Goal: Task Accomplishment & Management: Complete application form

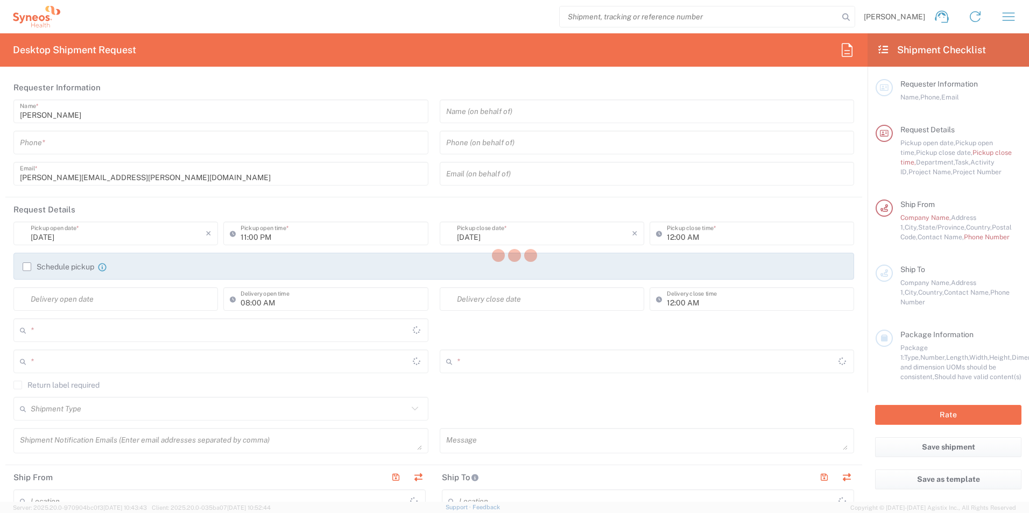
type input "3241"
type input "[US_STATE]"
type input "[GEOGRAPHIC_DATA]"
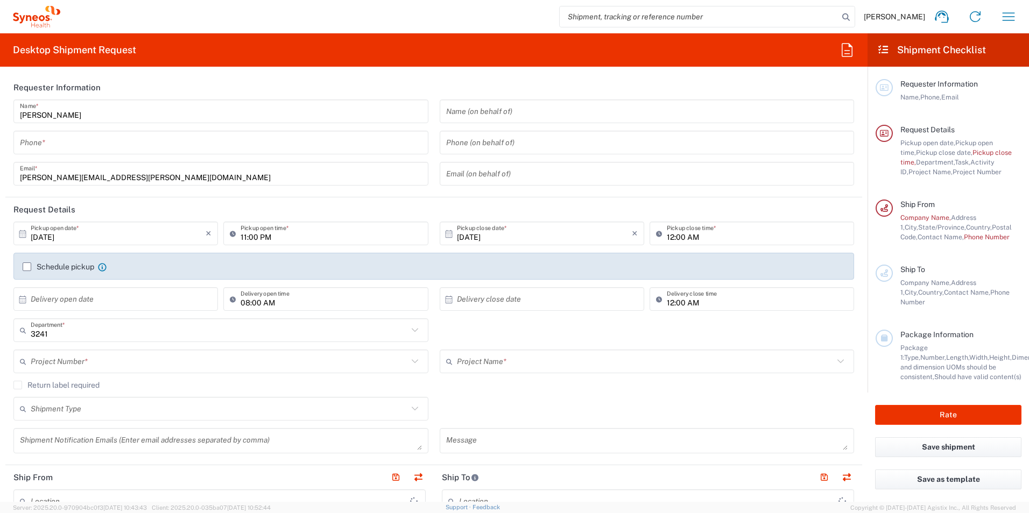
type input "Synteract, Inc.-[GEOGRAPHIC_DATA] [GEOGRAPHIC_DATA] [GEOGRAPHIC_DATA]"
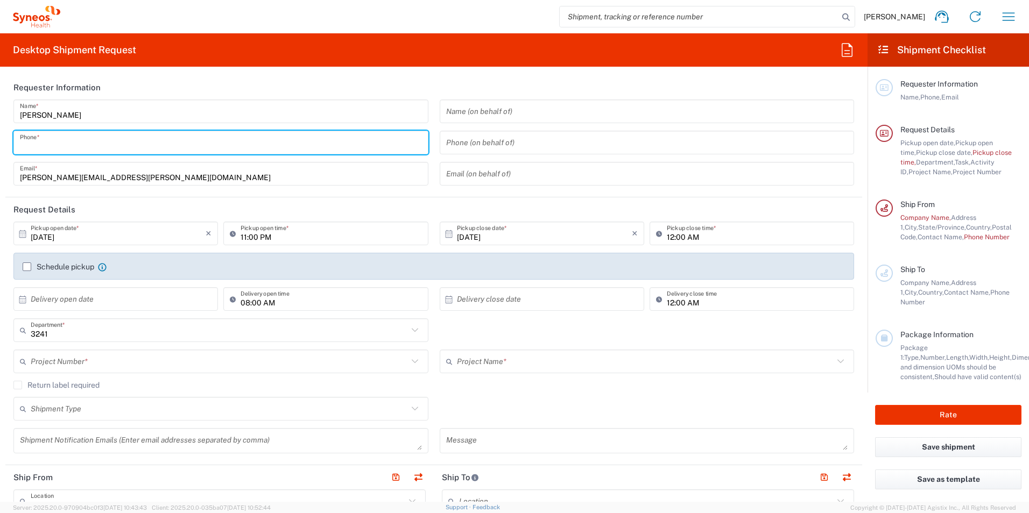
click at [160, 139] on input "tel" at bounding box center [221, 142] width 402 height 19
type input "7602094239"
click at [156, 173] on input "[PERSON_NAME][EMAIL_ADDRESS][PERSON_NAME][DOMAIN_NAME]" at bounding box center [221, 174] width 402 height 19
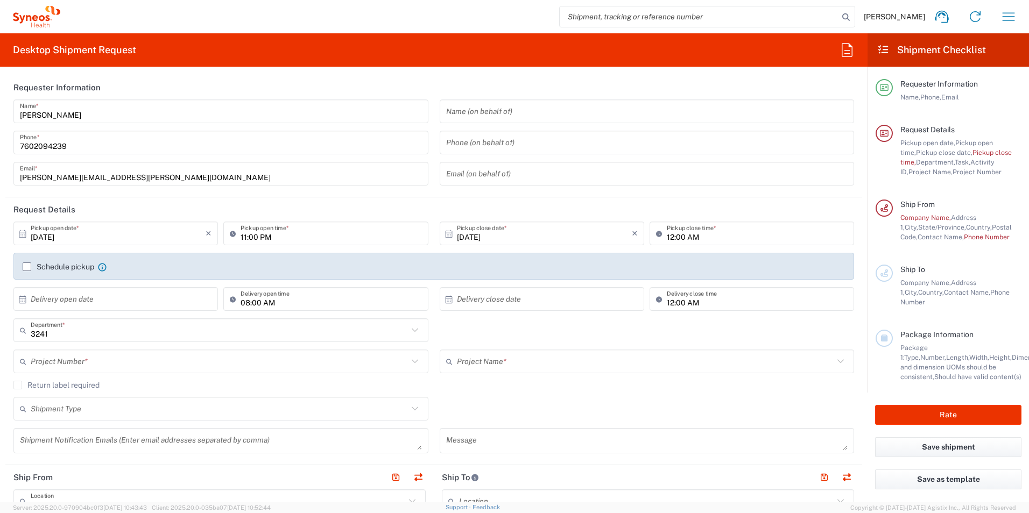
drag, startPoint x: 17, startPoint y: 178, endPoint x: 114, endPoint y: 180, distance: 96.3
click at [114, 180] on div "raghu.batchu@synteract.com Email *" at bounding box center [220, 174] width 415 height 24
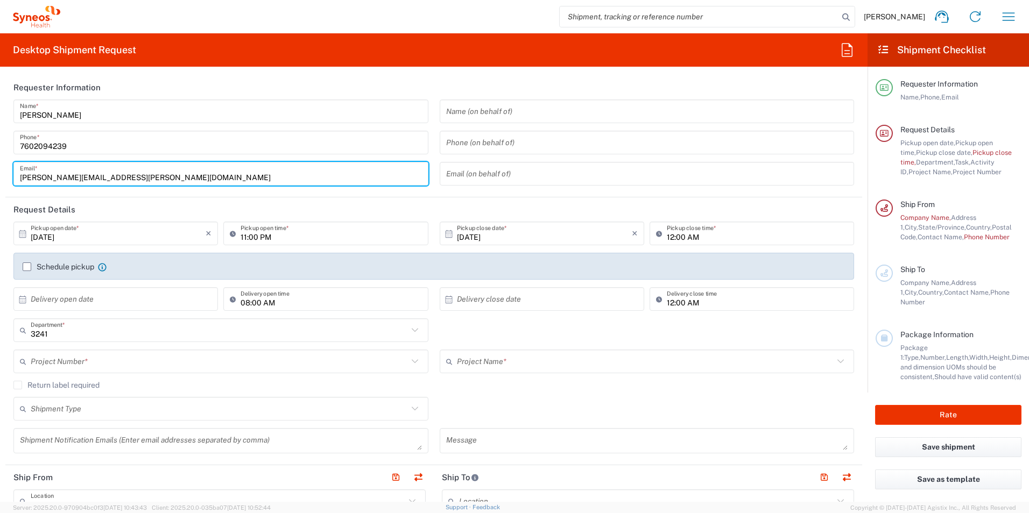
drag, startPoint x: 133, startPoint y: 180, endPoint x: 13, endPoint y: 181, distance: 120.0
click at [13, 181] on div "raghu.batchu@synteract.com Email *" at bounding box center [220, 174] width 415 height 24
type input "rbatchu17@gmail.com"
click at [100, 195] on agx-form-section "Requester Information Raghu Batchu Name * 7602094239 Phone * rbatchu17@gmail.co…" at bounding box center [433, 136] width 856 height 122
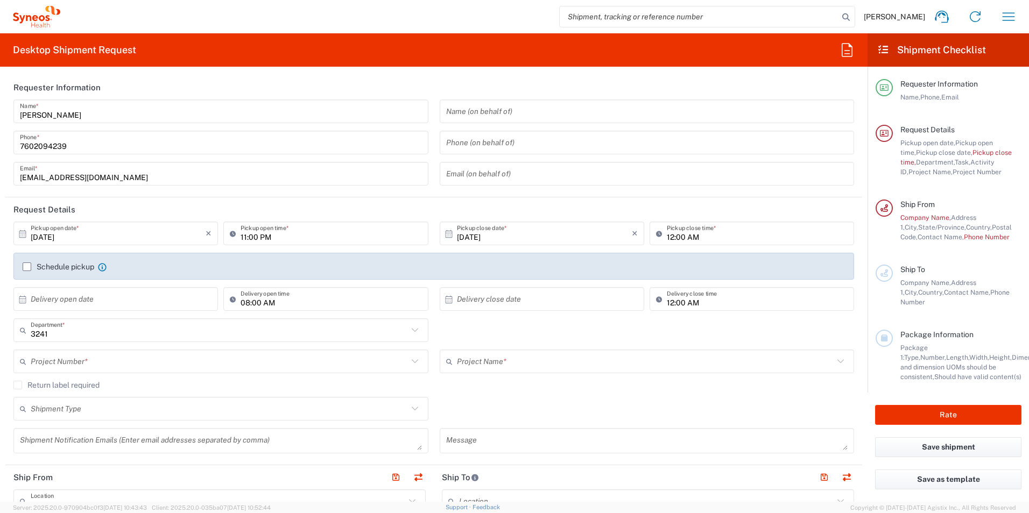
click at [34, 148] on input "7602094239" at bounding box center [221, 142] width 402 height 19
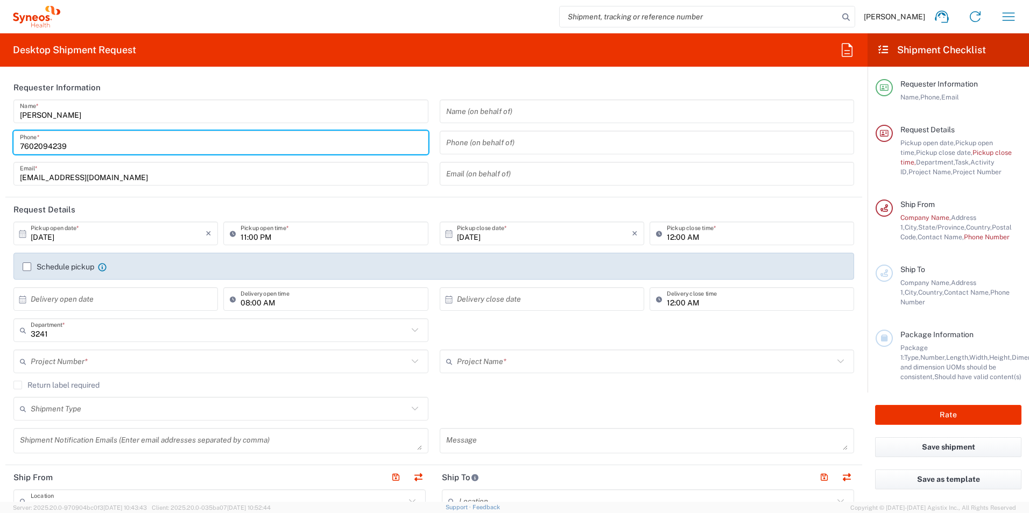
click at [103, 151] on input "7602094239" at bounding box center [221, 142] width 402 height 19
click at [33, 145] on input "7602094239" at bounding box center [221, 142] width 402 height 19
click at [50, 145] on input "760-2094239" at bounding box center [221, 142] width 402 height 19
type input "[PHONE_NUMBER]"
click at [527, 178] on input "text" at bounding box center [647, 174] width 402 height 19
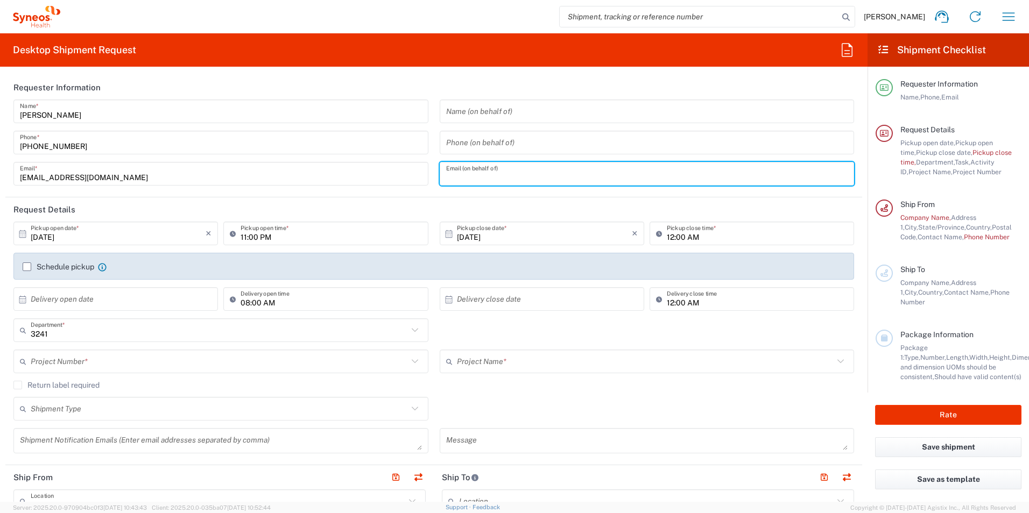
click at [438, 89] on header "Requester Information" at bounding box center [433, 87] width 856 height 24
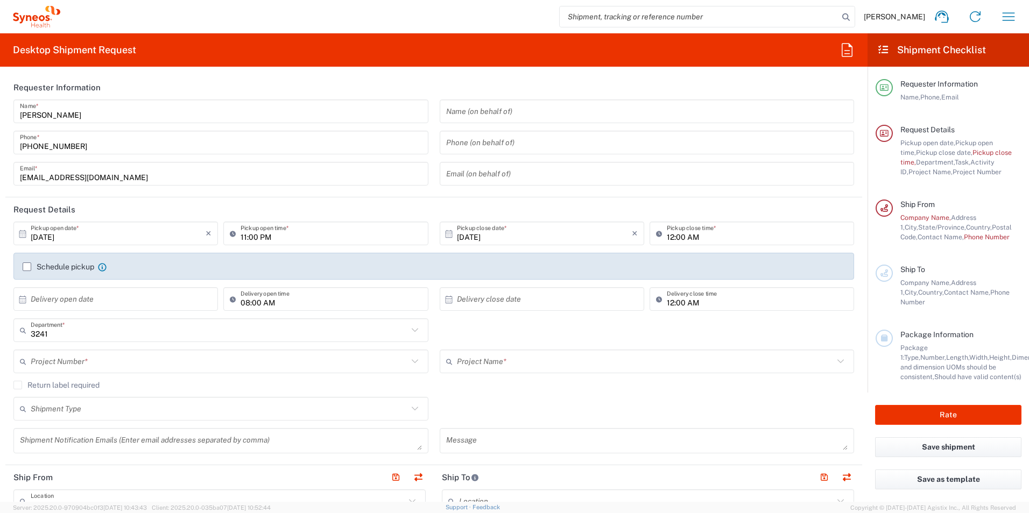
click at [21, 235] on icon at bounding box center [23, 234] width 10 height 10
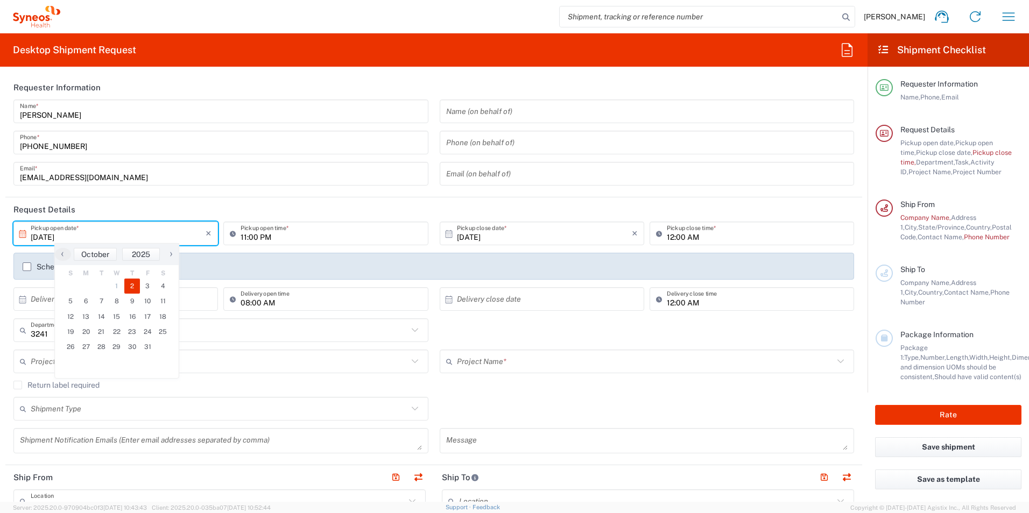
click at [22, 235] on icon at bounding box center [23, 234] width 10 height 10
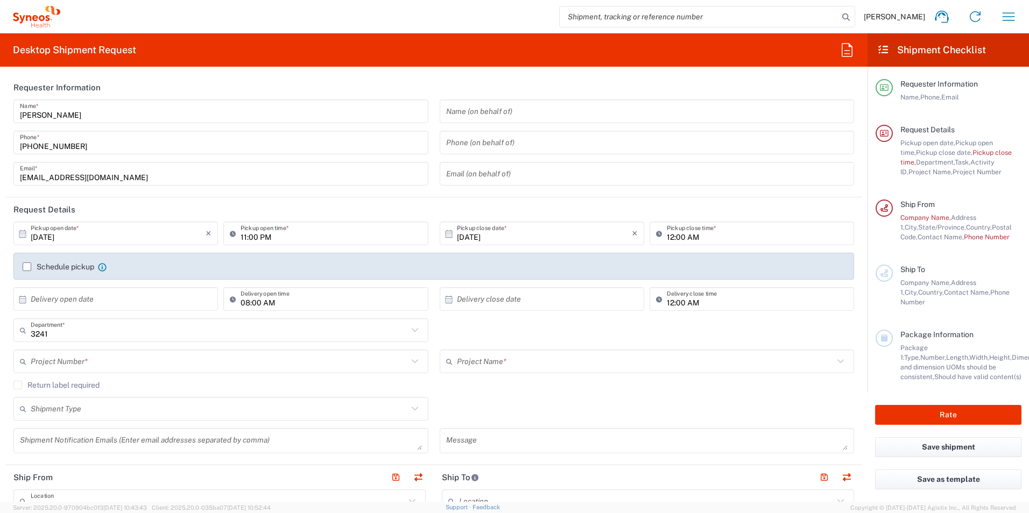
click at [24, 236] on icon at bounding box center [23, 234] width 10 height 10
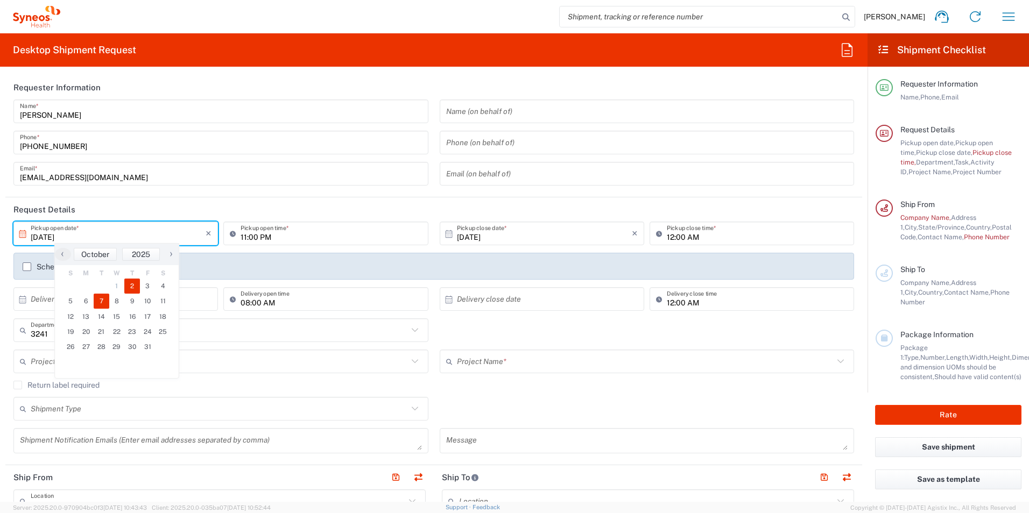
click at [103, 303] on span "7" at bounding box center [102, 301] width 16 height 15
type input "10/07/2025"
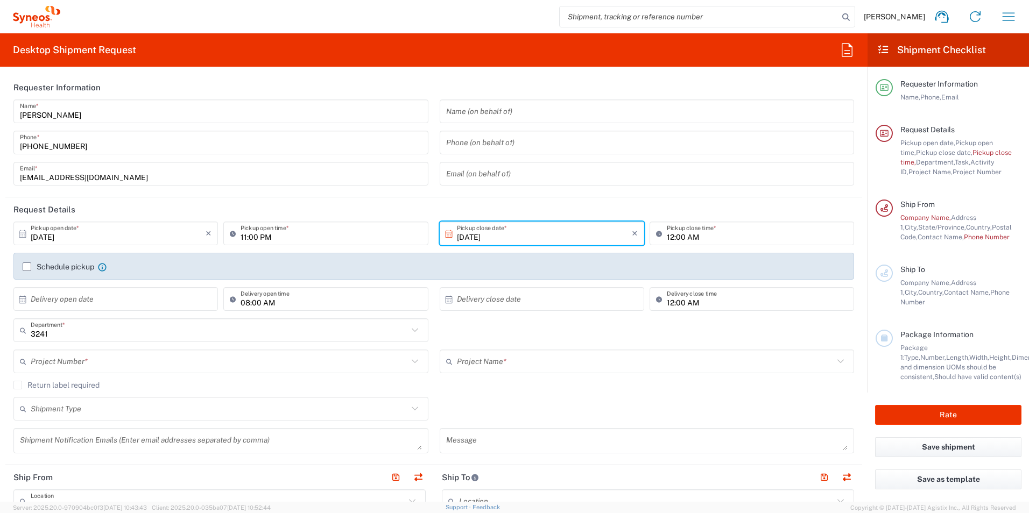
click at [445, 235] on icon at bounding box center [449, 234] width 10 height 10
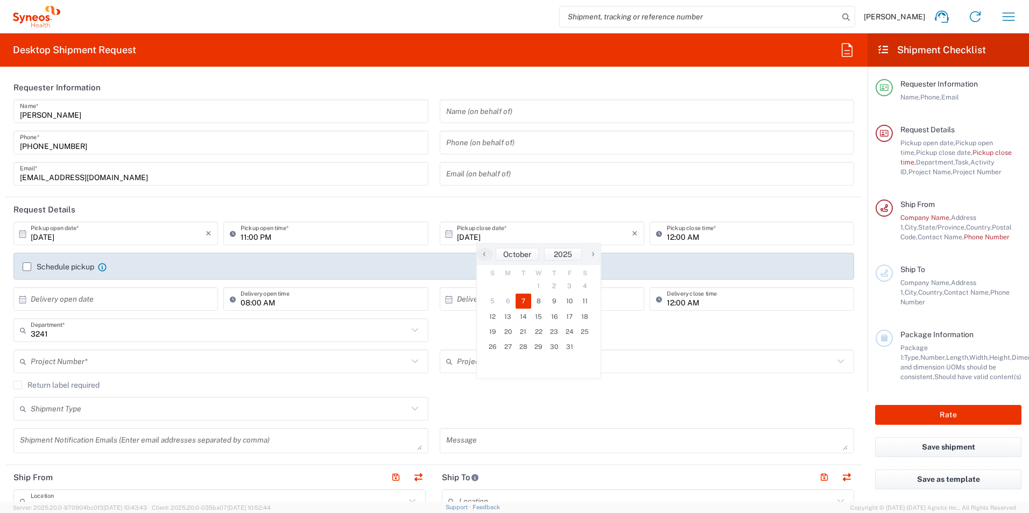
click at [525, 302] on span "7" at bounding box center [523, 301] width 16 height 15
click at [244, 237] on input "11:00 PM" at bounding box center [330, 233] width 181 height 19
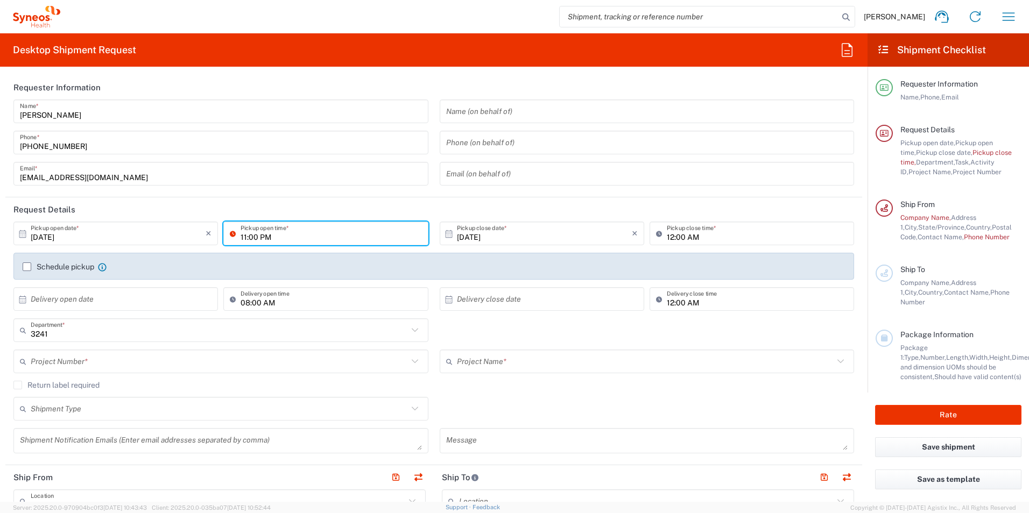
click at [294, 237] on input "11:00 PM" at bounding box center [330, 233] width 181 height 19
click at [230, 234] on icon at bounding box center [235, 233] width 11 height 17
type input "09:00 AM"
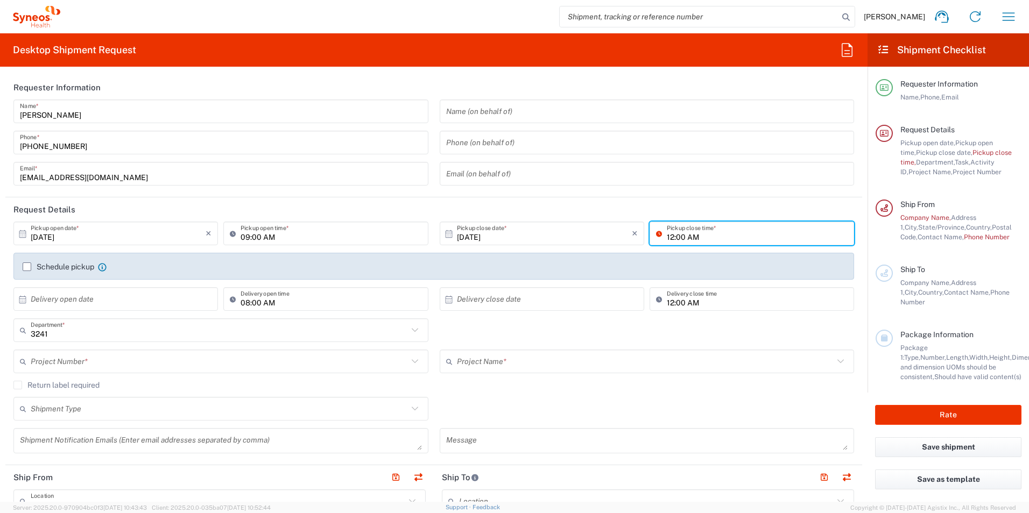
click at [667, 236] on input "12:00 AM" at bounding box center [757, 233] width 181 height 19
type input "1"
type input "06:00 PM"
click at [476, 249] on div "10/07/2025 × Pickup close date * Cancel Apply" at bounding box center [542, 237] width 210 height 31
click at [45, 270] on label "Schedule pickup" at bounding box center [59, 267] width 72 height 9
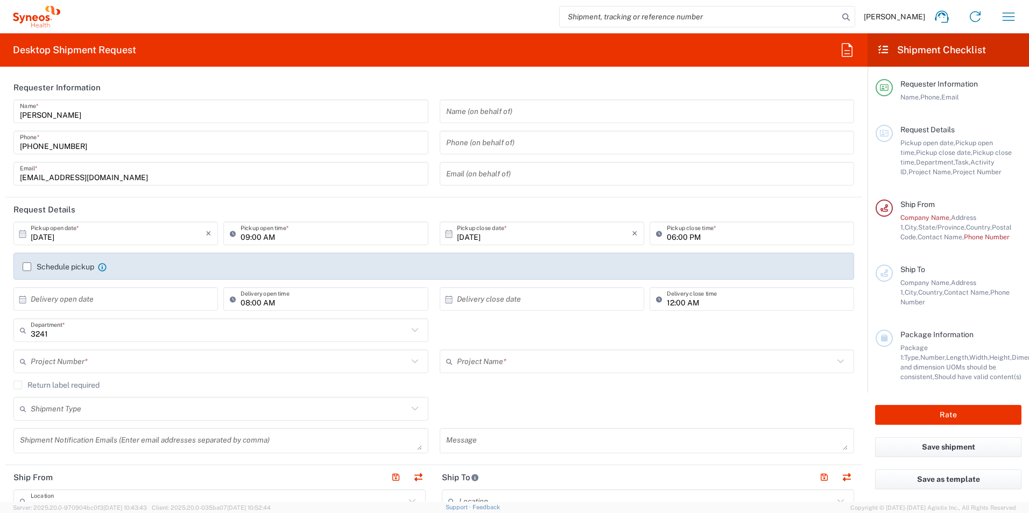
click at [27, 267] on input "Schedule pickup" at bounding box center [27, 267] width 0 height 0
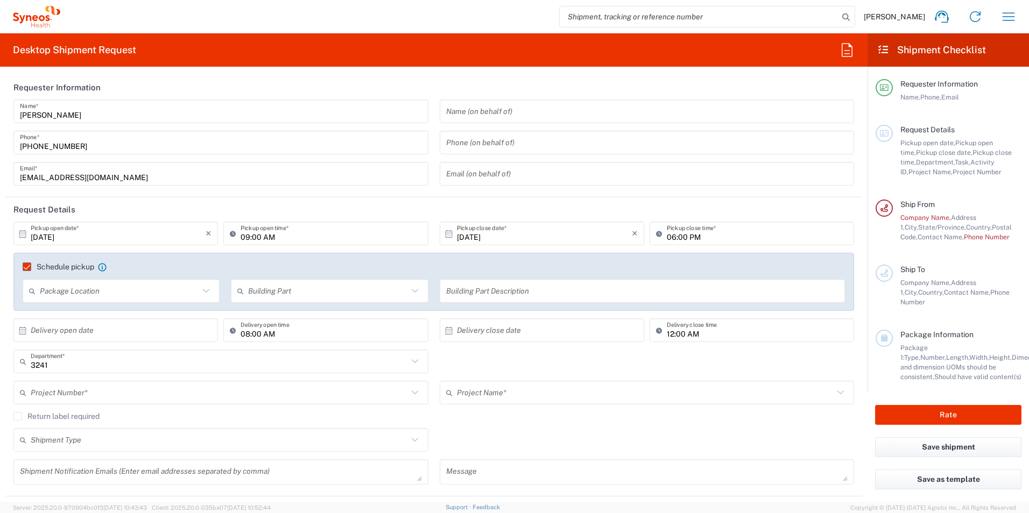
click at [163, 297] on input "text" at bounding box center [119, 291] width 159 height 19
click at [27, 263] on label "Schedule pickup" at bounding box center [59, 267] width 72 height 9
click at [22, 267] on input "Schedule pickup" at bounding box center [22, 267] width 0 height 0
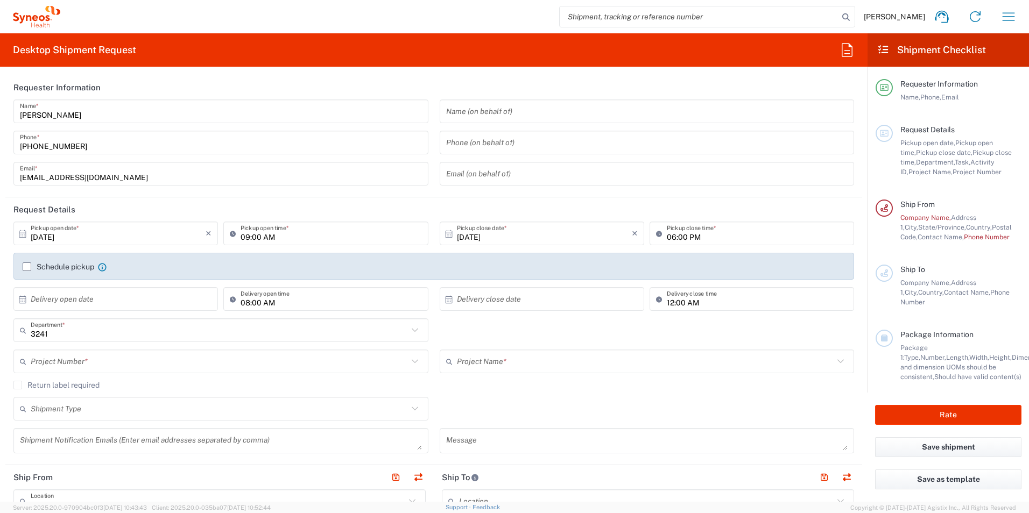
click at [24, 237] on icon at bounding box center [23, 234] width 10 height 10
click at [22, 235] on icon at bounding box center [23, 234] width 10 height 10
click at [25, 236] on icon at bounding box center [23, 234] width 10 height 10
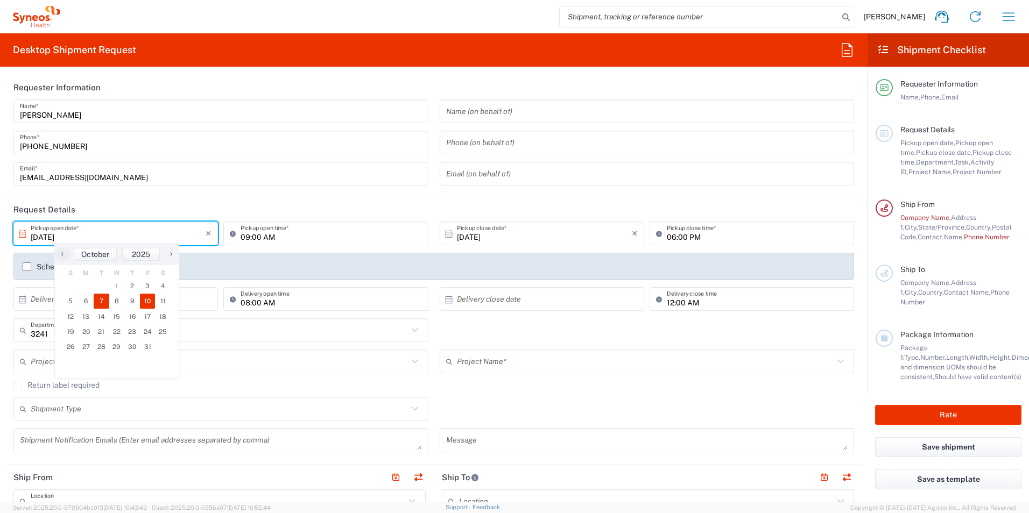
click at [146, 299] on span "10" at bounding box center [148, 301] width 16 height 15
type input "[DATE]"
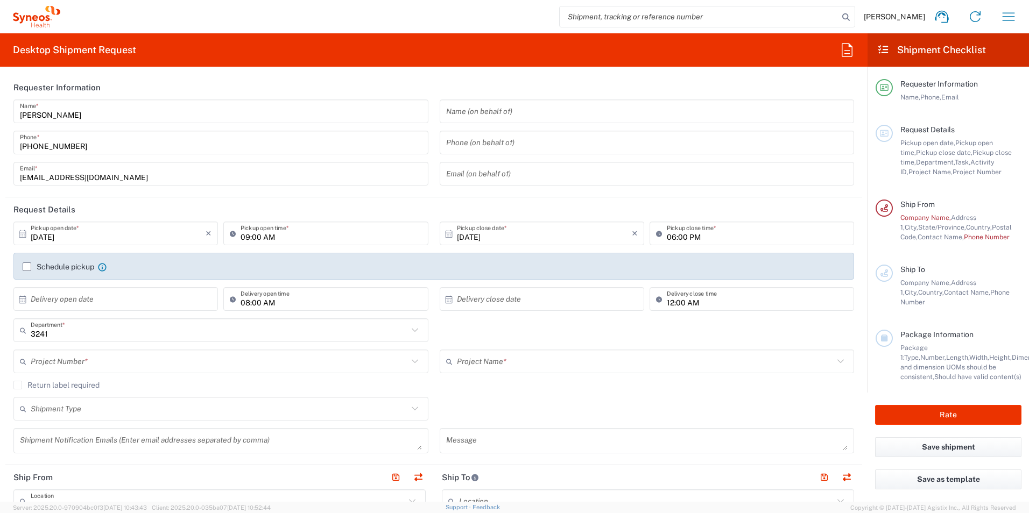
click at [309, 362] on input "text" at bounding box center [219, 361] width 377 height 19
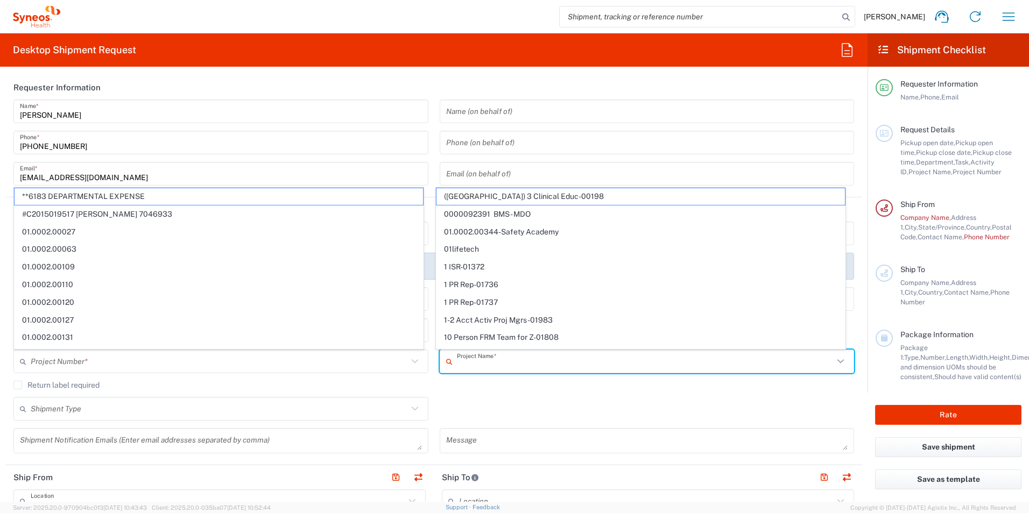
click at [523, 361] on input "text" at bounding box center [645, 361] width 377 height 19
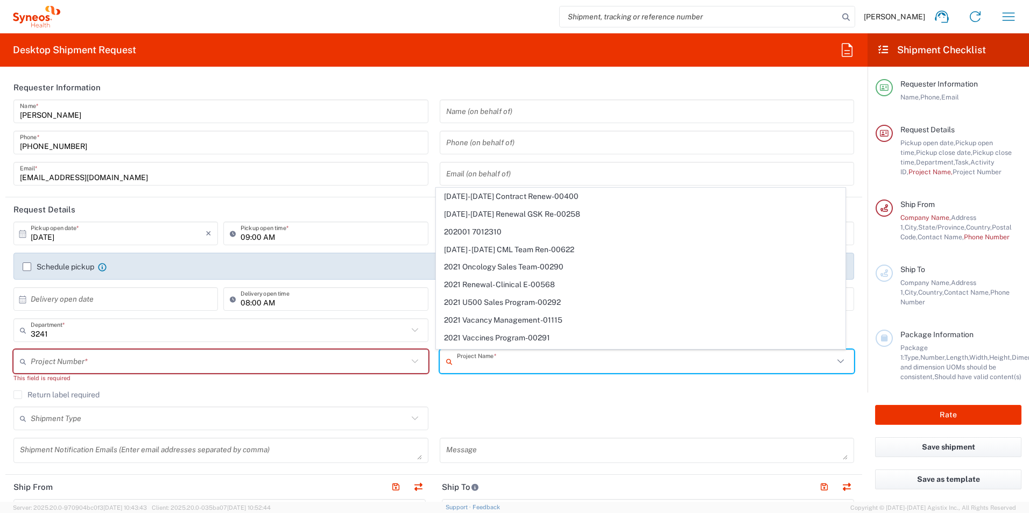
scroll to position [968, 0]
click at [496, 364] on input "text" at bounding box center [645, 361] width 377 height 19
click at [531, 385] on div "Project Name * (Canada) 3 Clinical Educ-00198 0000092391 BMS - MDO 01.0002.0034…" at bounding box center [647, 370] width 426 height 41
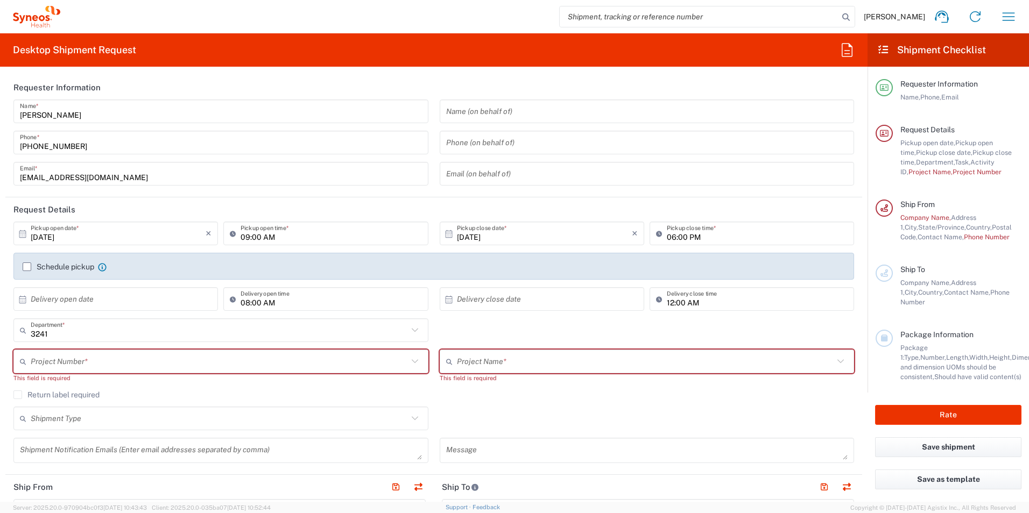
click at [162, 361] on input "text" at bounding box center [219, 361] width 377 height 19
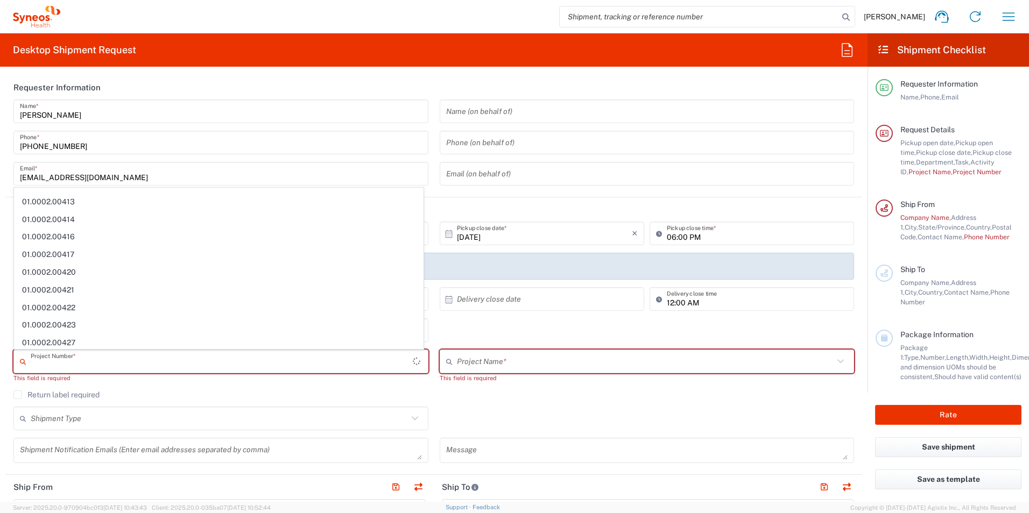
scroll to position [0, 0]
click at [500, 364] on input "text" at bounding box center [645, 361] width 377 height 19
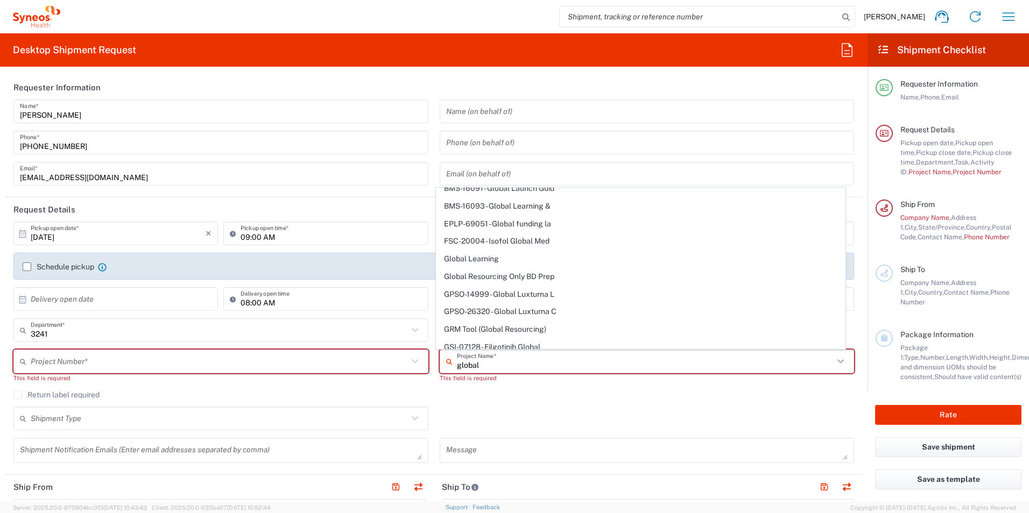
scroll to position [538, 0]
click at [587, 275] on span "Global Resourcing Only BD Prep" at bounding box center [640, 276] width 408 height 17
type input "Global Resourcing Only BD Prep"
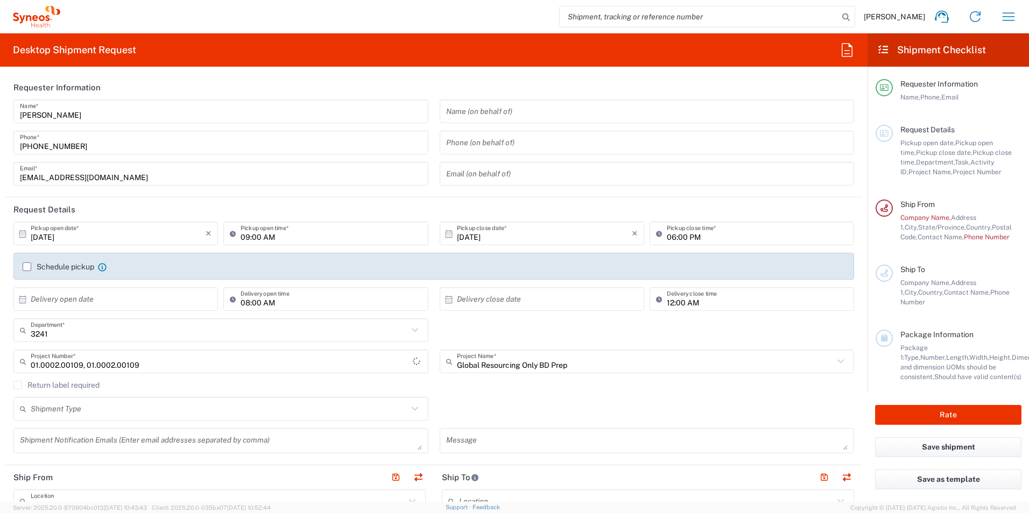
type input "01.0002.00109, 01.0002.00109, 01.0002.00109"
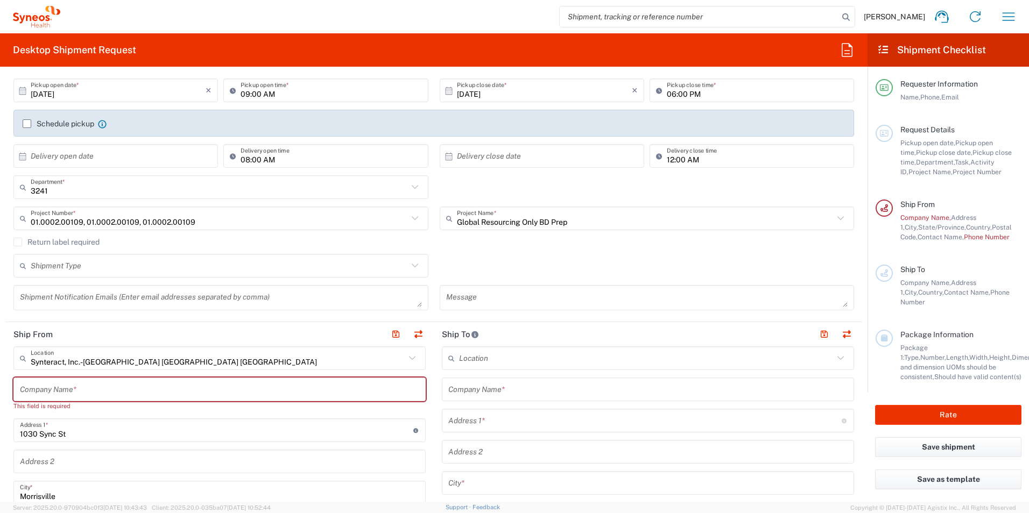
scroll to position [161, 0]
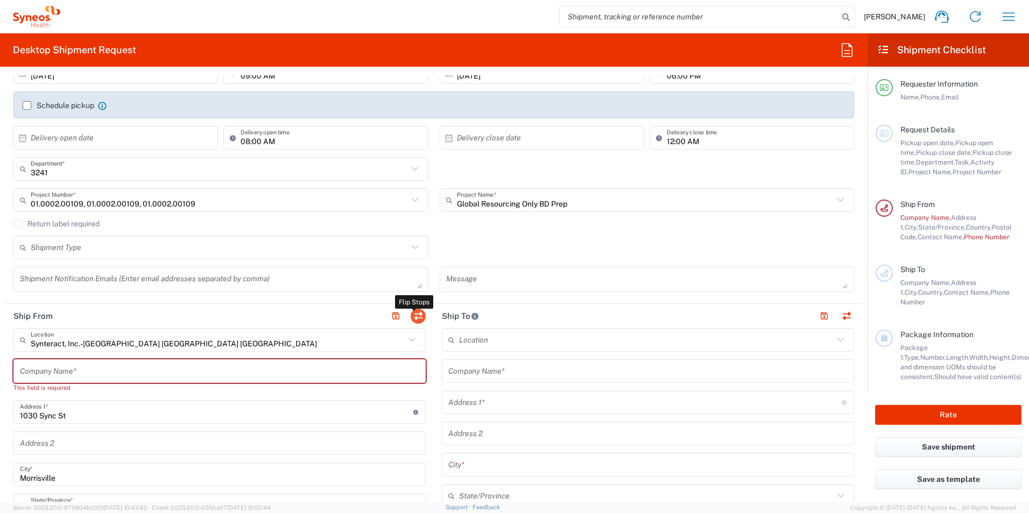
click at [415, 317] on button "button" at bounding box center [417, 316] width 15 height 15
type input "Synteract, Inc.-[GEOGRAPHIC_DATA] [GEOGRAPHIC_DATA] [GEOGRAPHIC_DATA]"
type input "1030 Sync St"
type input "Morrisville"
type input "[GEOGRAPHIC_DATA]"
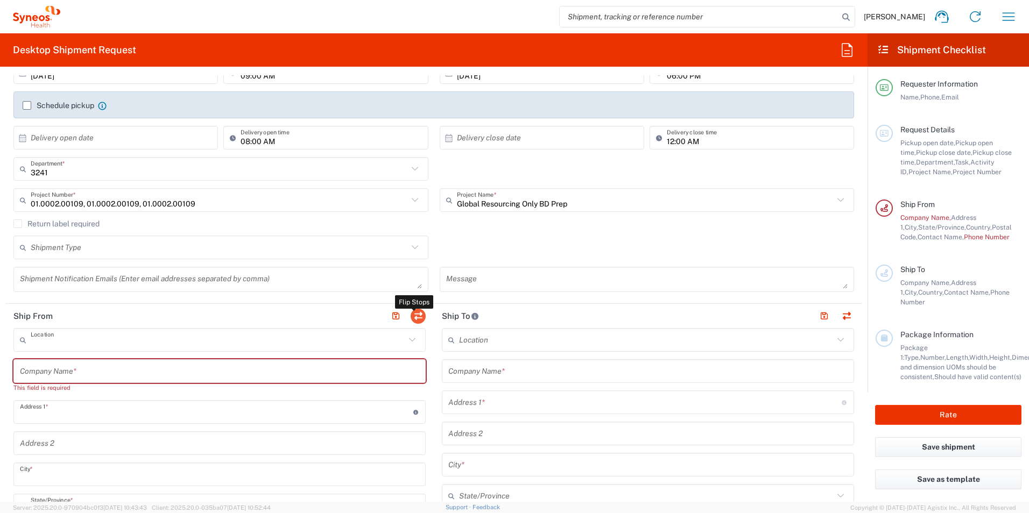
type input "27560"
type input "[PERSON_NAME]"
type input "[PERSON_NAME][EMAIL_ADDRESS][PERSON_NAME][DOMAIN_NAME]"
type input "EORI"
type input "TIN"
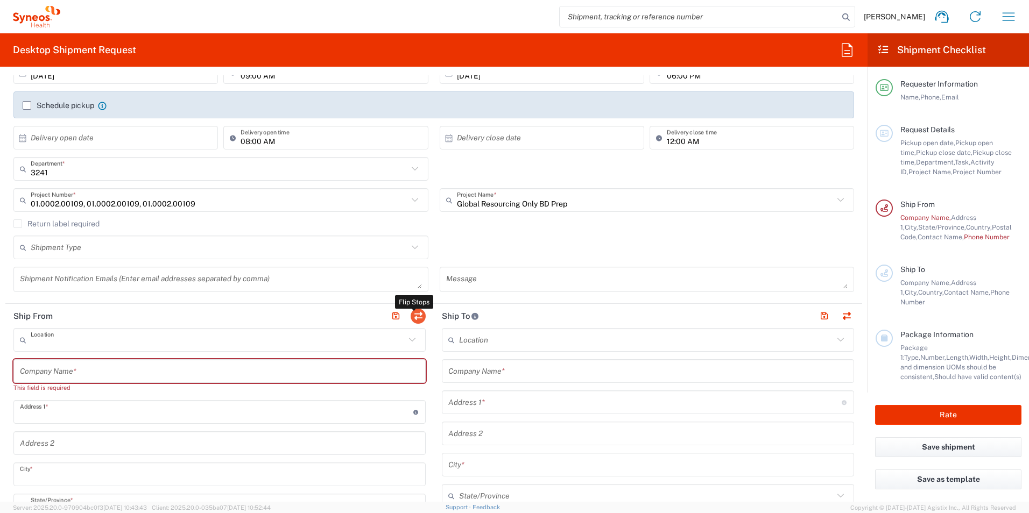
type input "330653539"
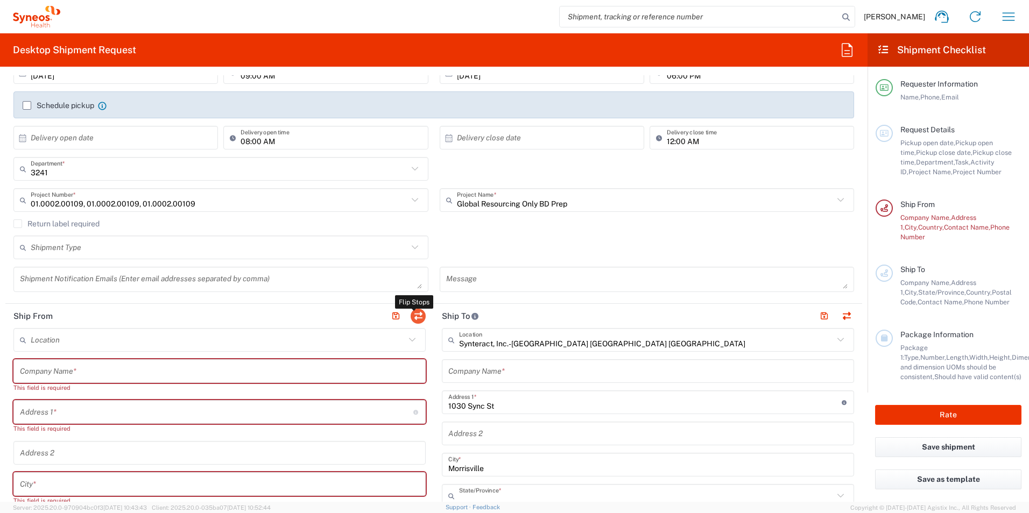
type input "[US_STATE]"
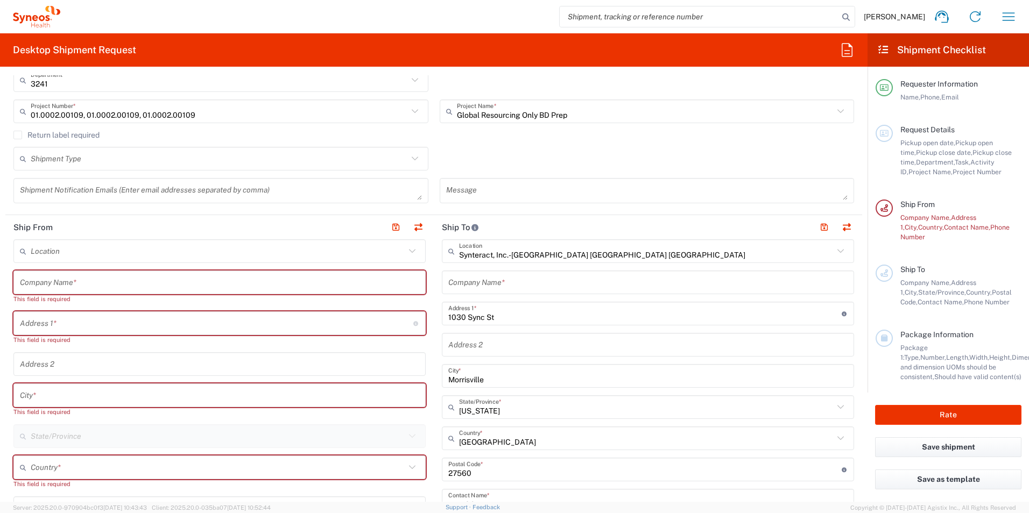
scroll to position [269, 0]
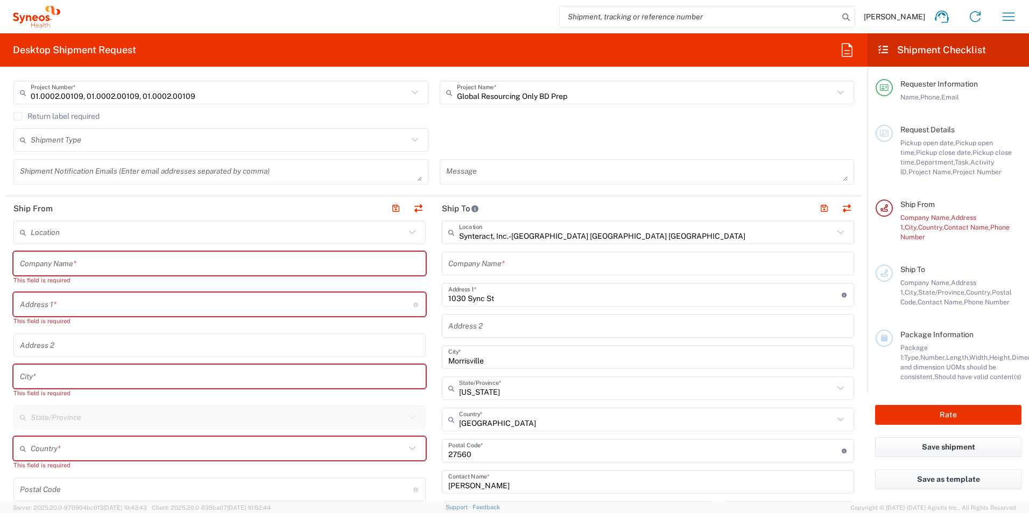
click at [413, 231] on icon at bounding box center [412, 232] width 14 height 14
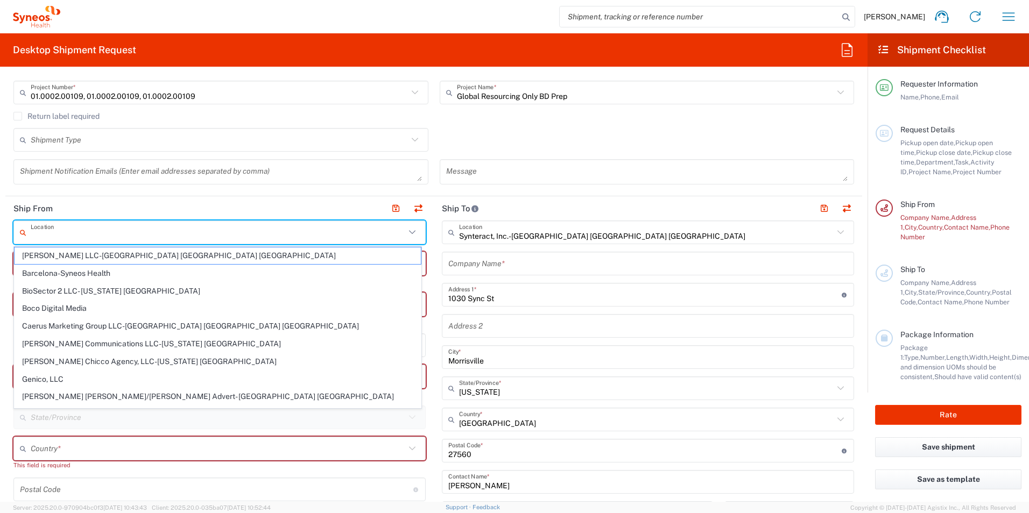
click at [405, 230] on icon at bounding box center [412, 232] width 14 height 14
click at [109, 203] on header "Ship From" at bounding box center [219, 208] width 428 height 24
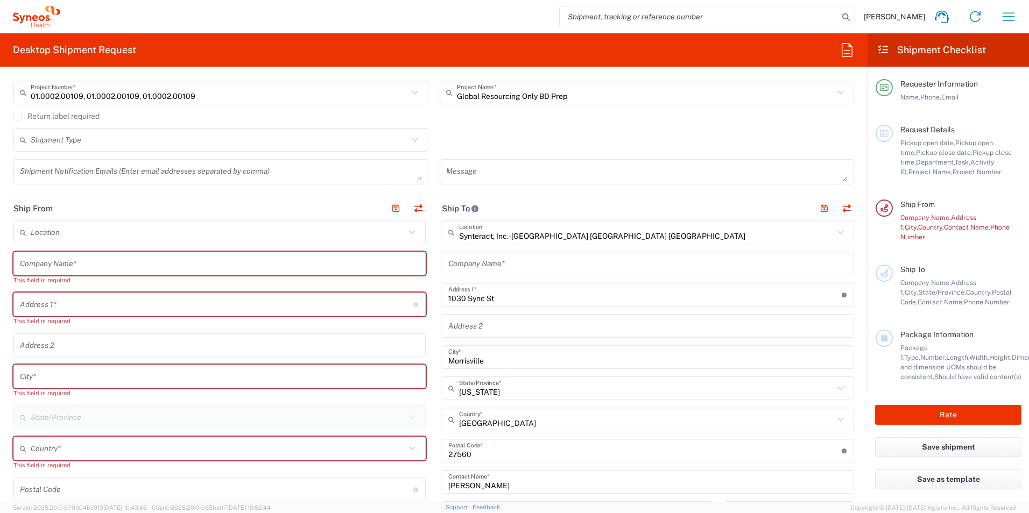
click at [111, 267] on input "text" at bounding box center [219, 263] width 399 height 19
click at [95, 302] on input "text" at bounding box center [216, 304] width 393 height 19
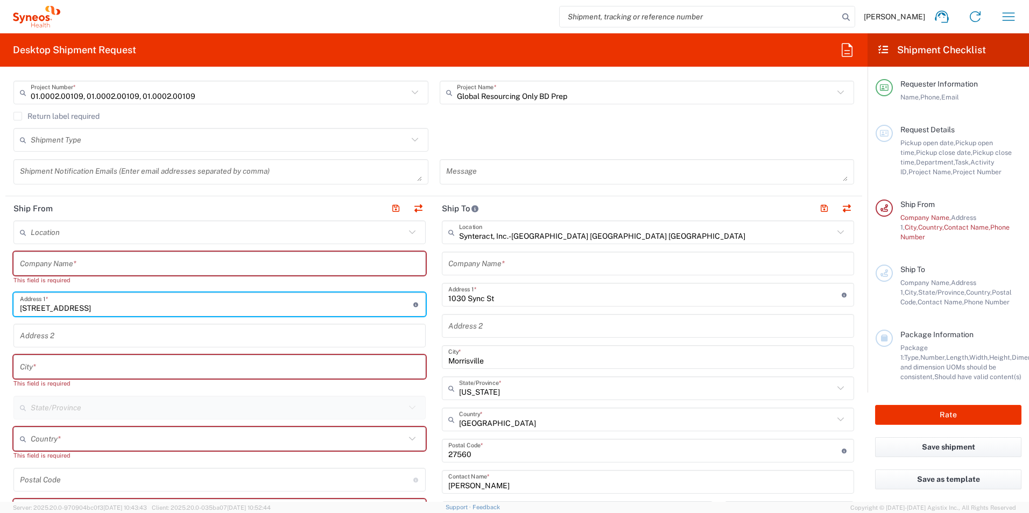
type input "[STREET_ADDRESS]"
click at [90, 373] on input "text" at bounding box center [219, 367] width 399 height 19
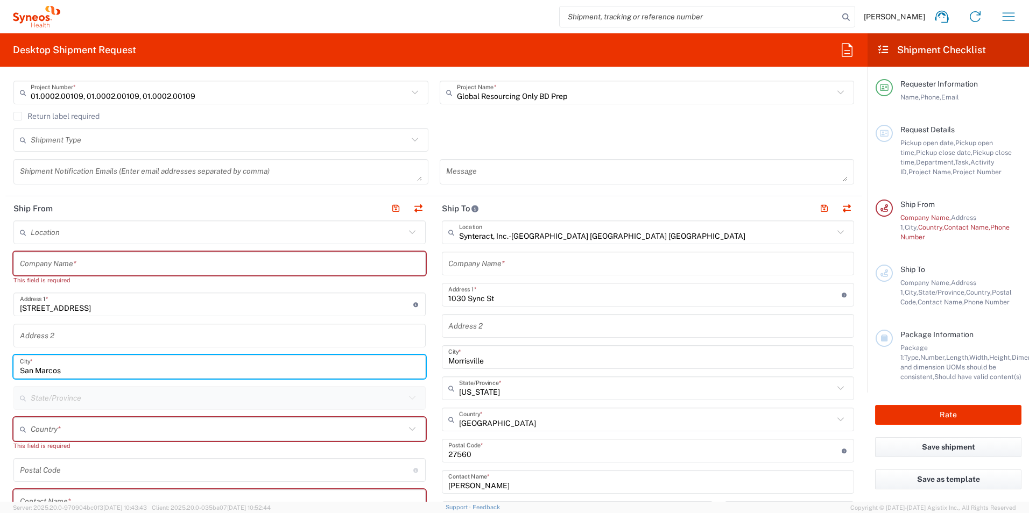
type input "San Marcos"
click at [72, 424] on input "text" at bounding box center [218, 429] width 374 height 19
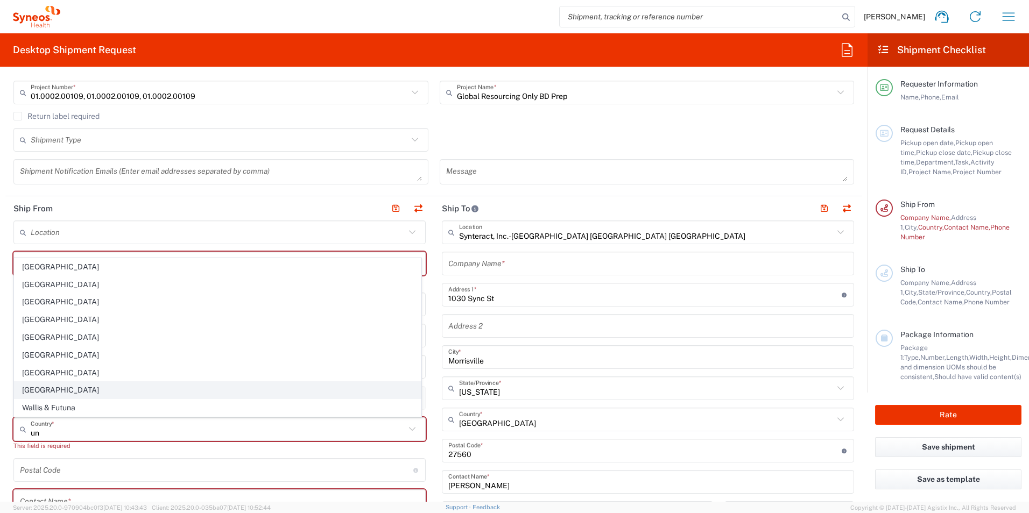
click at [52, 391] on span "[GEOGRAPHIC_DATA]" at bounding box center [218, 390] width 406 height 17
type input "[GEOGRAPHIC_DATA]"
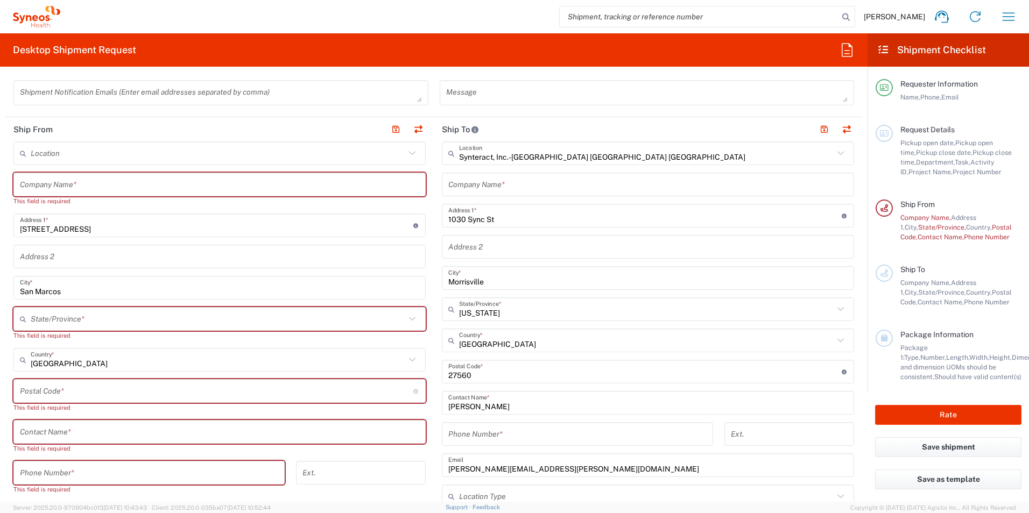
scroll to position [377, 0]
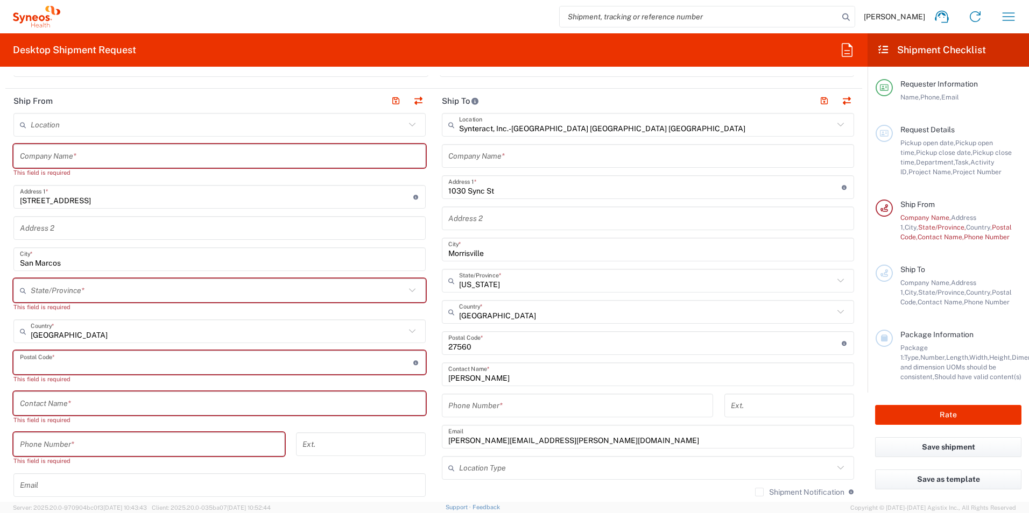
click at [113, 360] on input "undefined" at bounding box center [216, 362] width 393 height 19
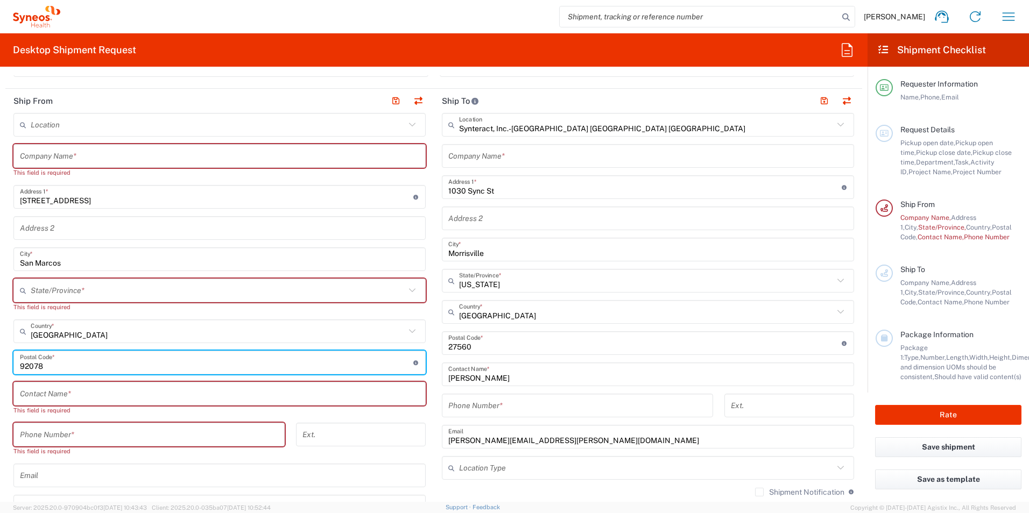
type input "92078"
click at [102, 397] on input "text" at bounding box center [219, 394] width 399 height 19
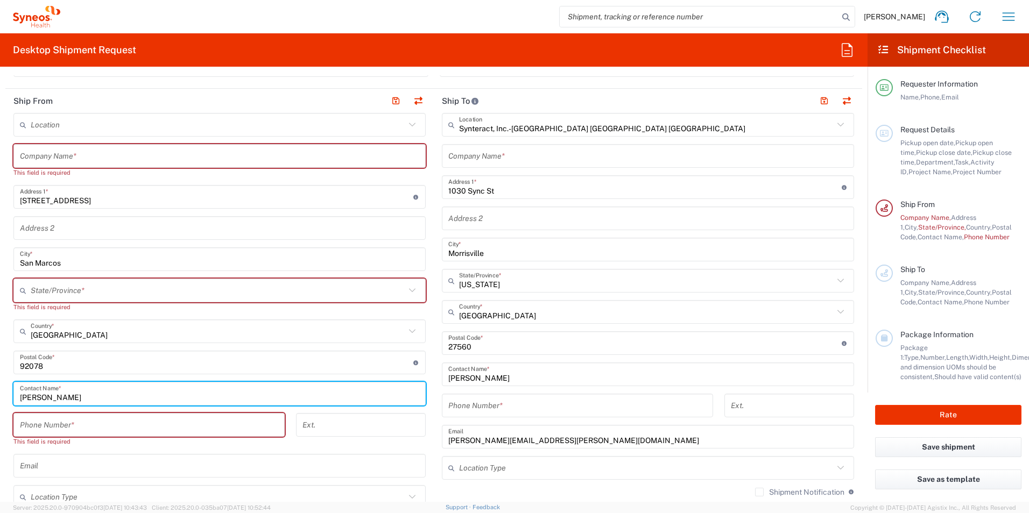
type input "[PERSON_NAME]"
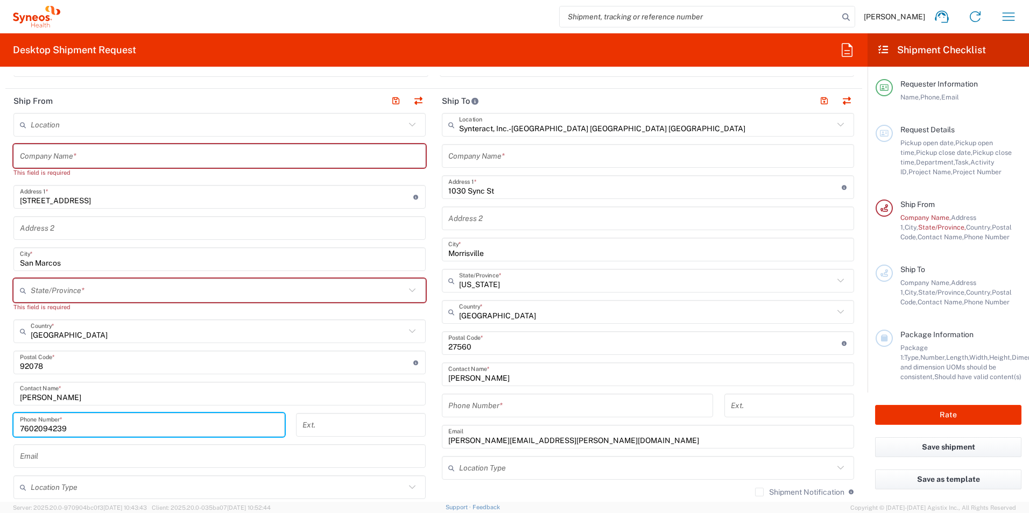
scroll to position [430, 0]
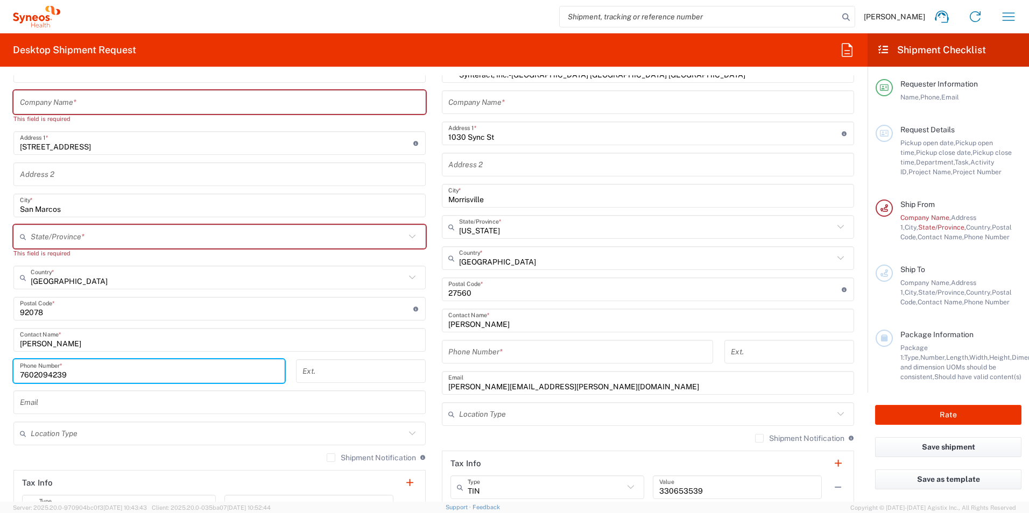
type input "7602094239"
click at [222, 436] on input "text" at bounding box center [218, 433] width 374 height 19
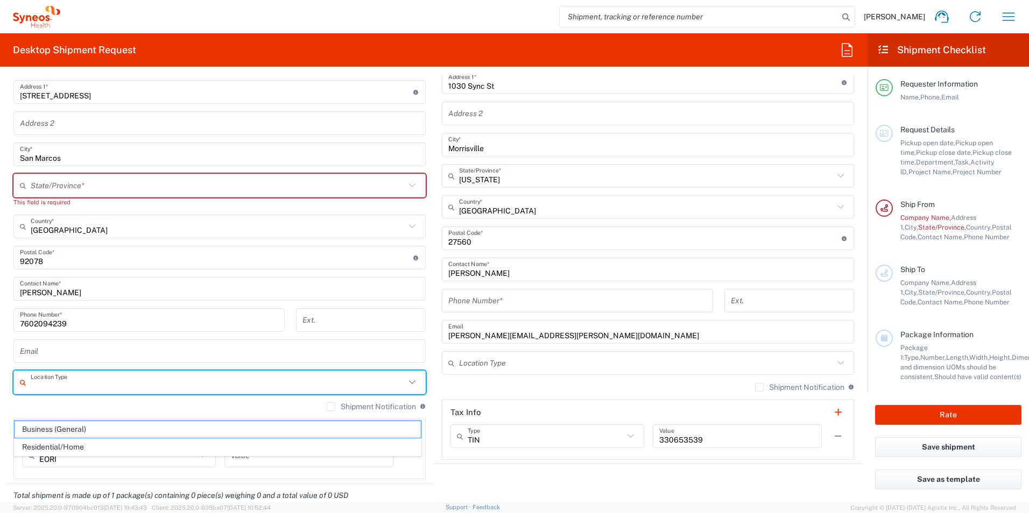
scroll to position [484, 0]
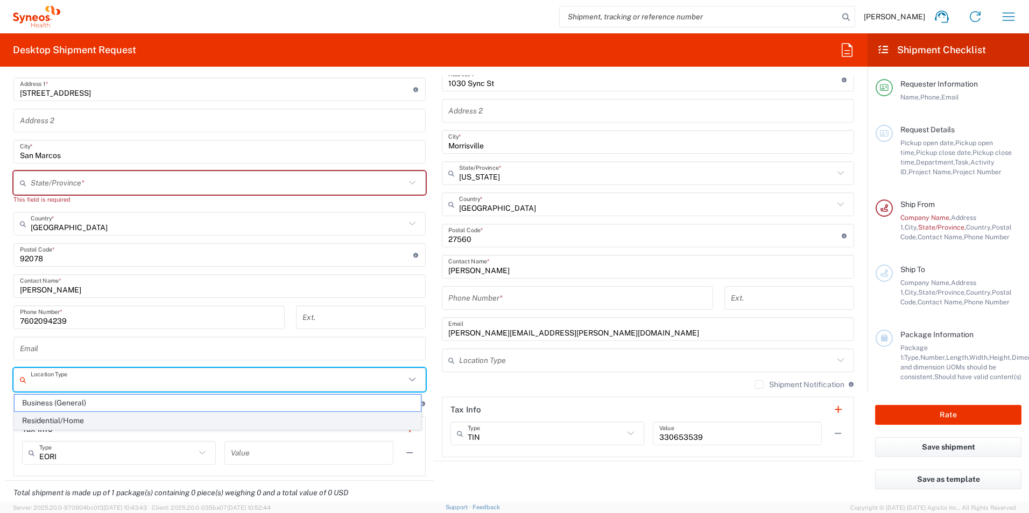
click at [82, 422] on span "Residential/Home" at bounding box center [218, 421] width 406 height 17
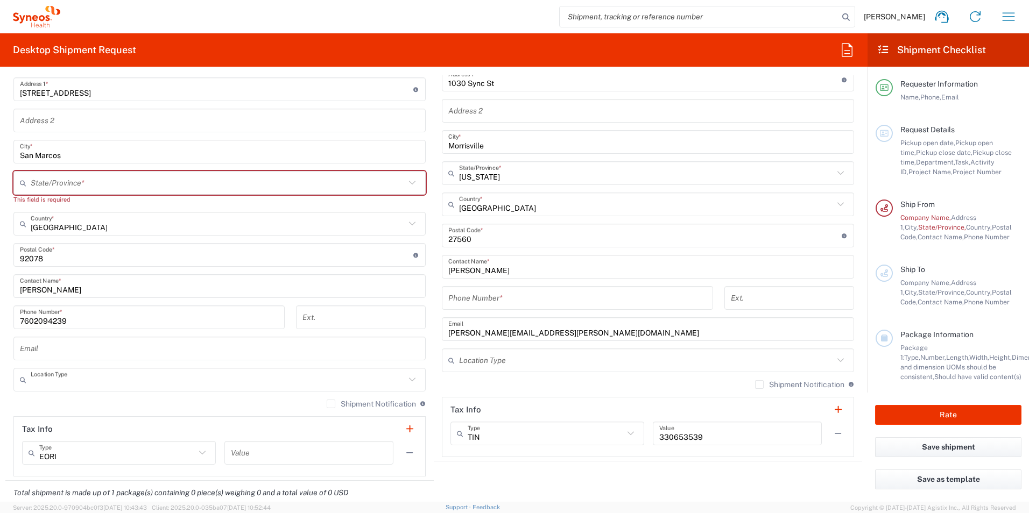
type input "Residential/Home"
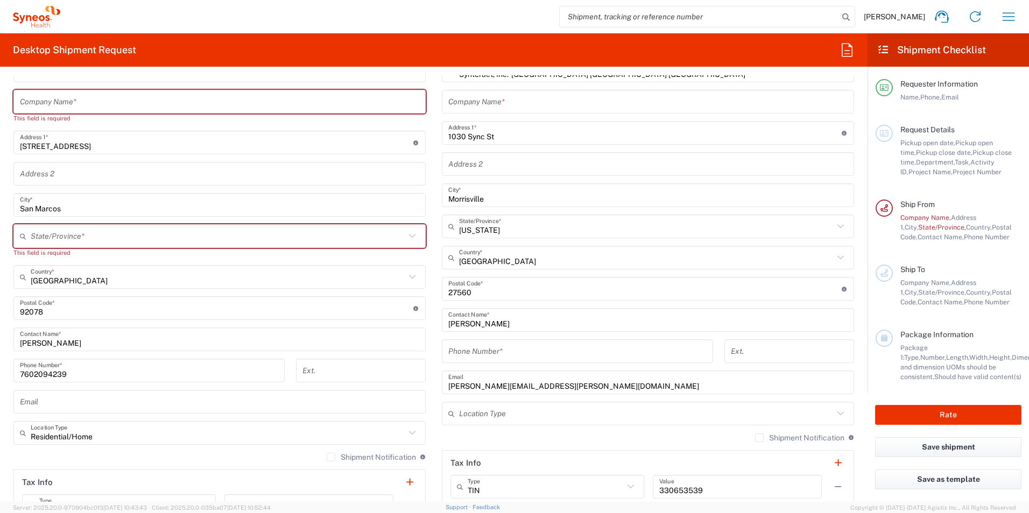
scroll to position [430, 0]
click at [73, 239] on input "text" at bounding box center [218, 237] width 374 height 19
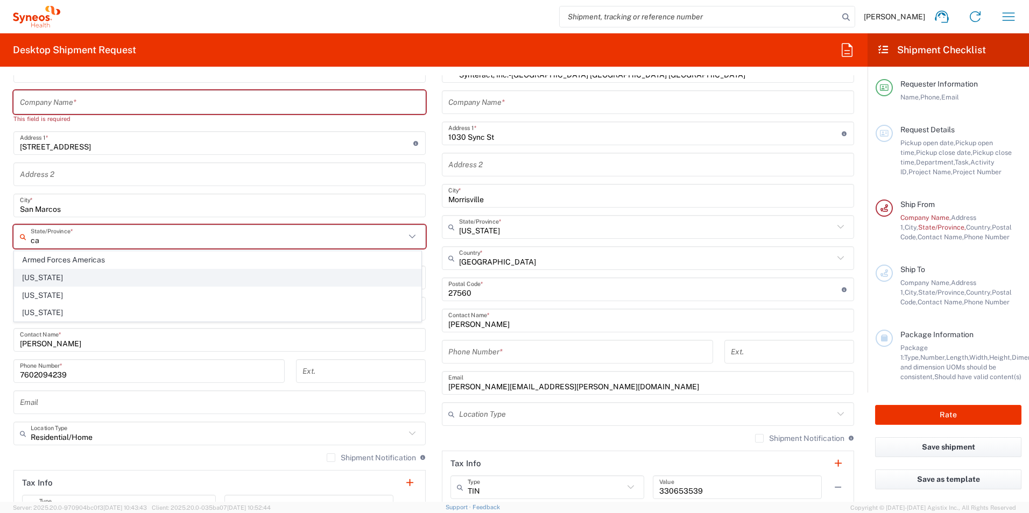
click at [42, 279] on span "[US_STATE]" at bounding box center [218, 278] width 406 height 17
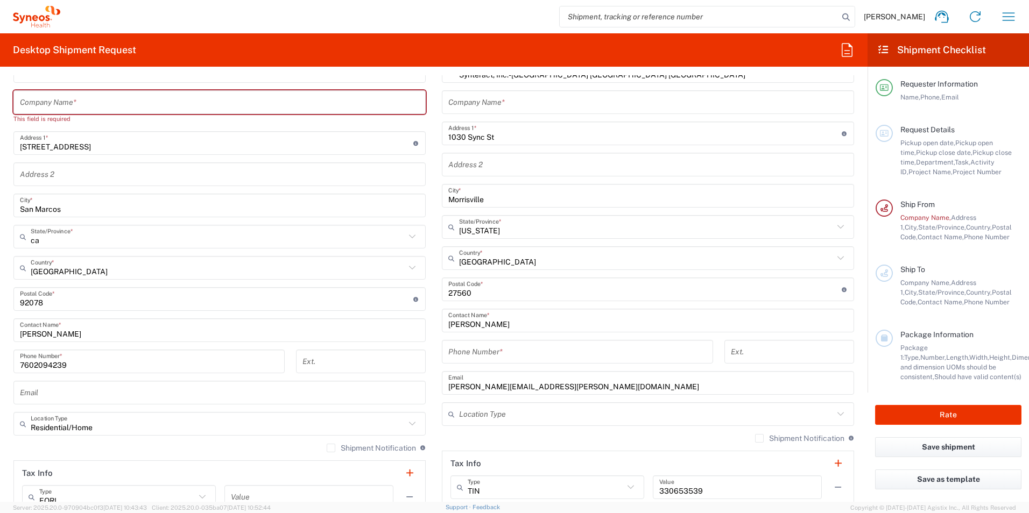
type input "[US_STATE]"
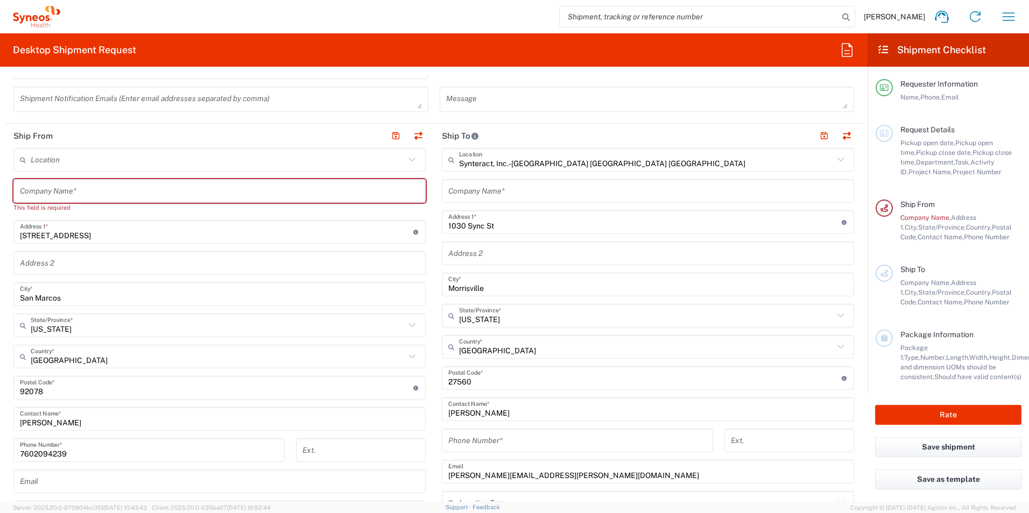
scroll to position [323, 0]
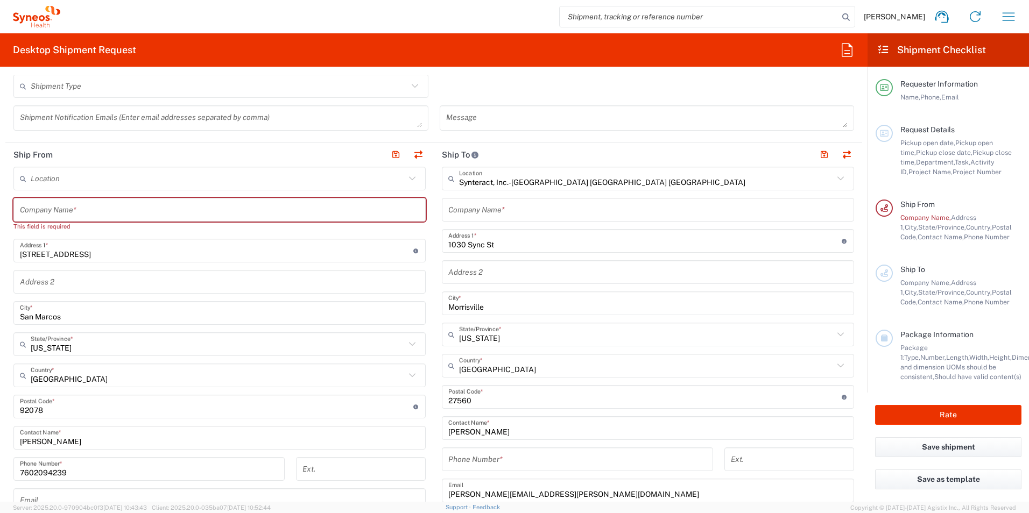
click at [84, 220] on div "Company Name *" at bounding box center [219, 210] width 412 height 24
click at [117, 209] on input "text" at bounding box center [219, 210] width 399 height 19
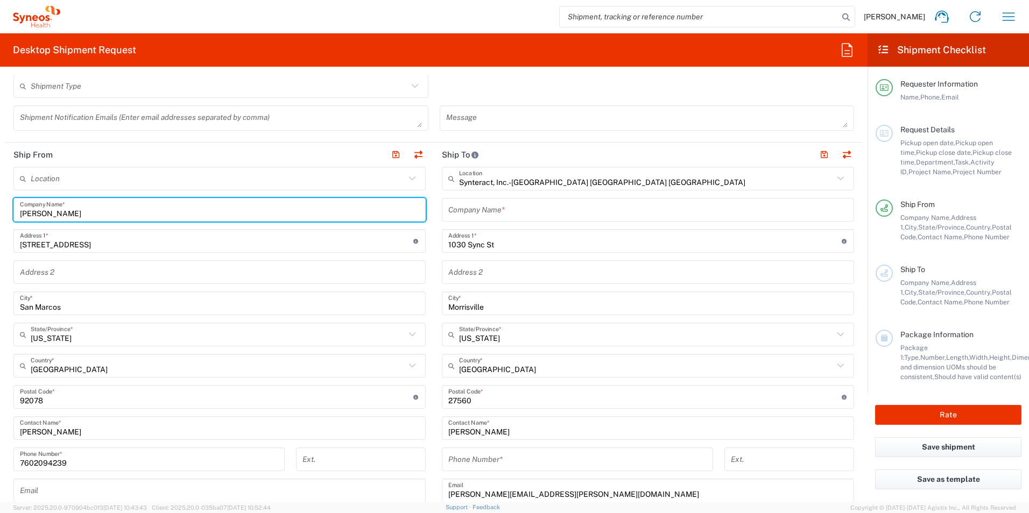
type input "[PERSON_NAME]"
click at [548, 212] on input "text" at bounding box center [647, 210] width 399 height 19
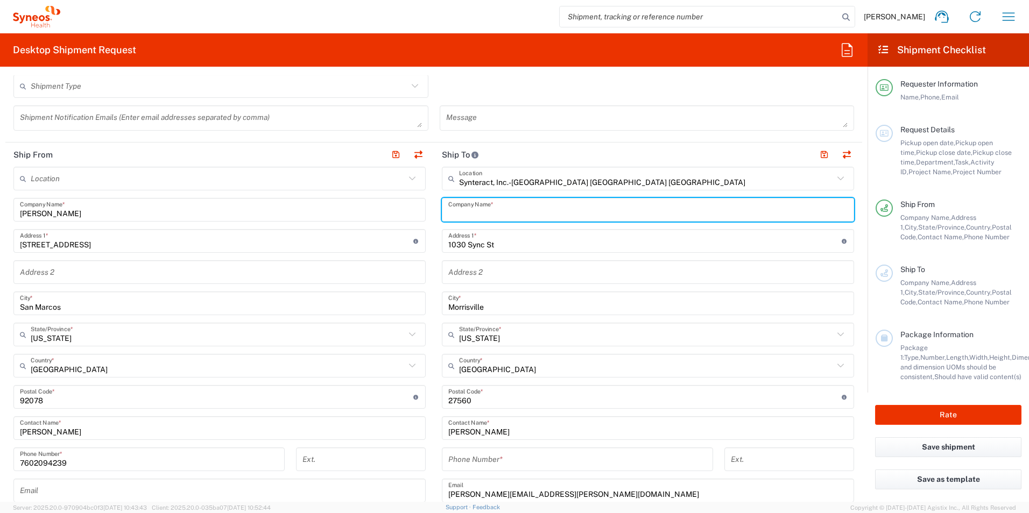
type input "S"
type input "Syneos Health"
click at [507, 275] on input "text" at bounding box center [647, 272] width 399 height 19
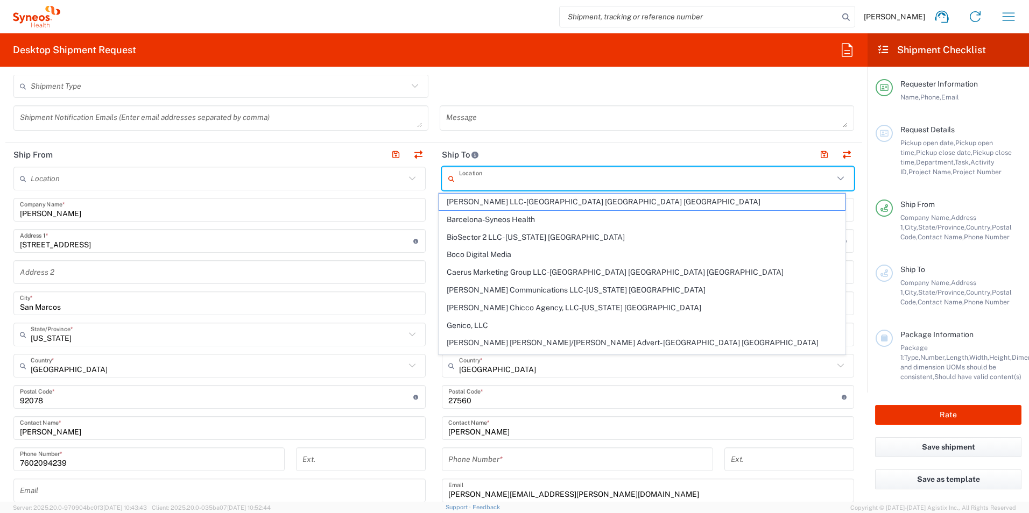
click at [504, 180] on input "text" at bounding box center [646, 178] width 374 height 19
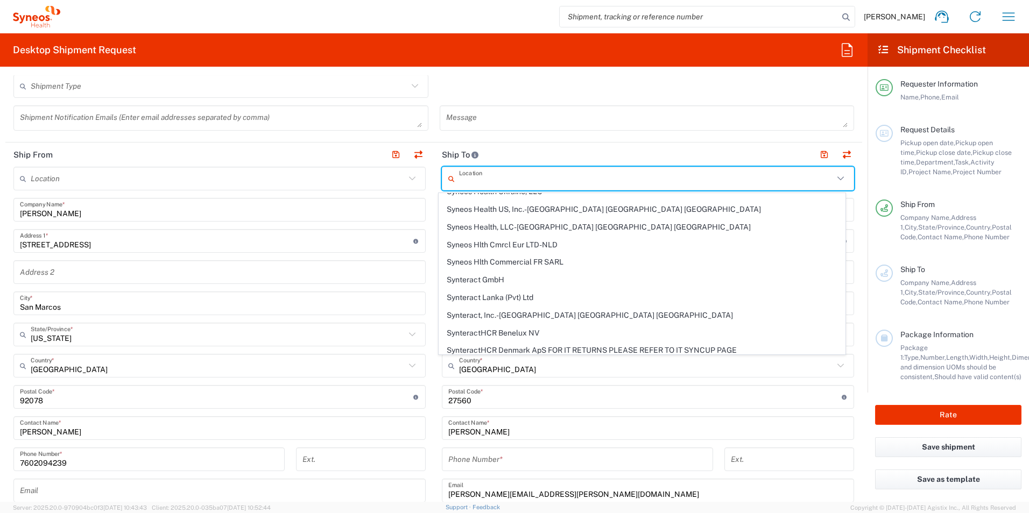
scroll to position [1829, 0]
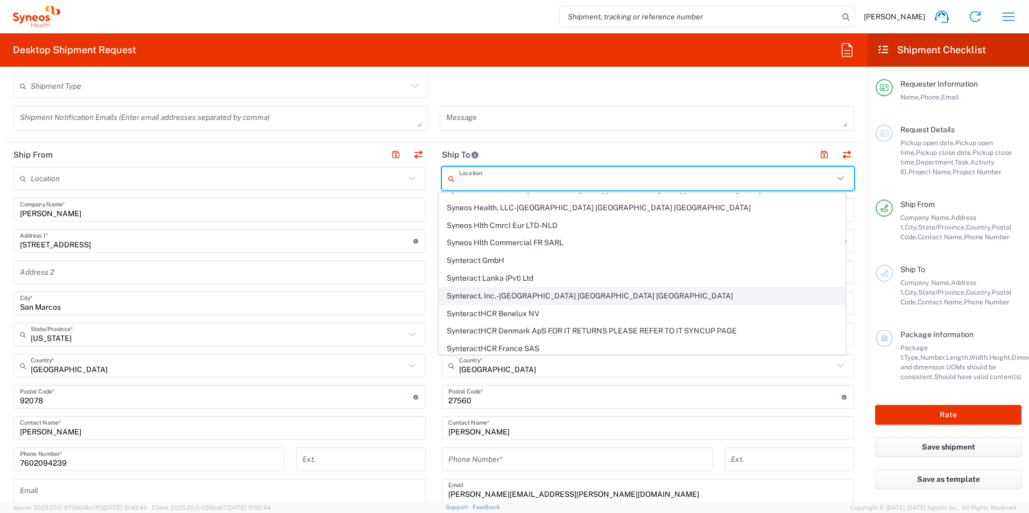
click at [539, 292] on span "Synteract, Inc.-[GEOGRAPHIC_DATA] [GEOGRAPHIC_DATA] [GEOGRAPHIC_DATA]" at bounding box center [642, 296] width 406 height 17
type input "Synteract, Inc.-[GEOGRAPHIC_DATA] [GEOGRAPHIC_DATA] [GEOGRAPHIC_DATA]"
type input "Synteract, Inc."
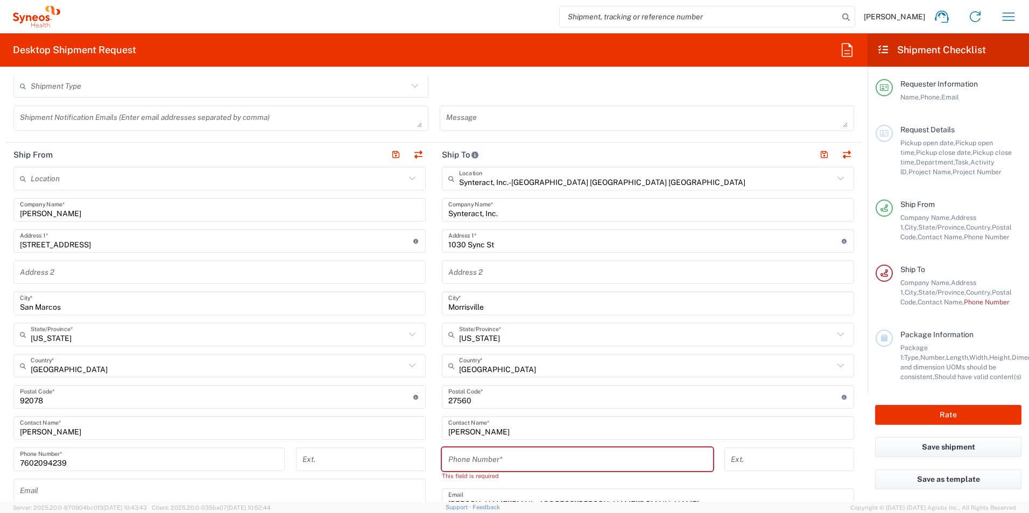
click at [176, 155] on header "Ship From" at bounding box center [219, 155] width 428 height 24
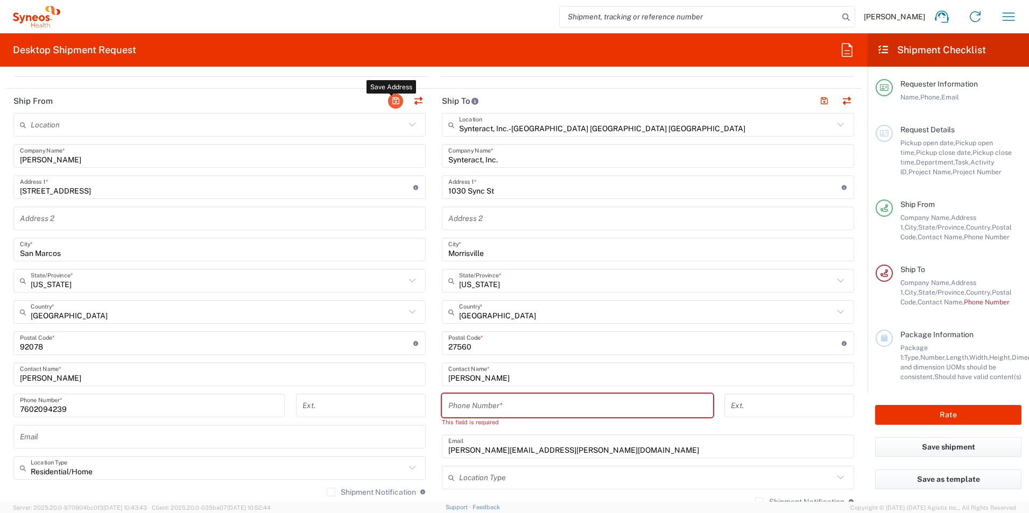
click at [389, 100] on button "button" at bounding box center [395, 101] width 15 height 15
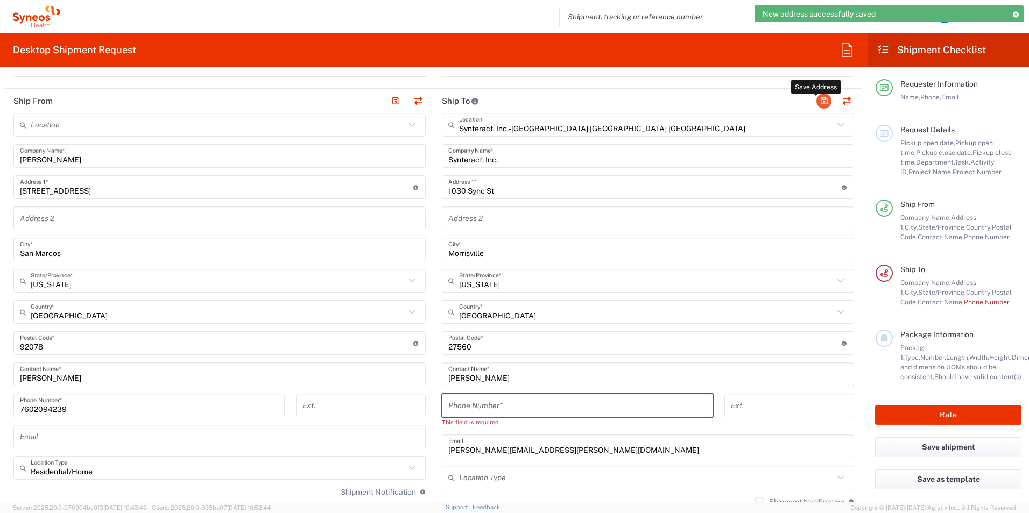
click at [816, 101] on button "button" at bounding box center [823, 101] width 15 height 15
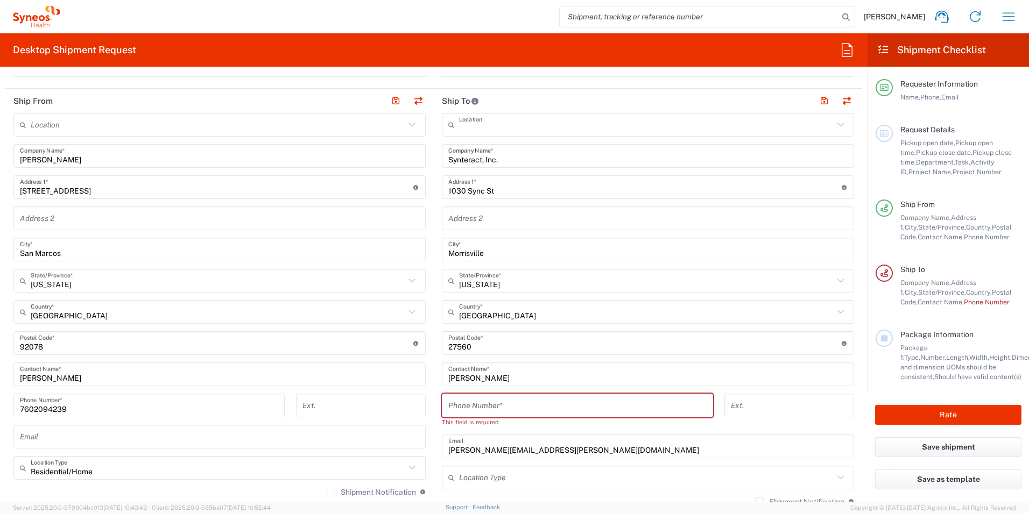
click at [561, 131] on input "text" at bounding box center [646, 125] width 374 height 19
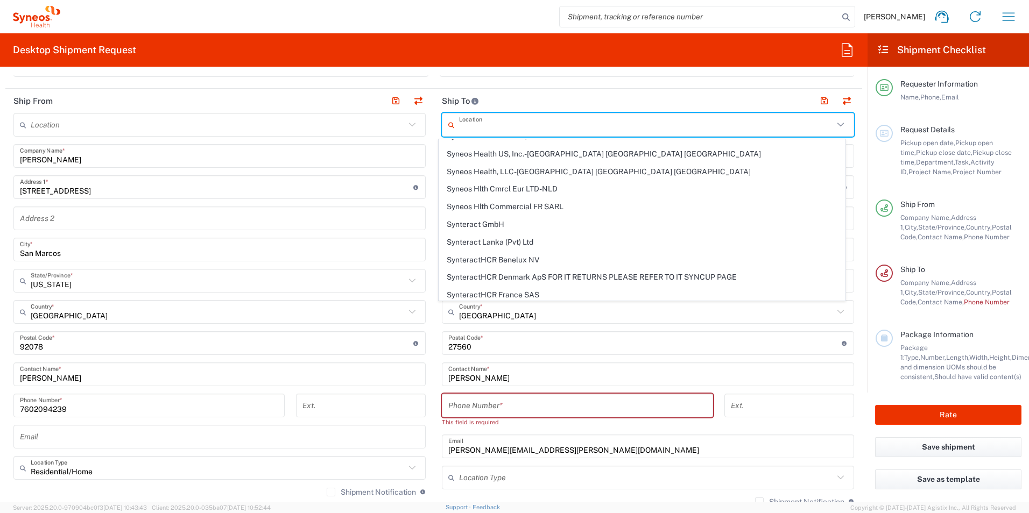
scroll to position [0, 0]
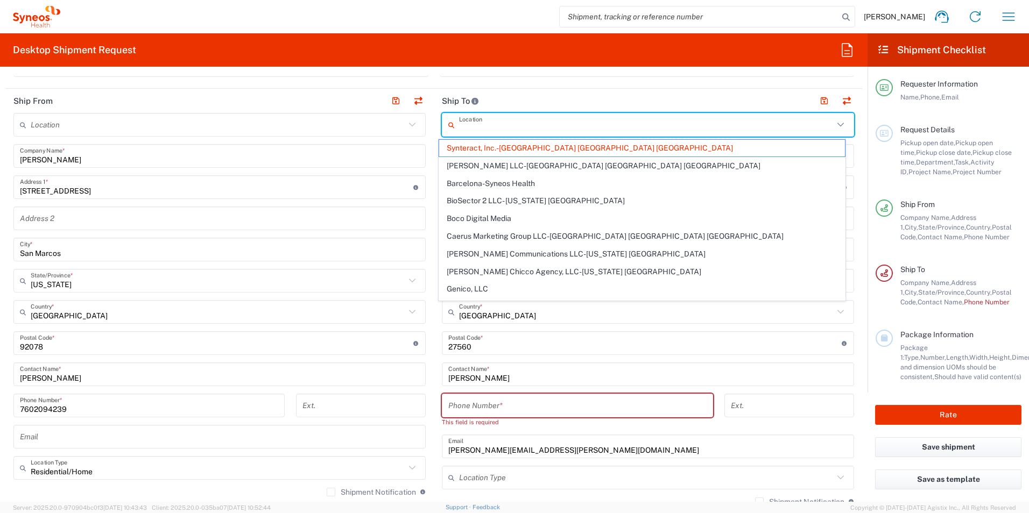
click at [557, 124] on input "text" at bounding box center [646, 125] width 374 height 19
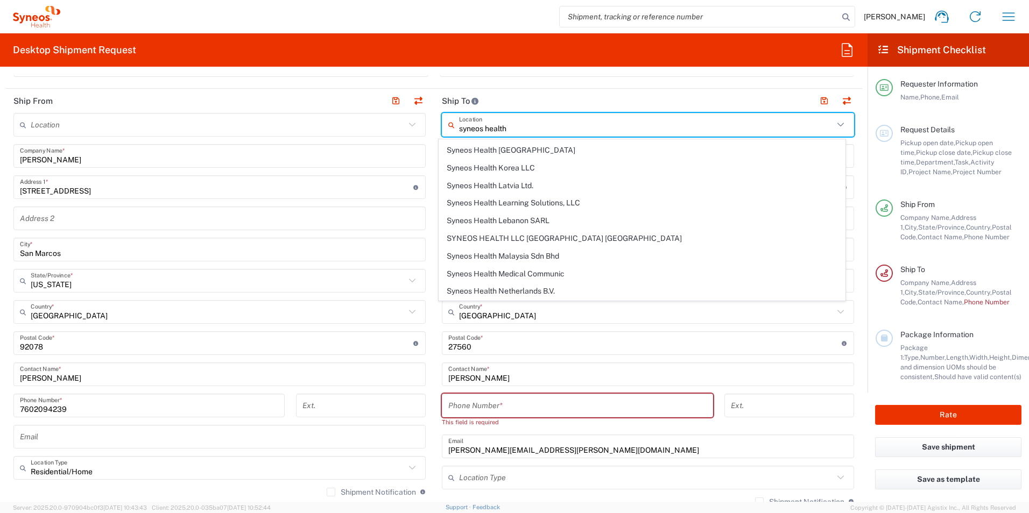
scroll to position [968, 0]
click at [535, 217] on span "SYNEOS HEALTH LLC [GEOGRAPHIC_DATA] [GEOGRAPHIC_DATA]" at bounding box center [642, 221] width 406 height 17
type input "SYNEOS HEALTH LLC [GEOGRAPHIC_DATA] [GEOGRAPHIC_DATA]"
type input "SYNEOS HEALTH LLC"
type input "1030 SYNC ST"
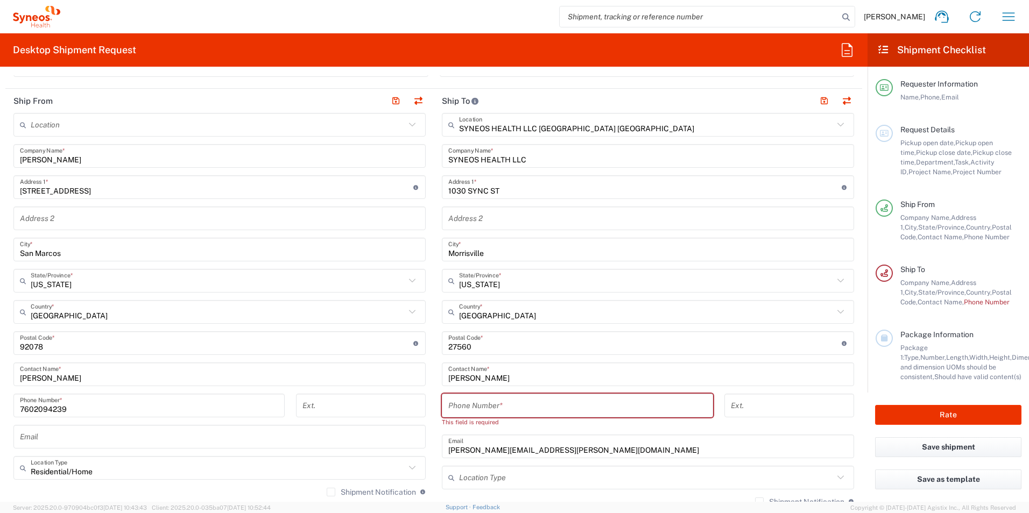
click at [486, 407] on input "tel" at bounding box center [577, 406] width 258 height 19
paste input "919 876 9300"
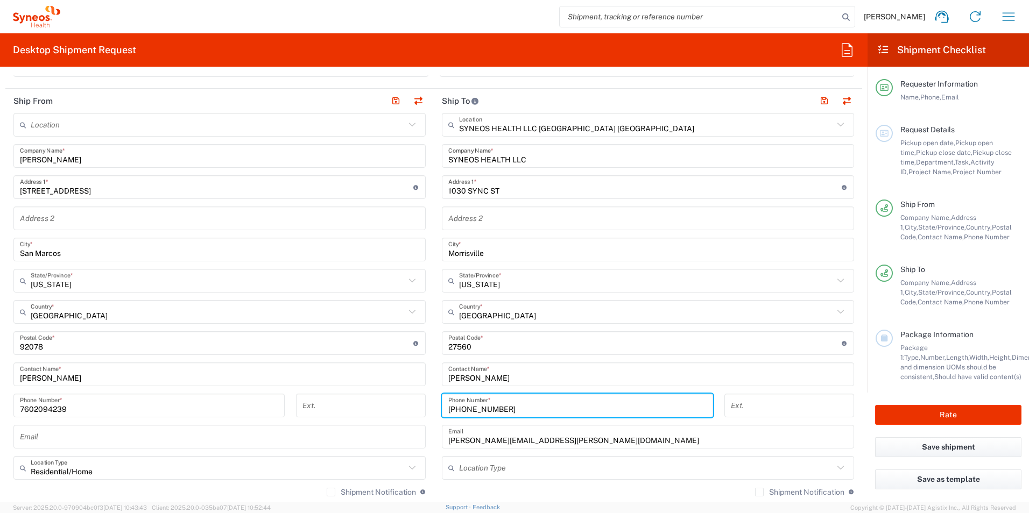
click at [460, 409] on input "919 876 9300" at bounding box center [577, 406] width 258 height 19
click at [474, 409] on input "919876 9300" at bounding box center [577, 406] width 258 height 19
type input "9198769300"
click at [577, 435] on input "[PERSON_NAME][EMAIL_ADDRESS][PERSON_NAME][DOMAIN_NAME]" at bounding box center [647, 437] width 399 height 19
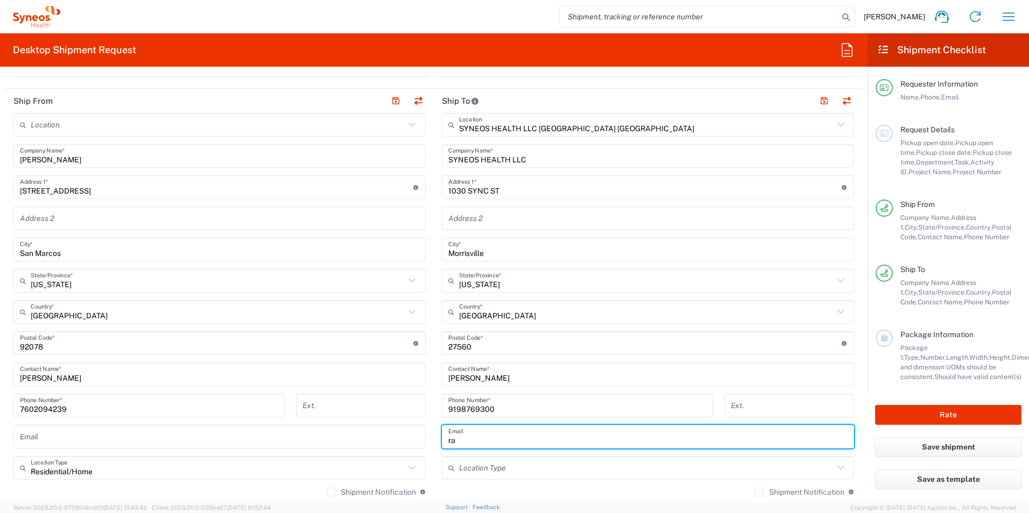
type input "r"
click at [587, 436] on input "text" at bounding box center [647, 437] width 399 height 19
click at [484, 463] on input "text" at bounding box center [646, 468] width 374 height 19
click at [471, 436] on input "text" at bounding box center [647, 437] width 399 height 19
click at [487, 469] on input "text" at bounding box center [646, 468] width 374 height 19
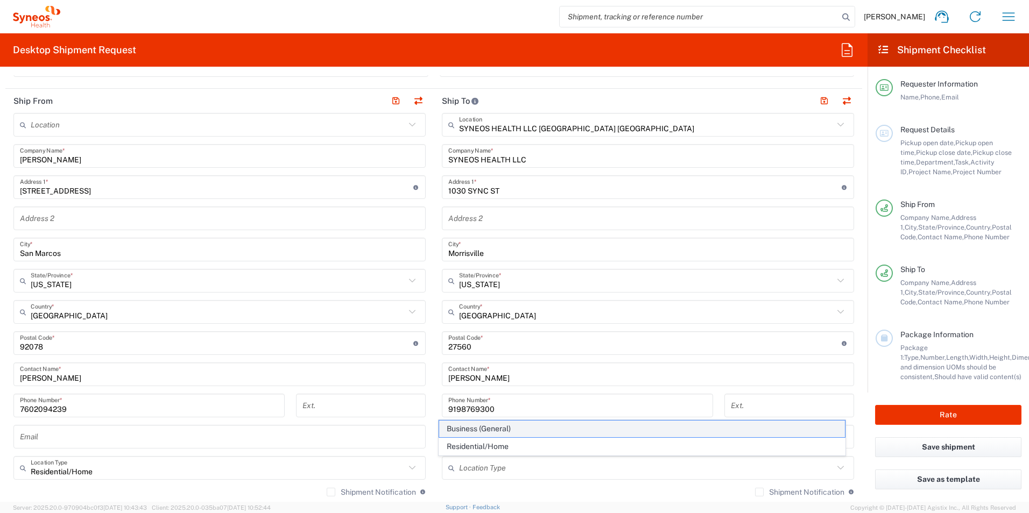
click at [509, 428] on span "Business (General)" at bounding box center [642, 429] width 406 height 17
type input "Business (General)"
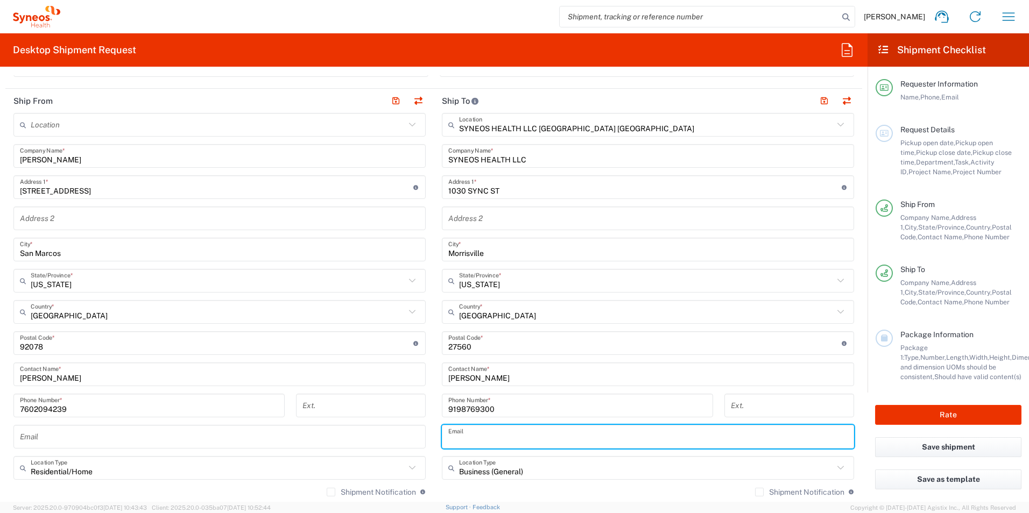
click at [473, 430] on input "text" at bounding box center [647, 437] width 399 height 19
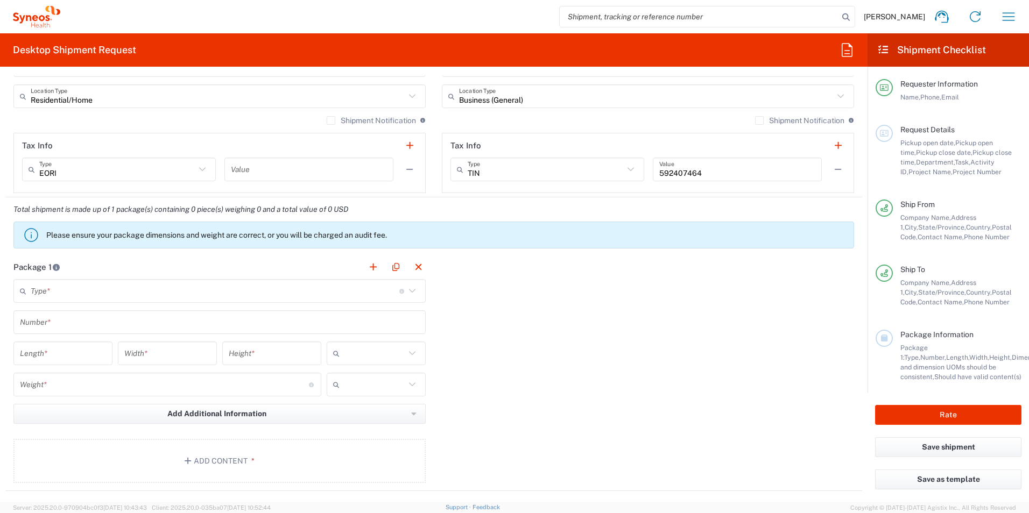
scroll to position [753, 0]
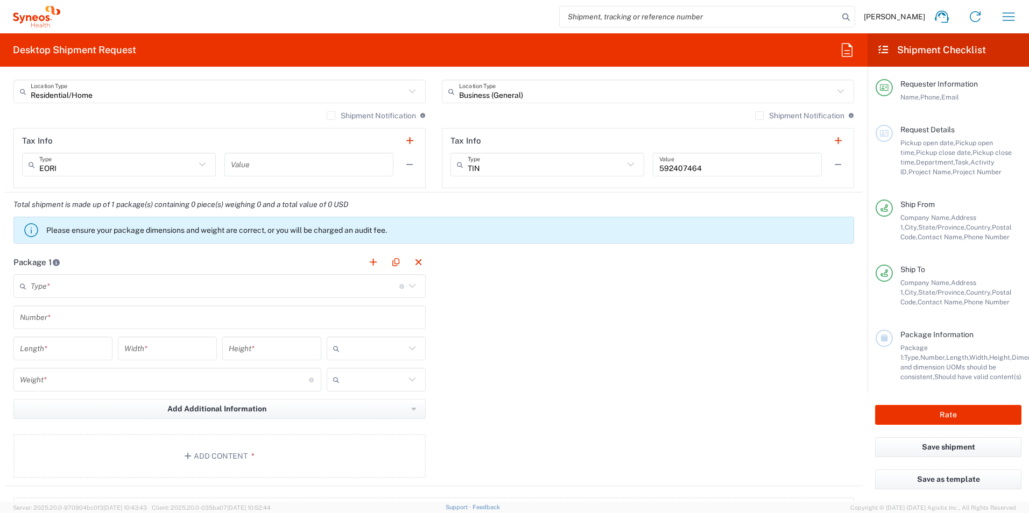
click at [413, 287] on icon at bounding box center [412, 286] width 14 height 14
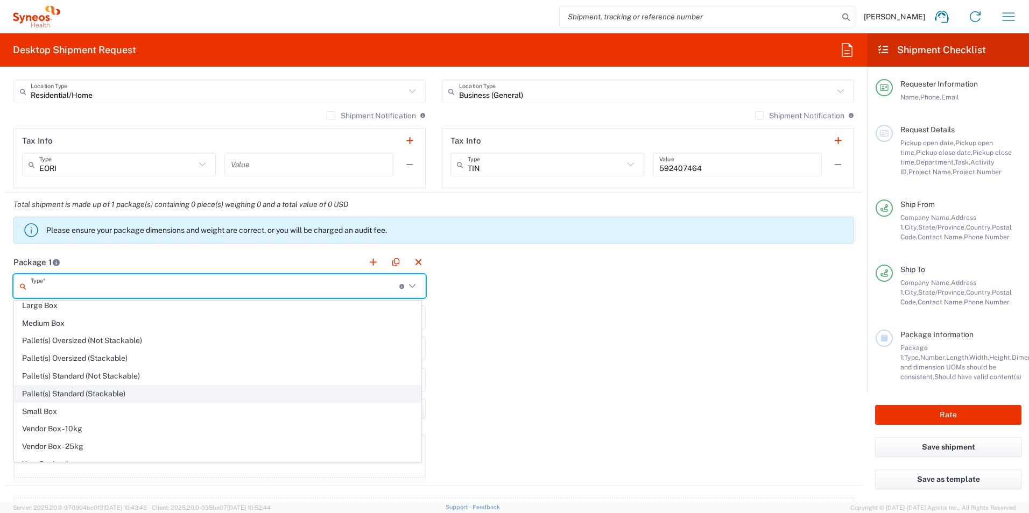
scroll to position [33, 0]
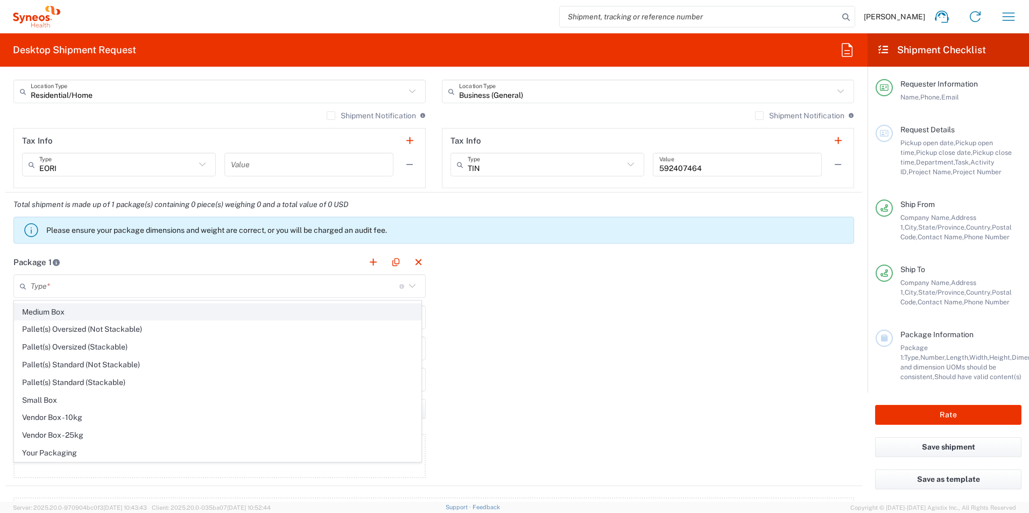
click at [56, 306] on span "Medium Box" at bounding box center [218, 312] width 406 height 17
type input "Medium Box"
type input "13"
type input "11.5"
type input "2.5"
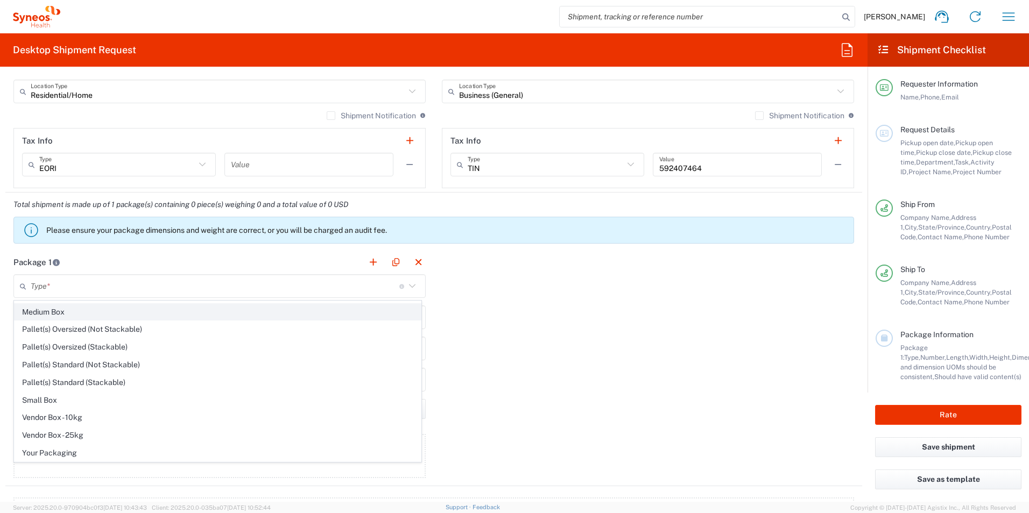
type input "in"
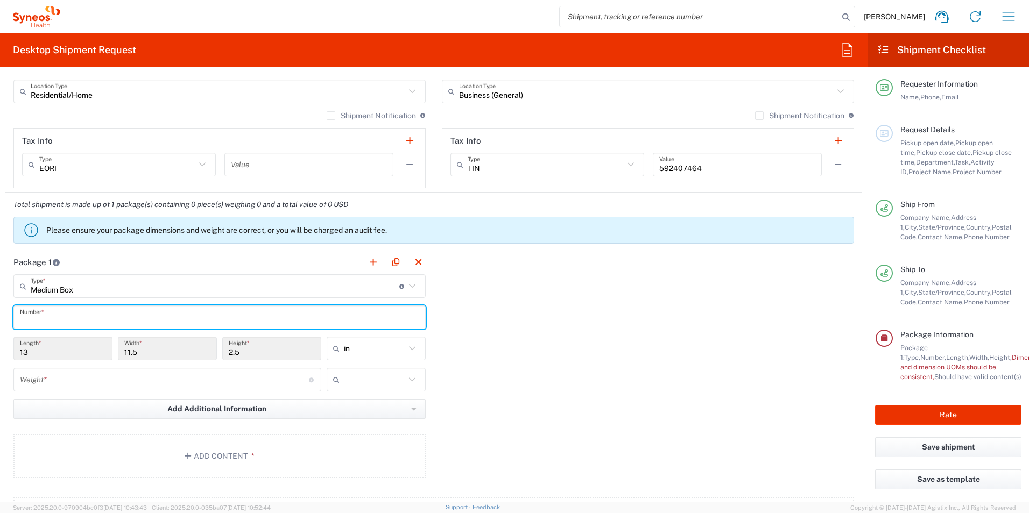
click at [76, 314] on input "text" at bounding box center [219, 317] width 399 height 19
type input "1"
click at [141, 385] on input "number" at bounding box center [164, 380] width 289 height 19
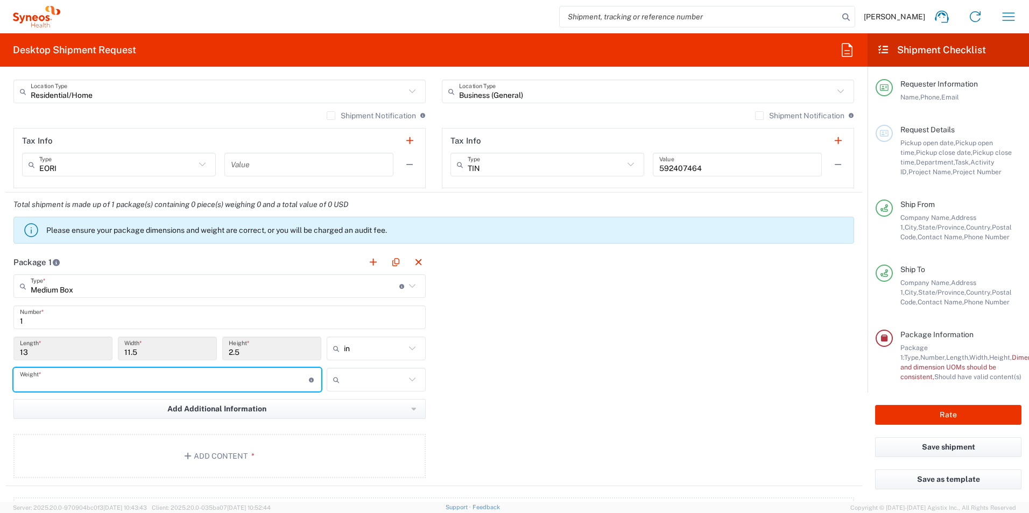
click at [373, 289] on input "Medium Box" at bounding box center [215, 286] width 369 height 19
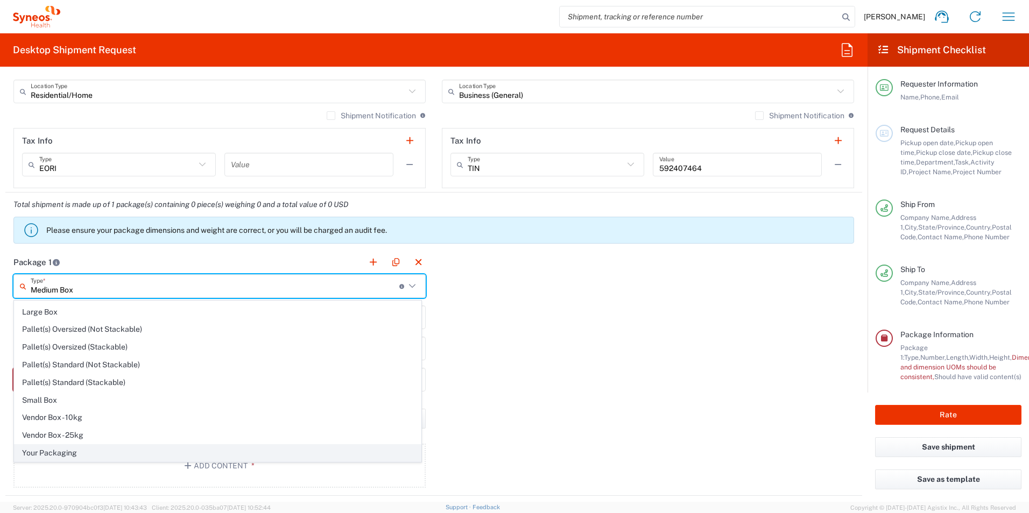
click at [75, 449] on span "Your Packaging" at bounding box center [218, 453] width 406 height 17
type input "Your Packaging"
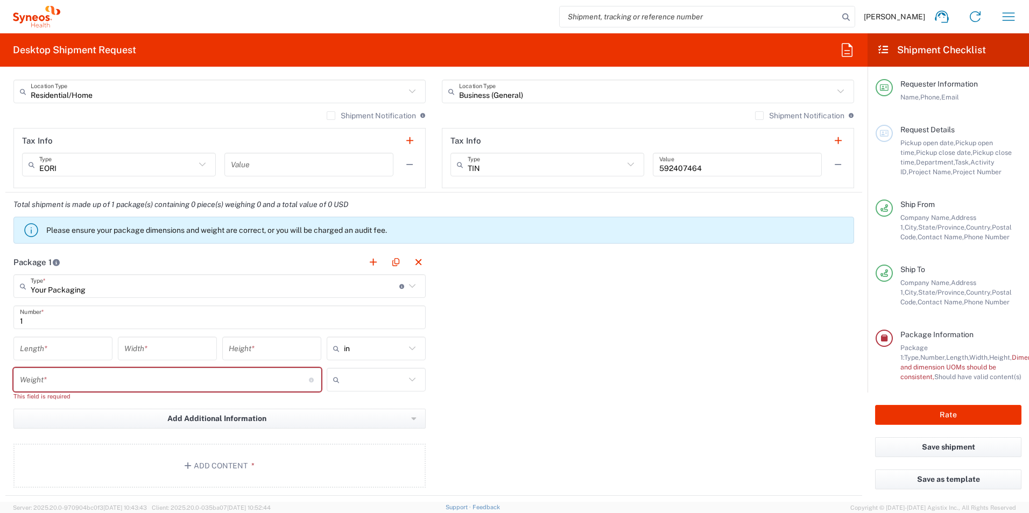
scroll to position [0, 0]
click at [140, 284] on input "Your Packaging" at bounding box center [215, 286] width 369 height 19
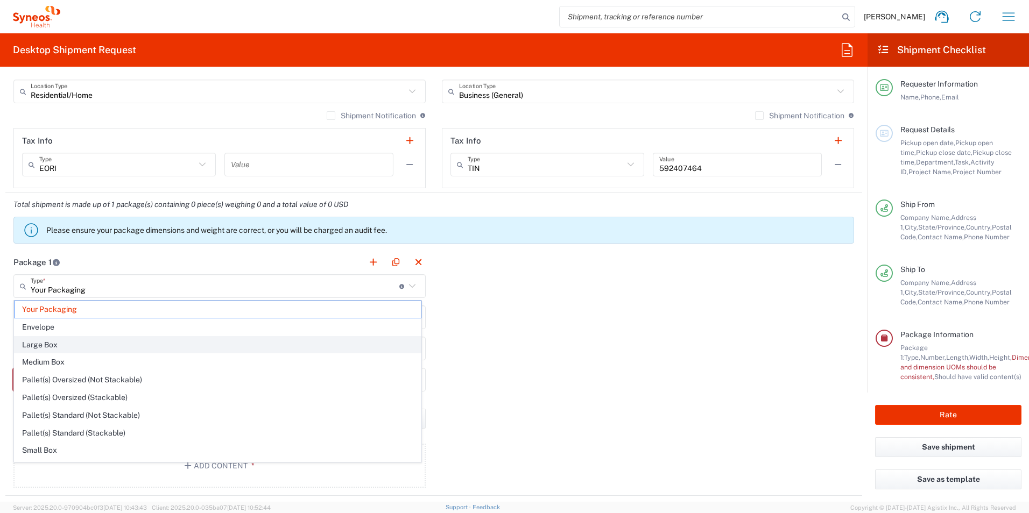
click at [50, 348] on span "Large Box" at bounding box center [218, 345] width 406 height 17
type input "Large Box"
type input "17.5"
type input "12.5"
type input "3"
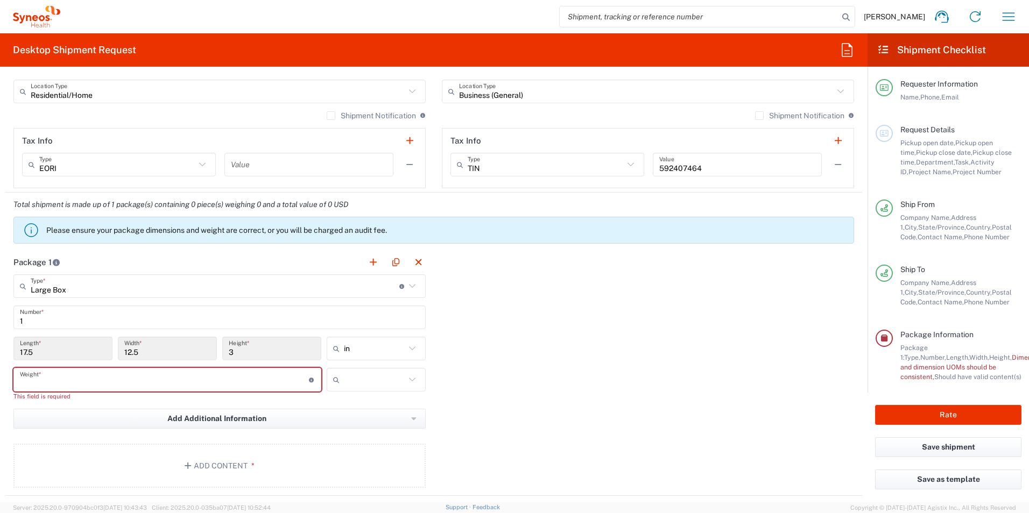
click at [96, 383] on input "number" at bounding box center [164, 380] width 289 height 19
click at [215, 380] on input "number" at bounding box center [164, 380] width 289 height 19
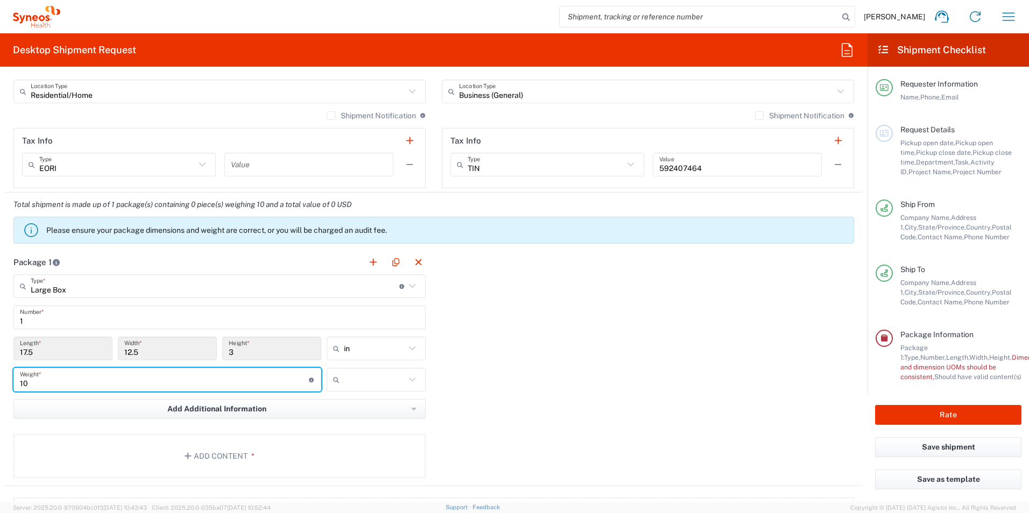
type input "10"
click at [394, 385] on input "text" at bounding box center [374, 379] width 61 height 17
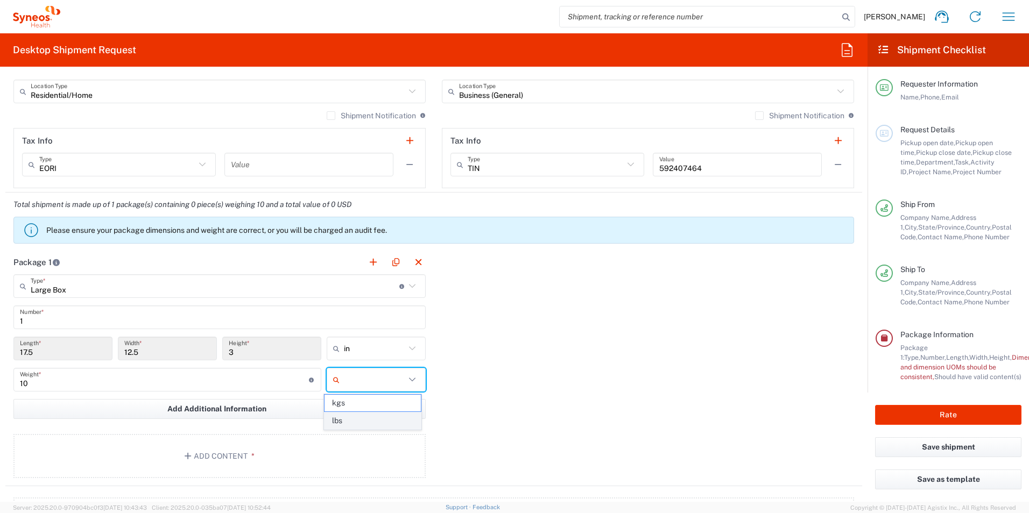
click at [373, 421] on span "lbs" at bounding box center [372, 421] width 96 height 17
type input "lbs"
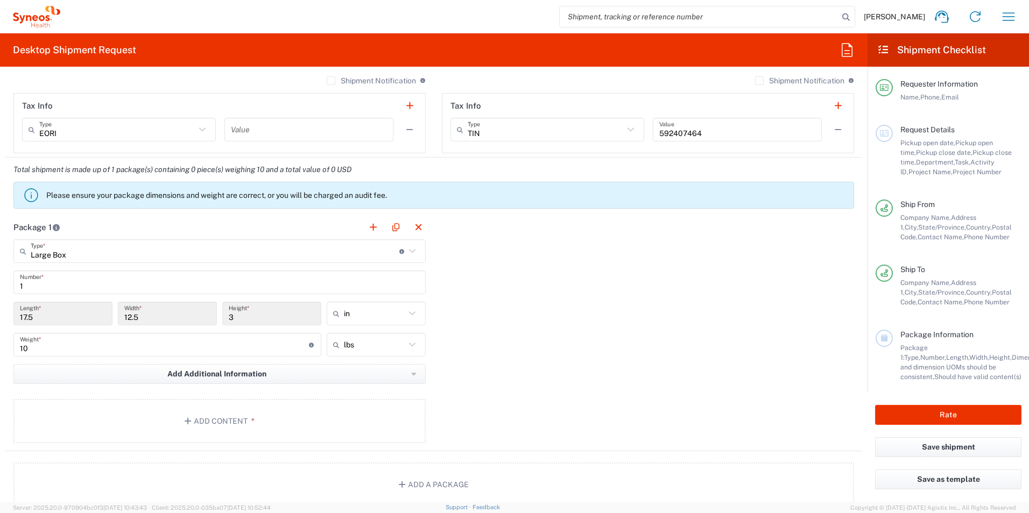
scroll to position [807, 0]
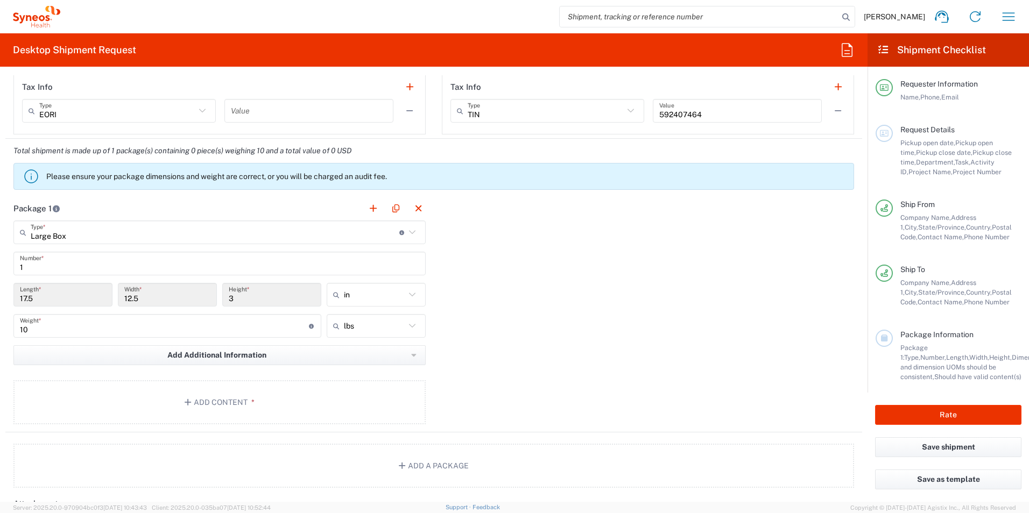
click at [547, 313] on div "Package 1 Large Box Type * Material used to package goods Your Packaging Envelo…" at bounding box center [433, 314] width 856 height 236
click at [553, 339] on div "Package 1 Large Box Type * Material used to package goods Your Packaging Envelo…" at bounding box center [433, 314] width 856 height 236
click at [236, 400] on button "Add Content *" at bounding box center [219, 402] width 412 height 44
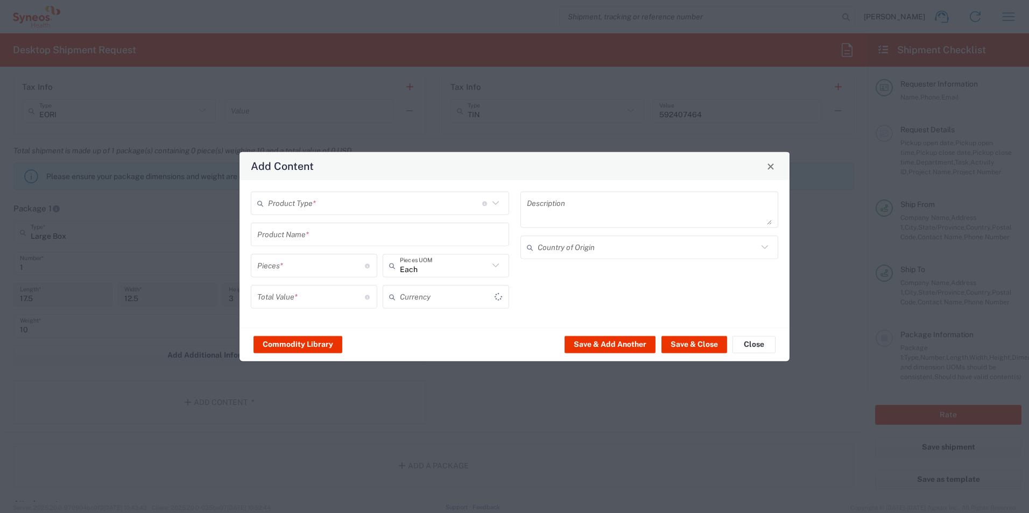
type input "US Dollar"
click at [310, 182] on div "Product Type * Document: Paper document generated internally by Syneos, a clien…" at bounding box center [514, 253] width 550 height 147
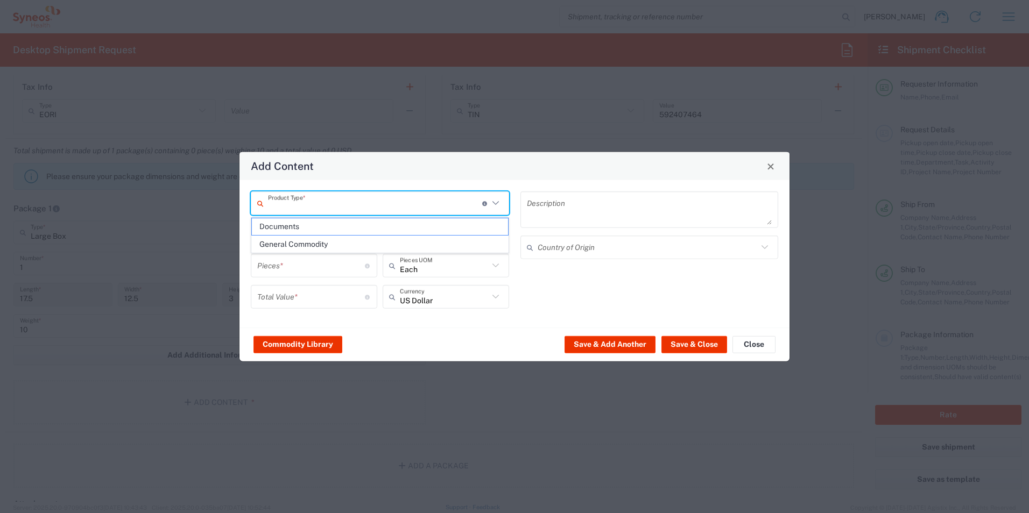
click at [316, 204] on input "text" at bounding box center [375, 203] width 214 height 19
click at [327, 244] on span "General Commodity" at bounding box center [380, 244] width 256 height 17
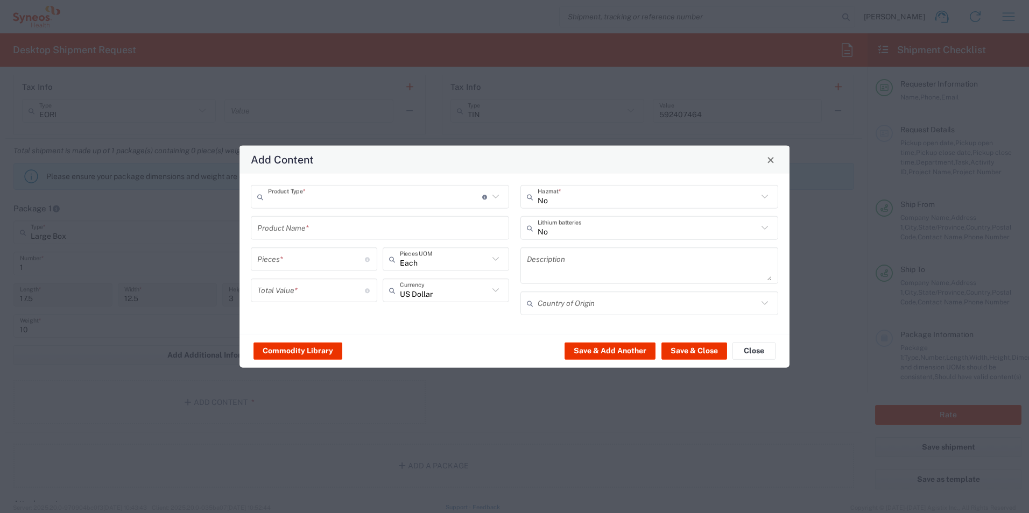
type input "General Commodity"
click at [315, 230] on input "text" at bounding box center [379, 227] width 245 height 19
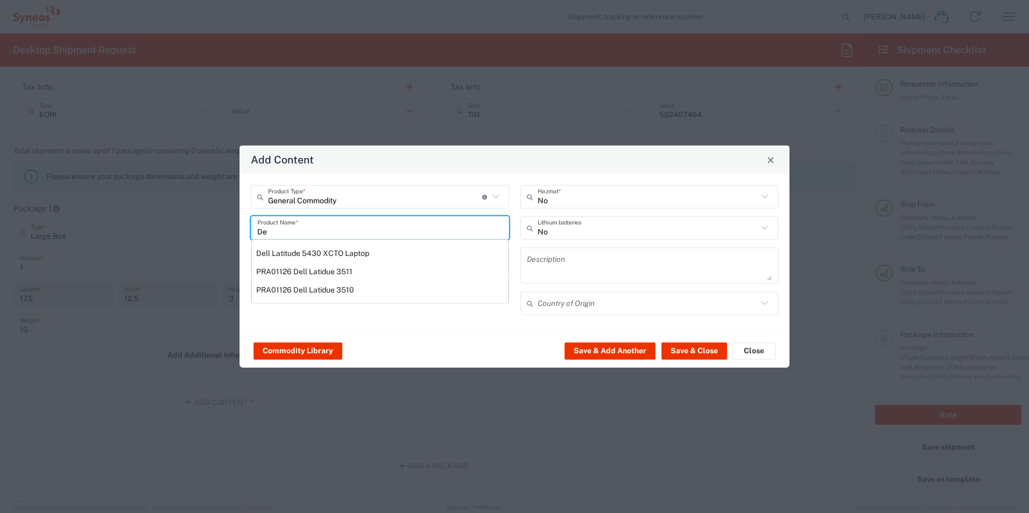
type input "D"
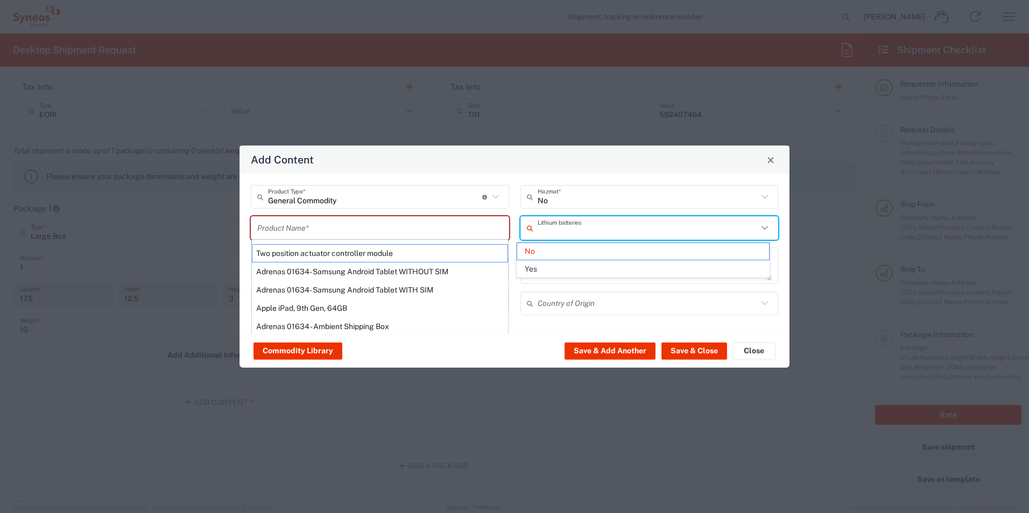
click at [582, 225] on input "text" at bounding box center [647, 227] width 221 height 19
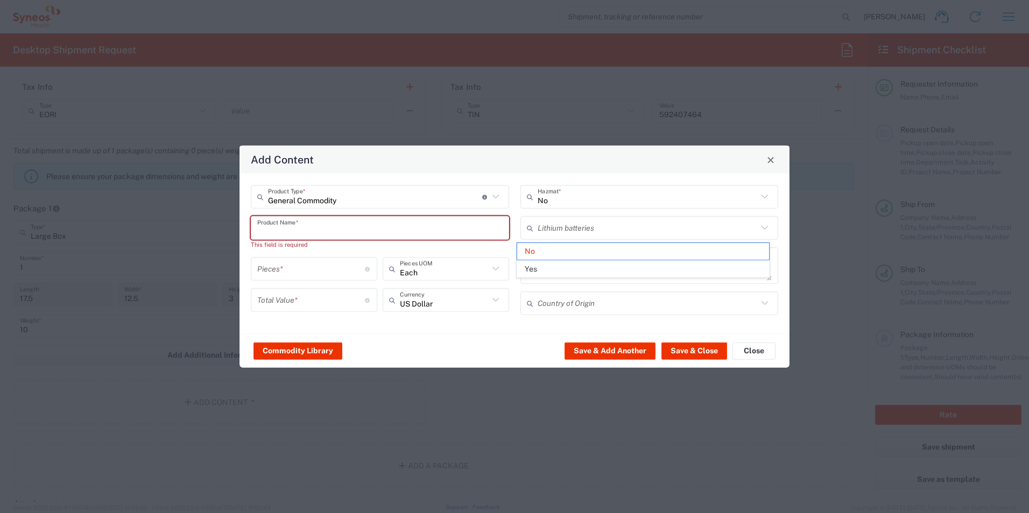
click at [366, 229] on input "text" at bounding box center [379, 227] width 245 height 19
type input "No"
click at [307, 351] on button "Commodity Library" at bounding box center [297, 350] width 89 height 17
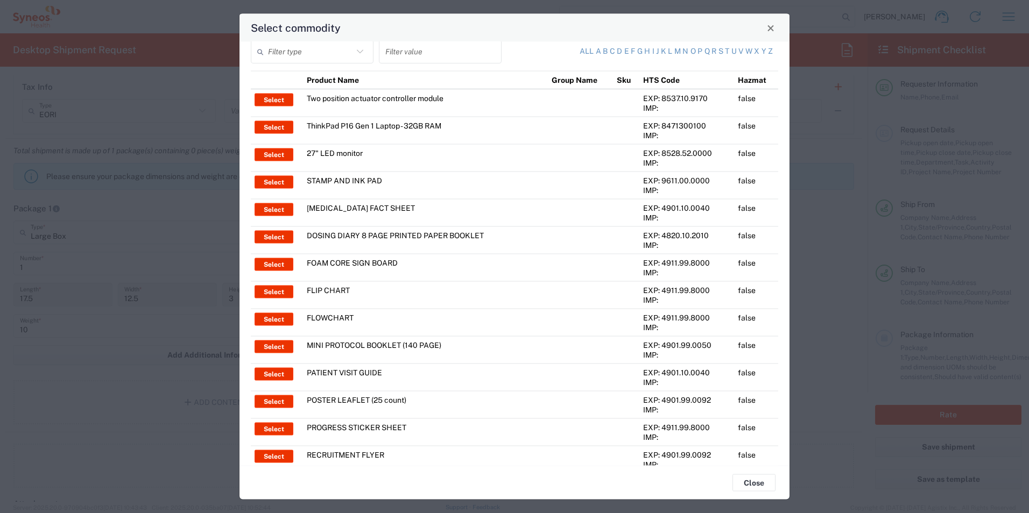
scroll to position [0, 0]
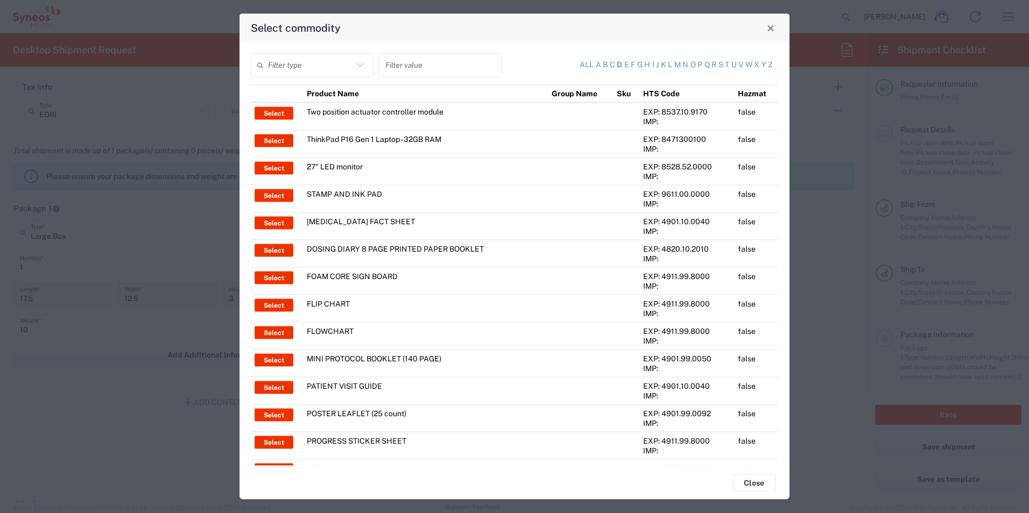
click at [617, 67] on link "d" at bounding box center [619, 65] width 5 height 11
type input "Product Name"
type input "d"
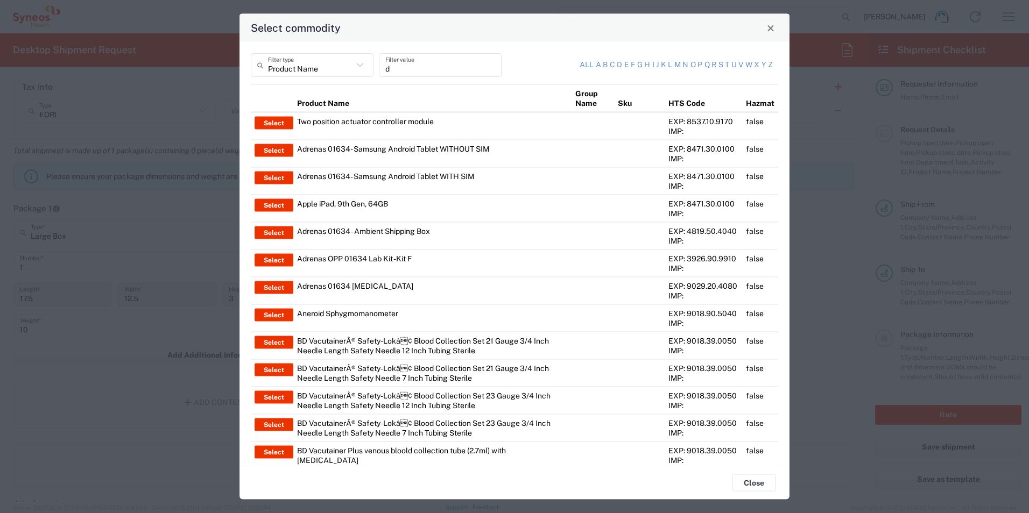
click at [354, 67] on icon at bounding box center [360, 65] width 14 height 14
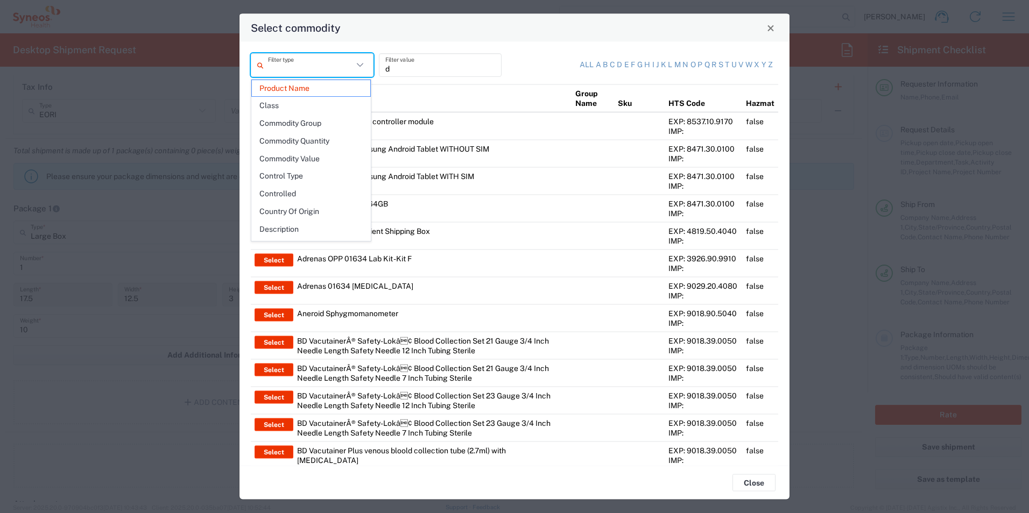
click at [405, 71] on input "d" at bounding box center [440, 64] width 110 height 19
type input "Product Name"
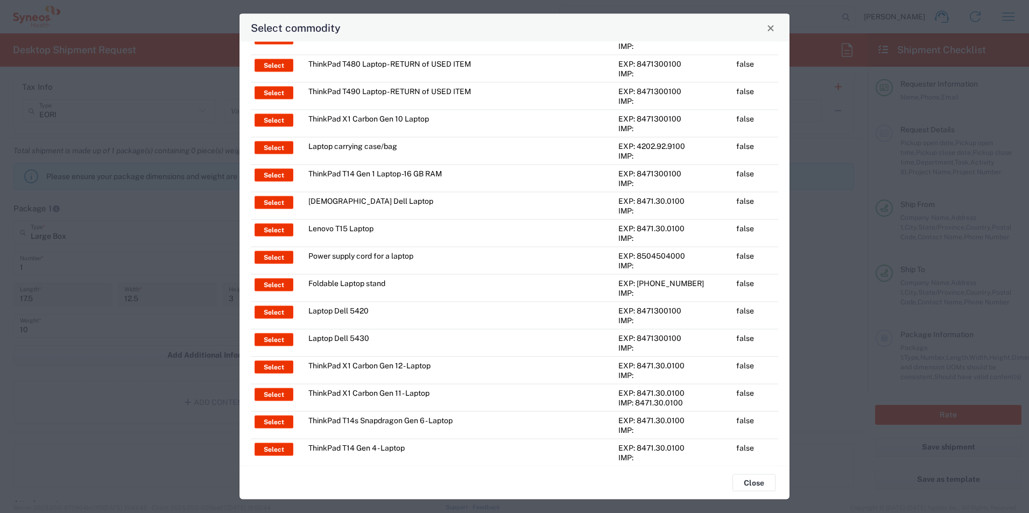
scroll to position [323, 0]
type input "Laptop"
click at [274, 312] on button "Select" at bounding box center [273, 312] width 39 height 13
type input "Laptop Dell 5420"
type textarea "Laptop Latitude Dell 5420"
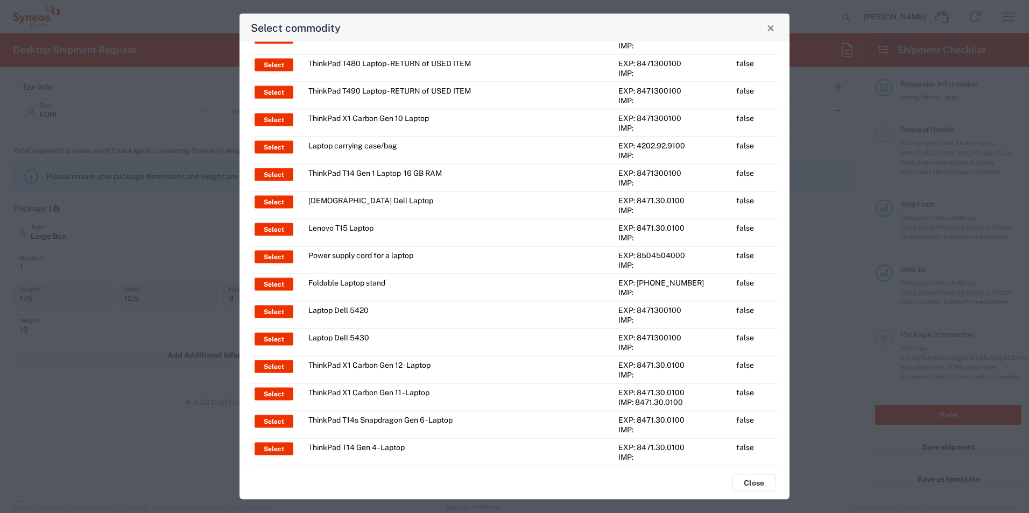
type input "[GEOGRAPHIC_DATA]"
type input "Yes"
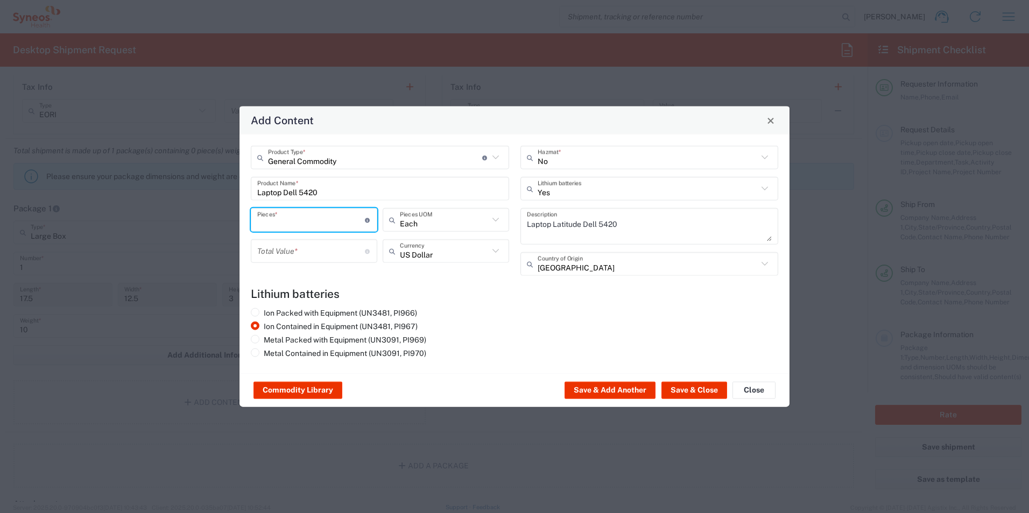
click at [300, 222] on input "number" at bounding box center [311, 219] width 108 height 19
type input "1"
click at [291, 254] on input "number" at bounding box center [311, 251] width 108 height 19
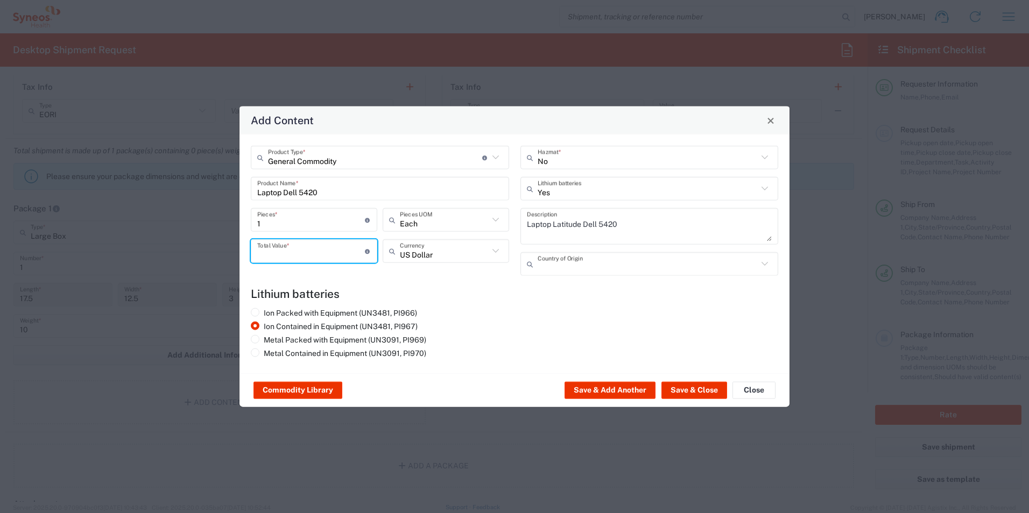
click at [571, 272] on input "text" at bounding box center [647, 263] width 221 height 19
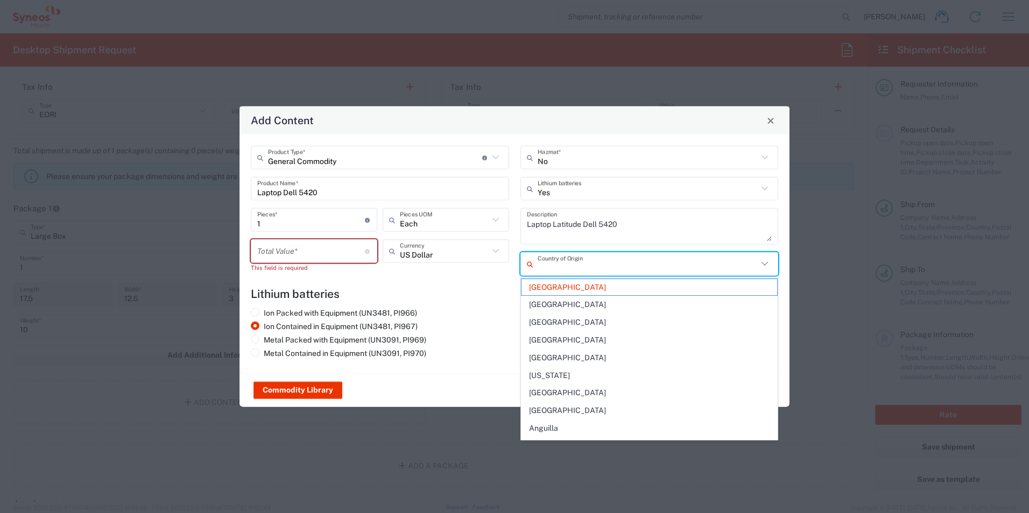
click at [452, 294] on h4 "Lithium batteries" at bounding box center [514, 293] width 527 height 13
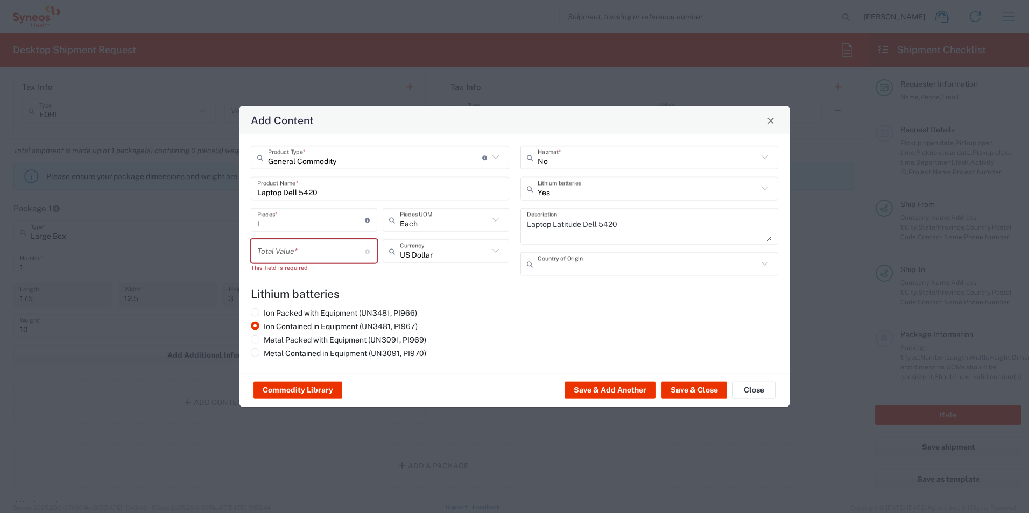
type input "[GEOGRAPHIC_DATA]"
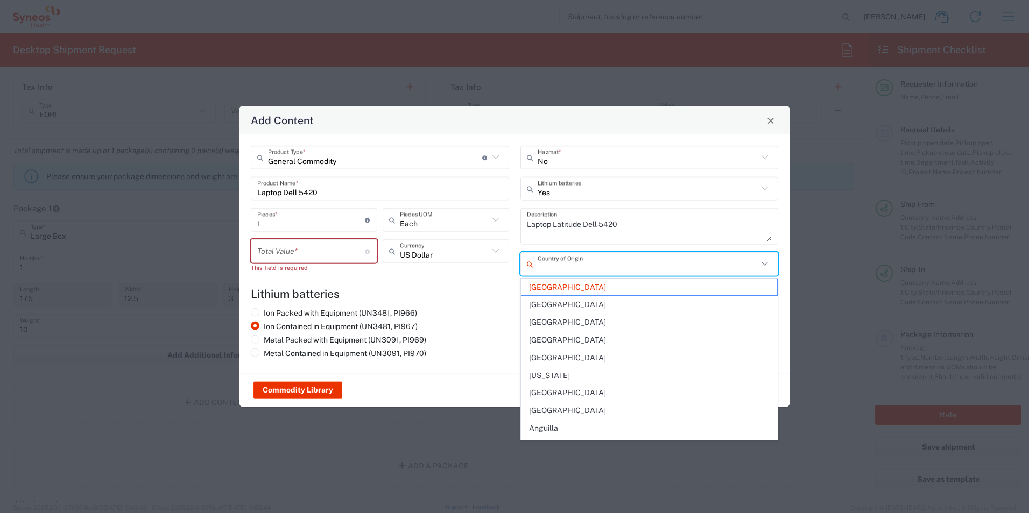
click at [557, 267] on input "text" at bounding box center [647, 263] width 221 height 19
click at [455, 271] on div "US Dollar Currency" at bounding box center [446, 259] width 132 height 41
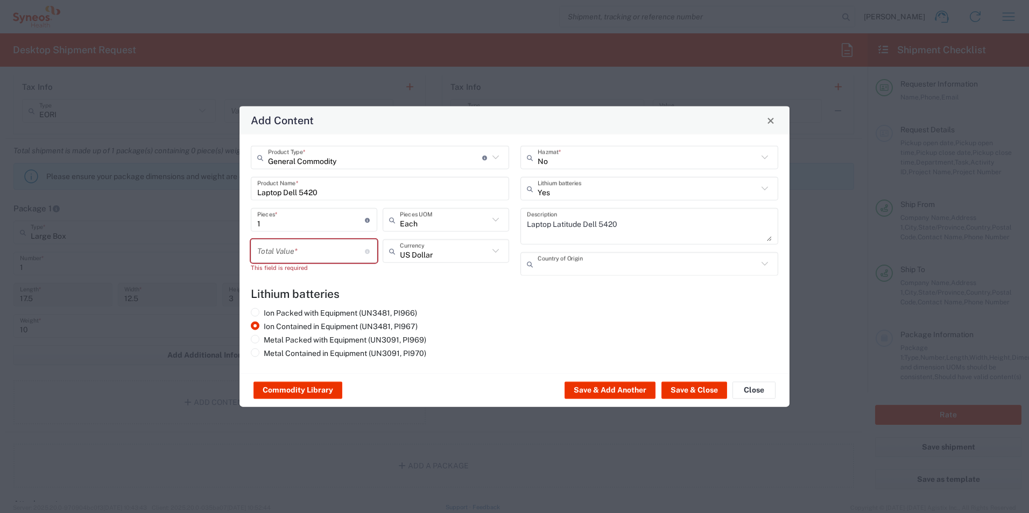
type input "[GEOGRAPHIC_DATA]"
click at [280, 260] on input "number" at bounding box center [311, 251] width 108 height 19
click at [313, 254] on input "number" at bounding box center [311, 251] width 108 height 19
click at [282, 256] on input "number" at bounding box center [311, 251] width 108 height 19
type input "900"
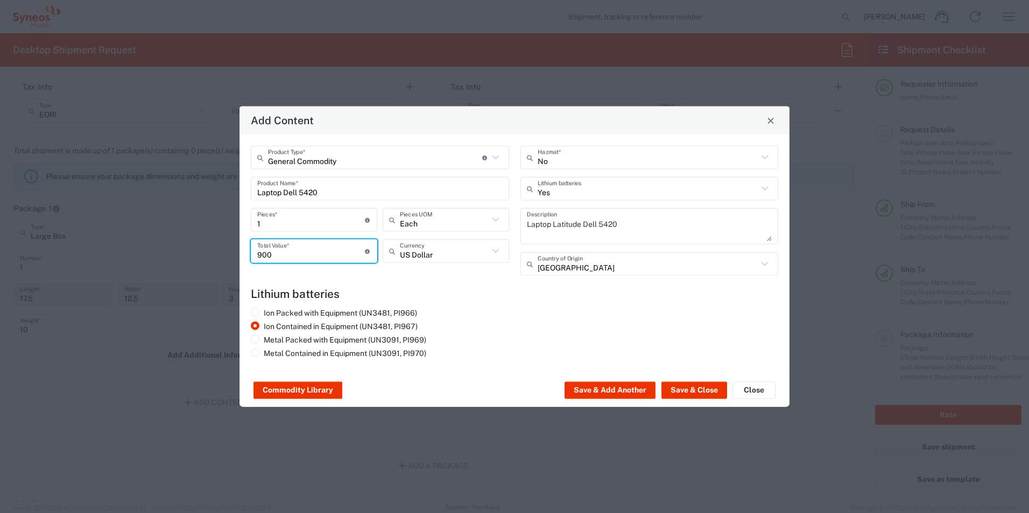
click at [629, 315] on div "Ion Packed with Equipment (UN3481, PI966) Ion Contained in Equipment (UN3481, P…" at bounding box center [514, 335] width 539 height 54
click at [571, 267] on input "text" at bounding box center [647, 263] width 221 height 19
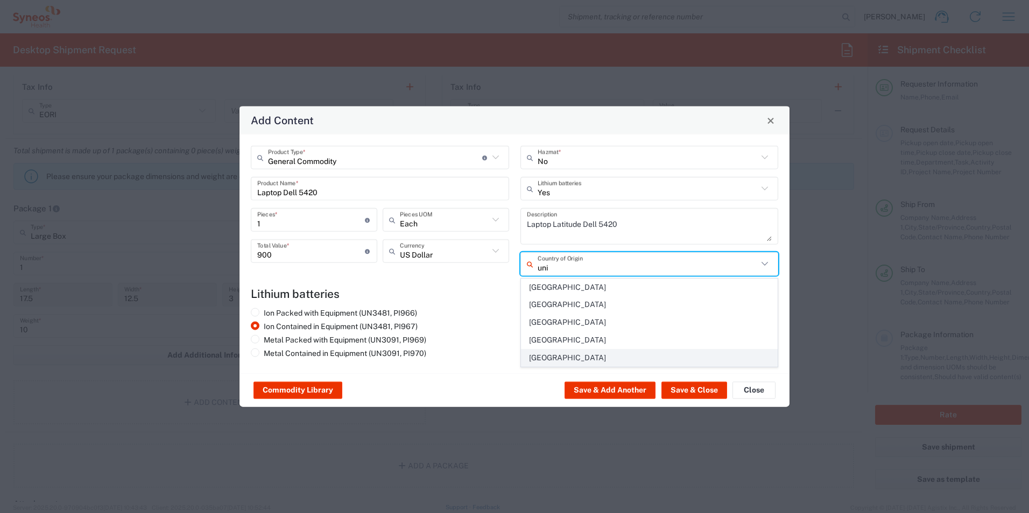
click at [565, 351] on span "[GEOGRAPHIC_DATA]" at bounding box center [649, 358] width 256 height 17
type input "[GEOGRAPHIC_DATA]"
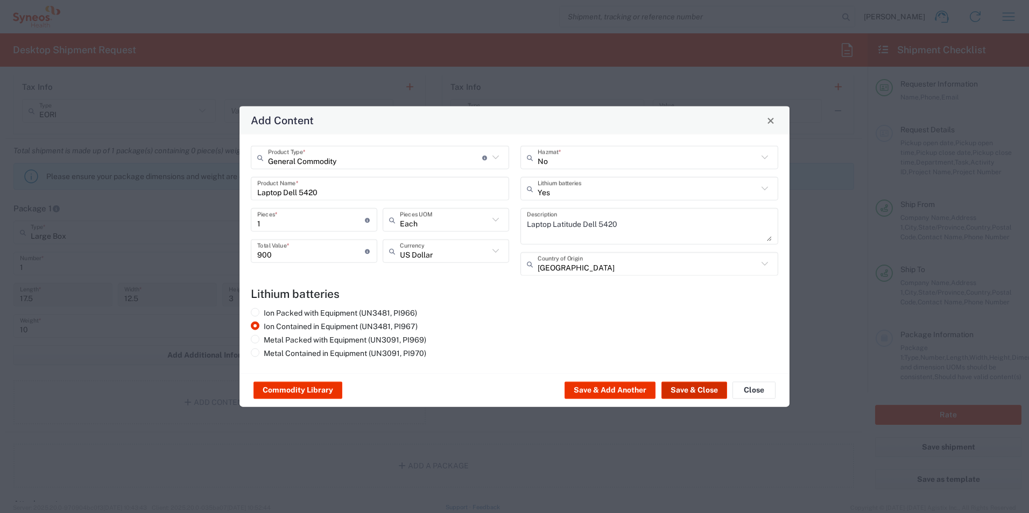
click at [701, 394] on button "Save & Close" at bounding box center [694, 390] width 66 height 17
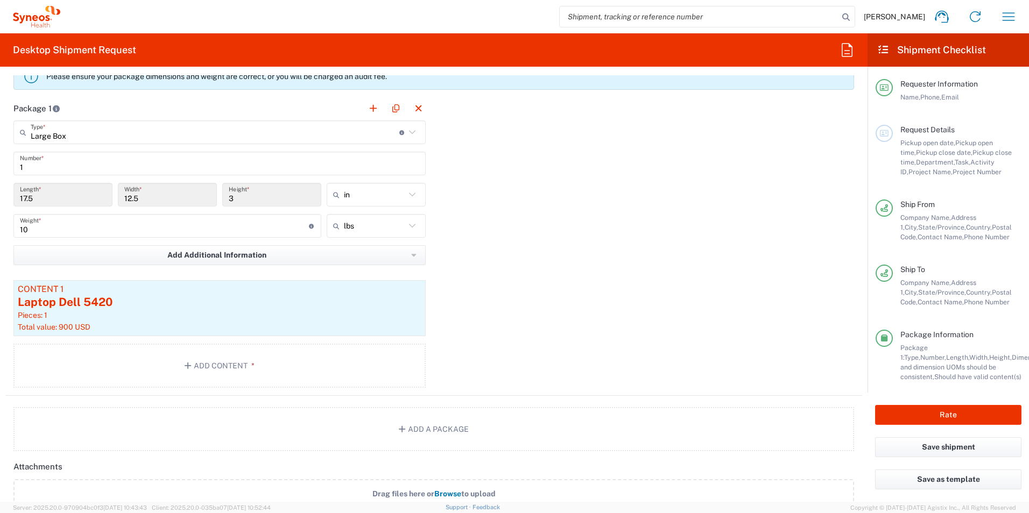
scroll to position [915, 0]
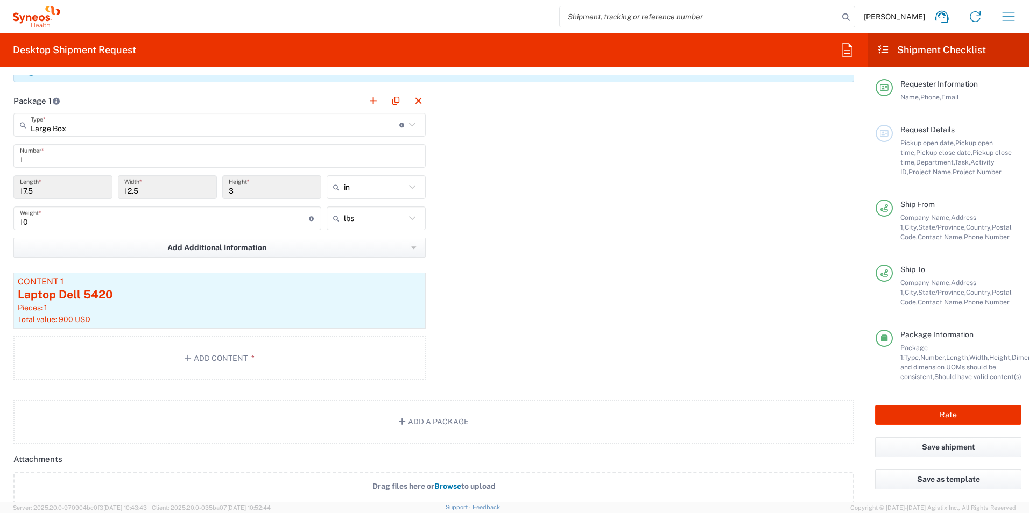
click at [722, 281] on div "Package 1 Large Box Type * Material used to package goods Your Packaging Envelo…" at bounding box center [433, 239] width 856 height 300
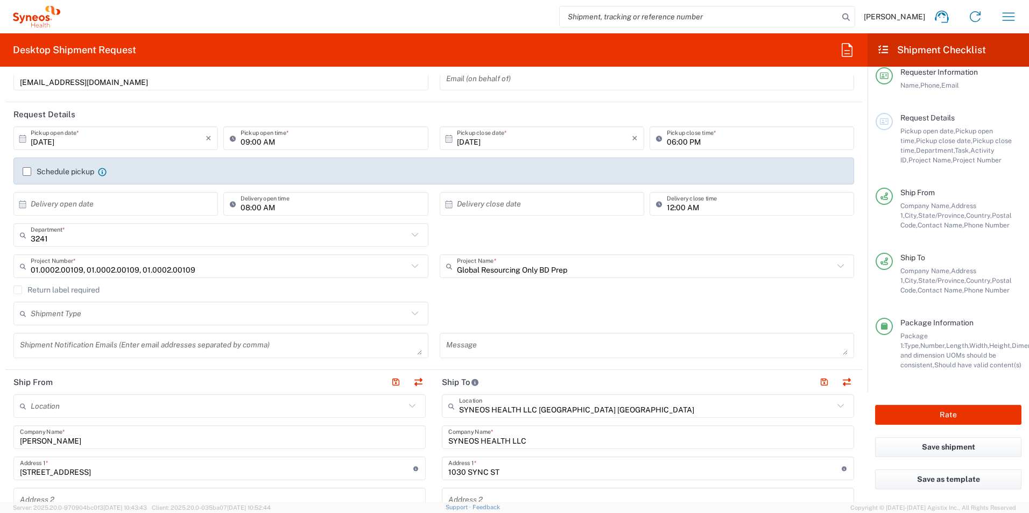
scroll to position [0, 0]
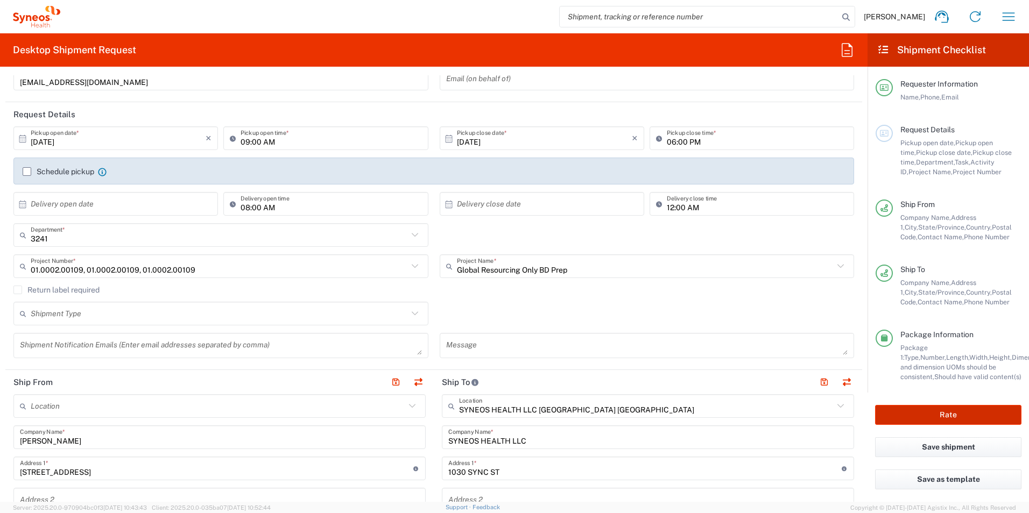
click at [950, 419] on button "Rate" at bounding box center [948, 415] width 146 height 20
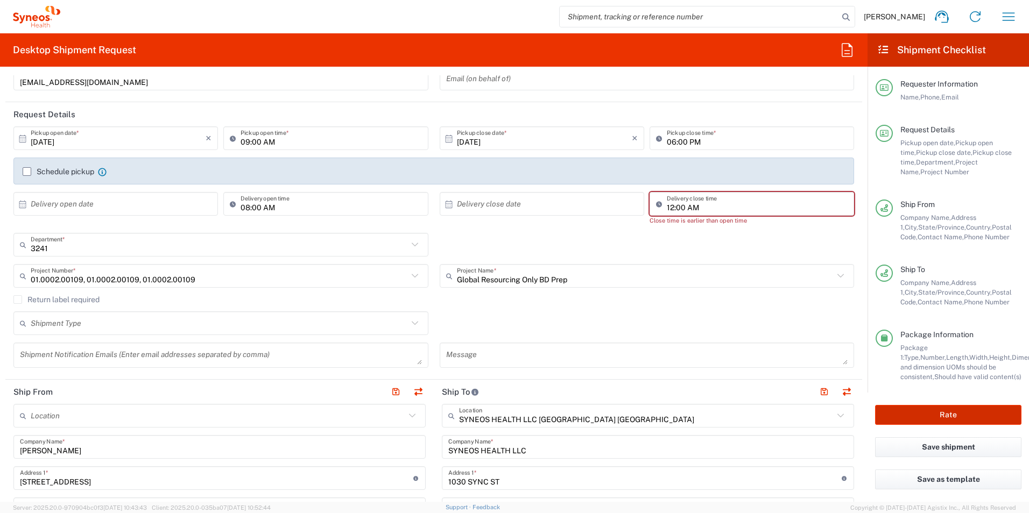
type input "Global Resourcing Only BD Prep"
click at [721, 205] on input "12:00 AM" at bounding box center [757, 204] width 181 height 19
click at [714, 206] on input ":00 AM" at bounding box center [757, 204] width 181 height 19
type input ":"
click at [712, 225] on div "10/10/2025 × Pickup open date * Cancel Apply 09:00 AM Pickup open time * 10/10/…" at bounding box center [434, 250] width 852 height 249
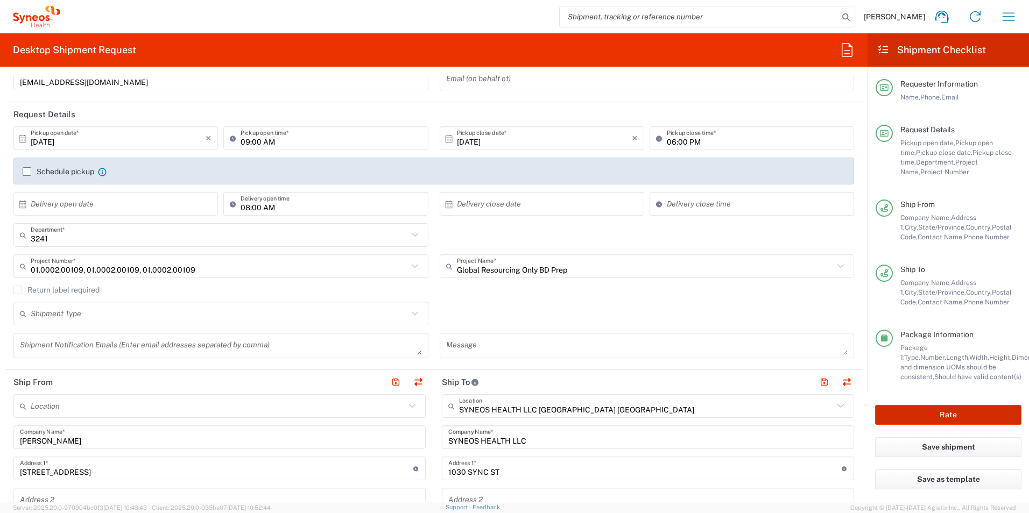
click at [947, 417] on button "Rate" at bounding box center [948, 415] width 146 height 20
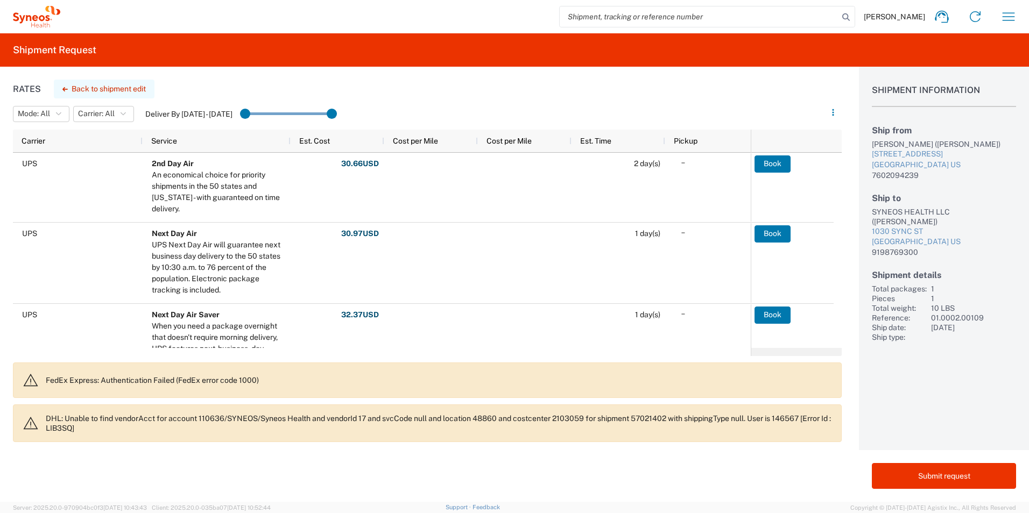
click at [122, 91] on button "Back to shipment edit" at bounding box center [104, 89] width 101 height 19
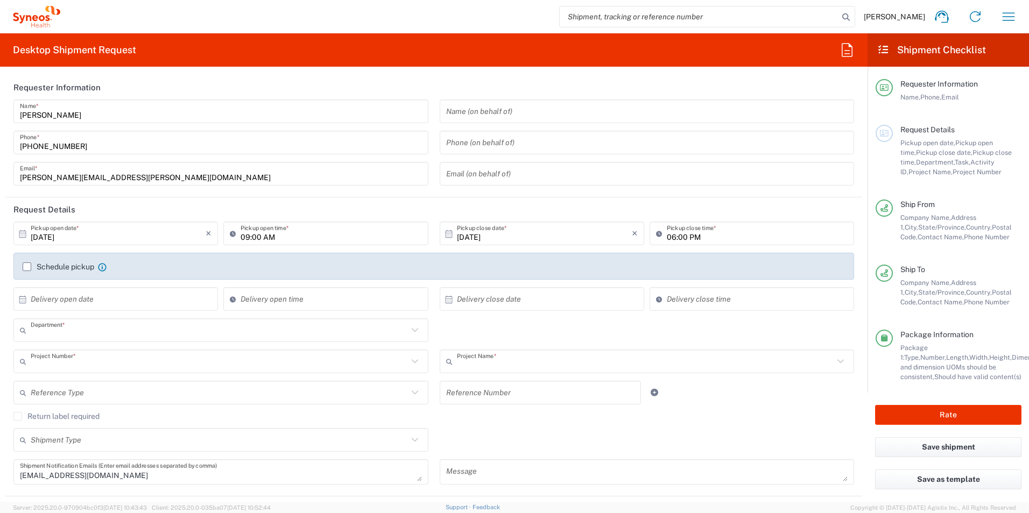
type input "3241"
type input "01.0002.00109"
type input "Global Resourcing Only BD Prep"
type input "[US_STATE]"
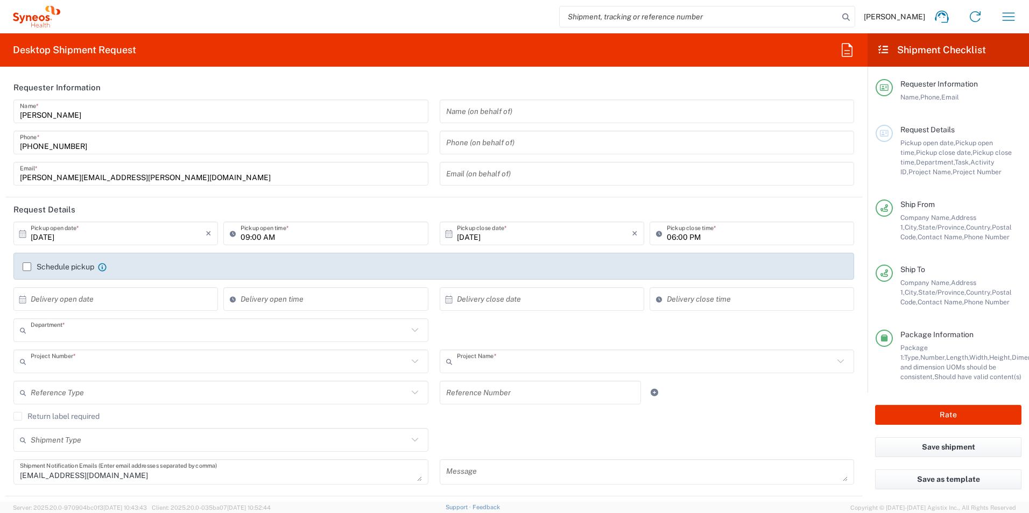
type input "Large Box"
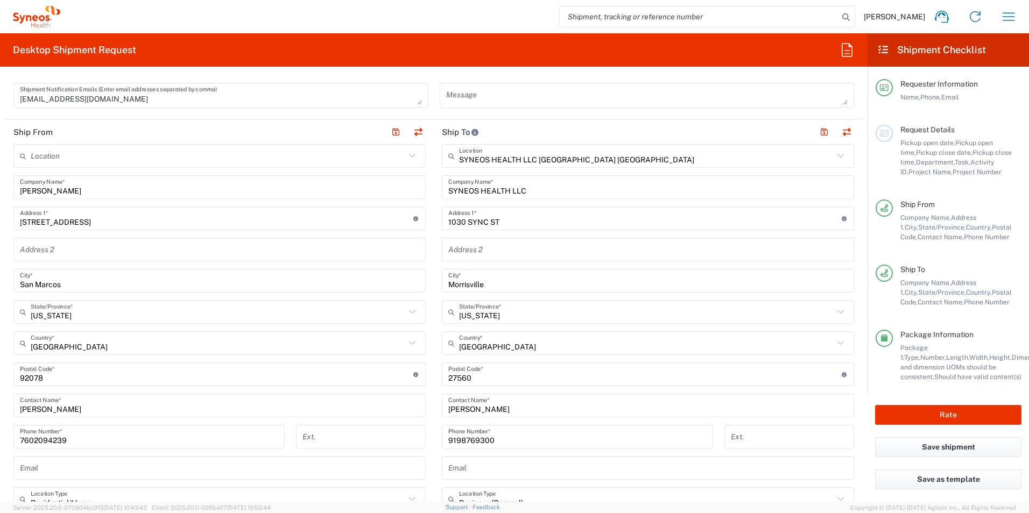
scroll to position [430, 0]
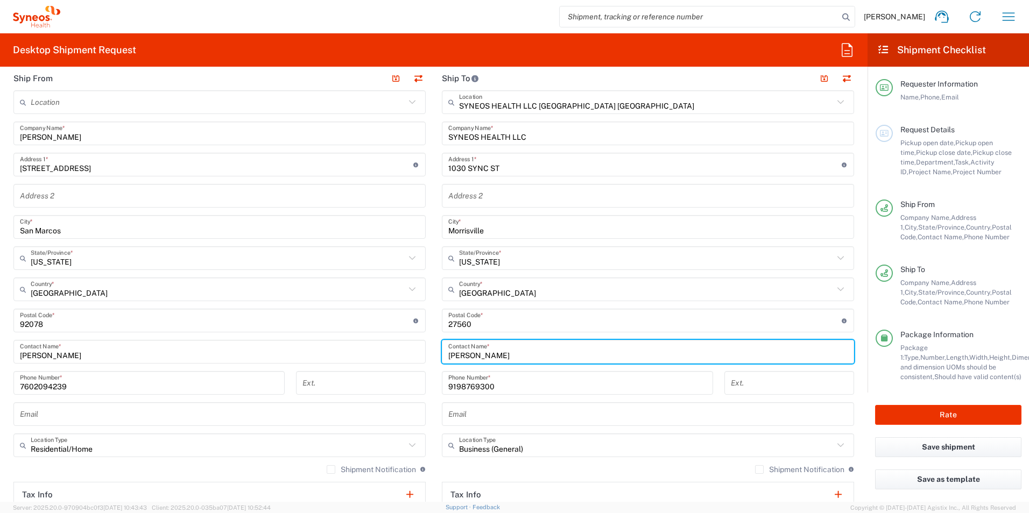
drag, startPoint x: 448, startPoint y: 356, endPoint x: 502, endPoint y: 357, distance: 54.3
click at [502, 357] on input "[PERSON_NAME]" at bounding box center [647, 352] width 399 height 19
type input "R"
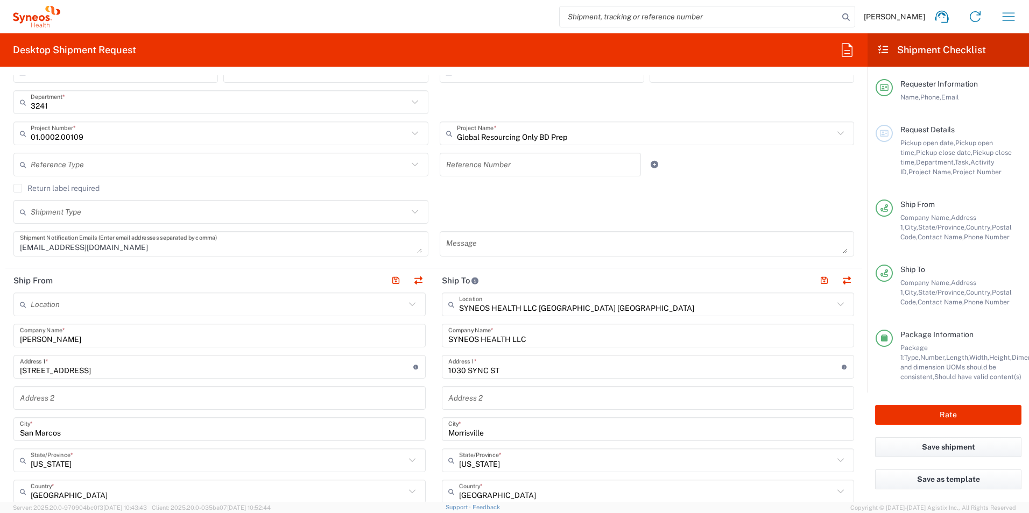
scroll to position [211, 0]
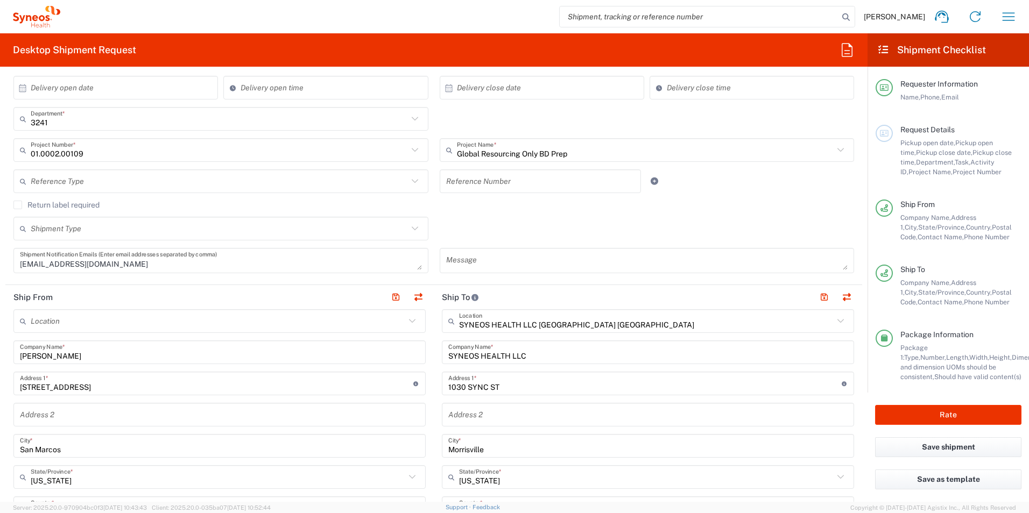
type input "IT Department"
click at [533, 222] on div "Shipment Type Batch Regular" at bounding box center [434, 232] width 852 height 31
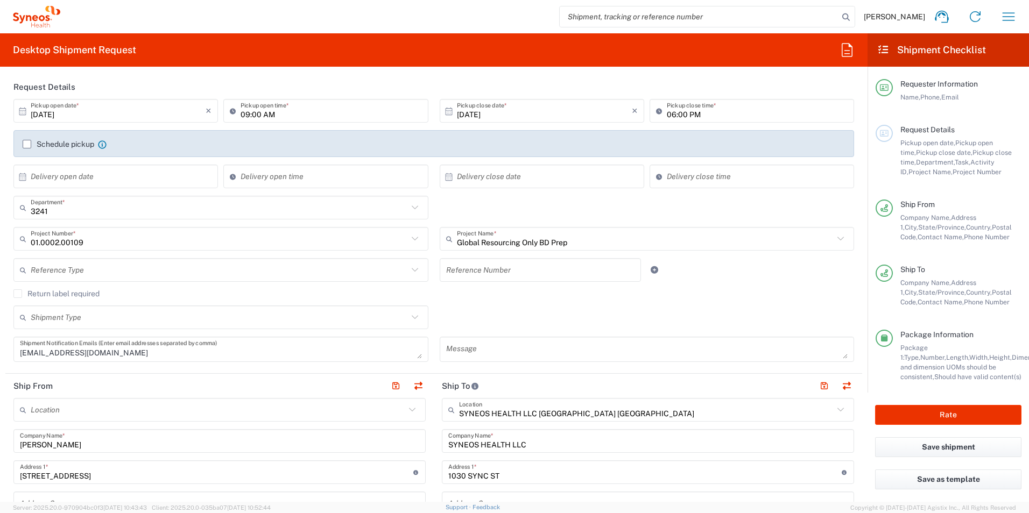
scroll to position [104, 0]
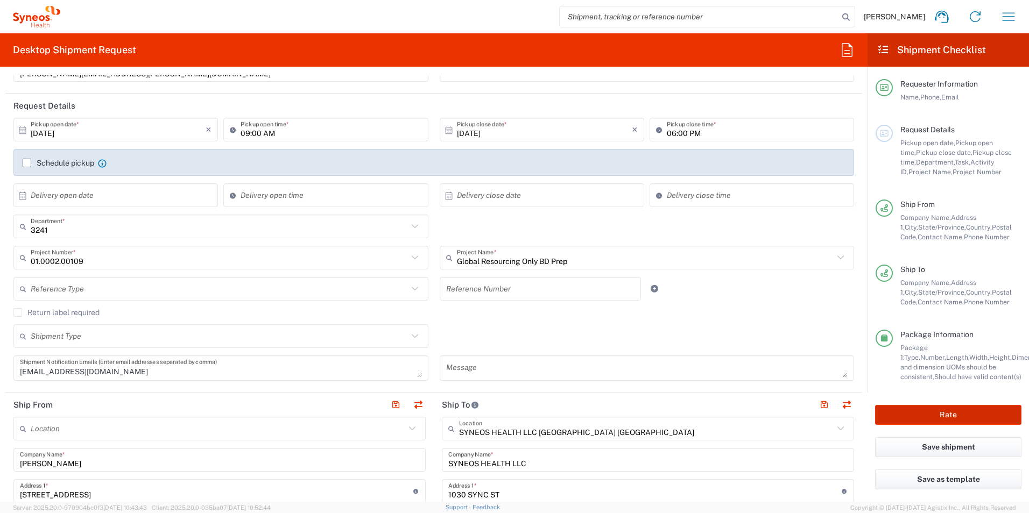
click at [990, 412] on button "Rate" at bounding box center [948, 415] width 146 height 20
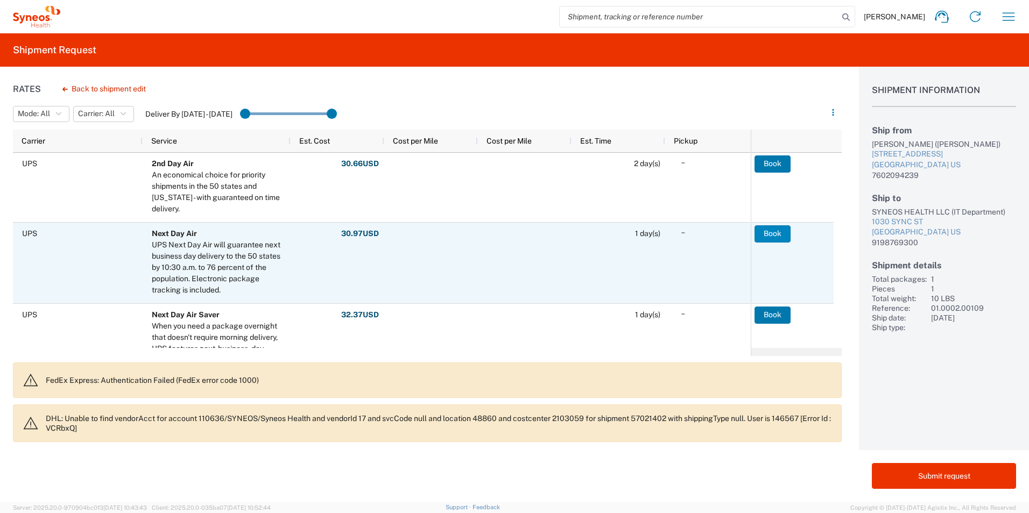
click at [769, 237] on button "Book" at bounding box center [772, 233] width 36 height 17
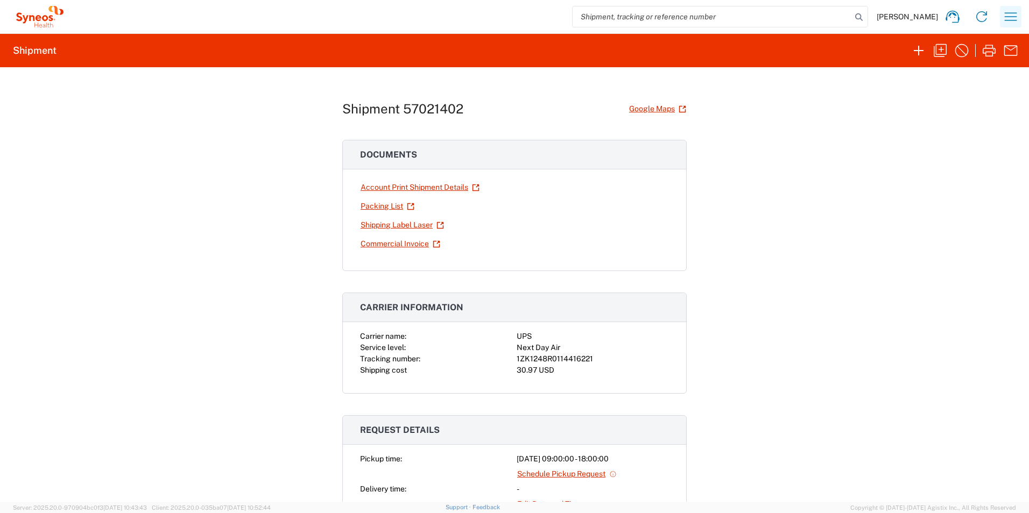
click at [1009, 18] on icon "button" at bounding box center [1010, 16] width 17 height 17
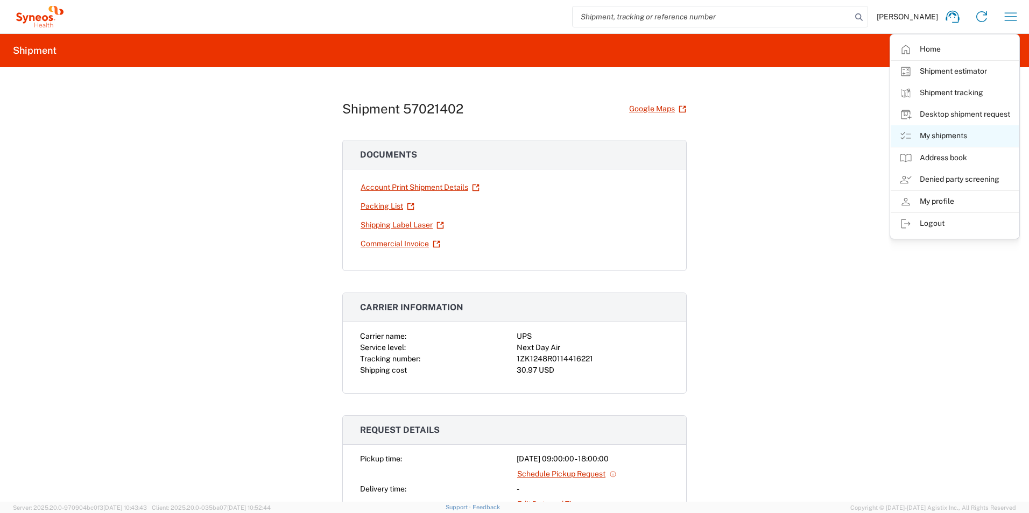
click at [947, 133] on link "My shipments" at bounding box center [954, 136] width 128 height 22
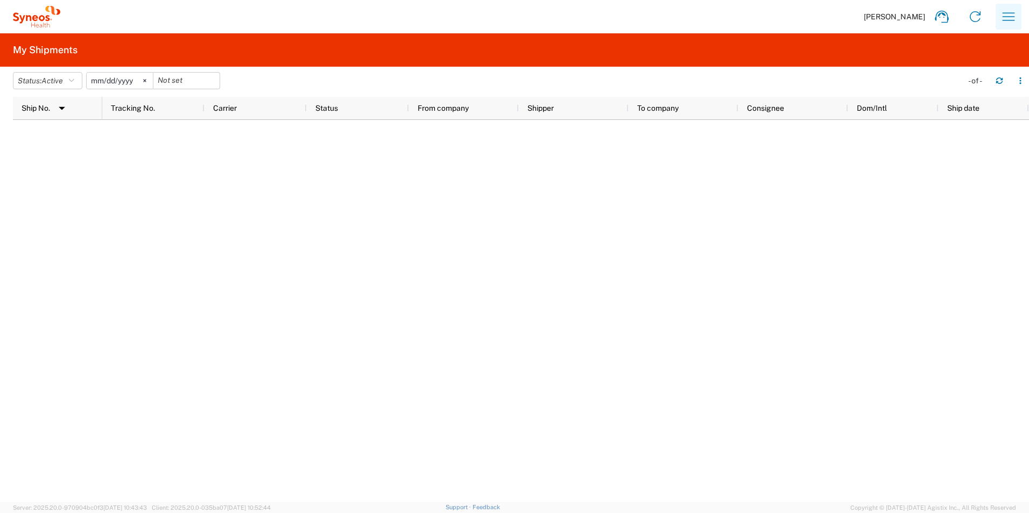
click at [1005, 10] on icon "button" at bounding box center [1008, 16] width 17 height 17
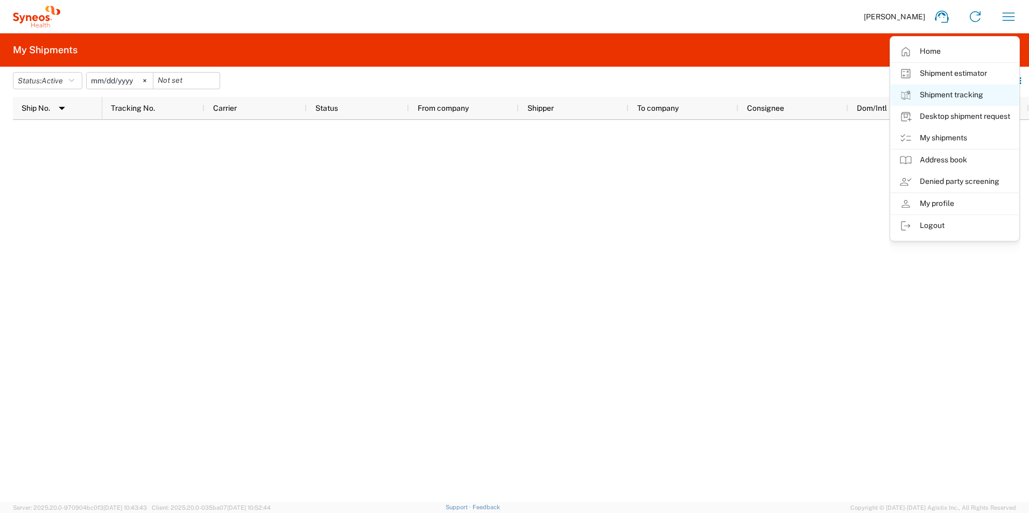
click at [978, 94] on link "Shipment tracking" at bounding box center [954, 95] width 128 height 22
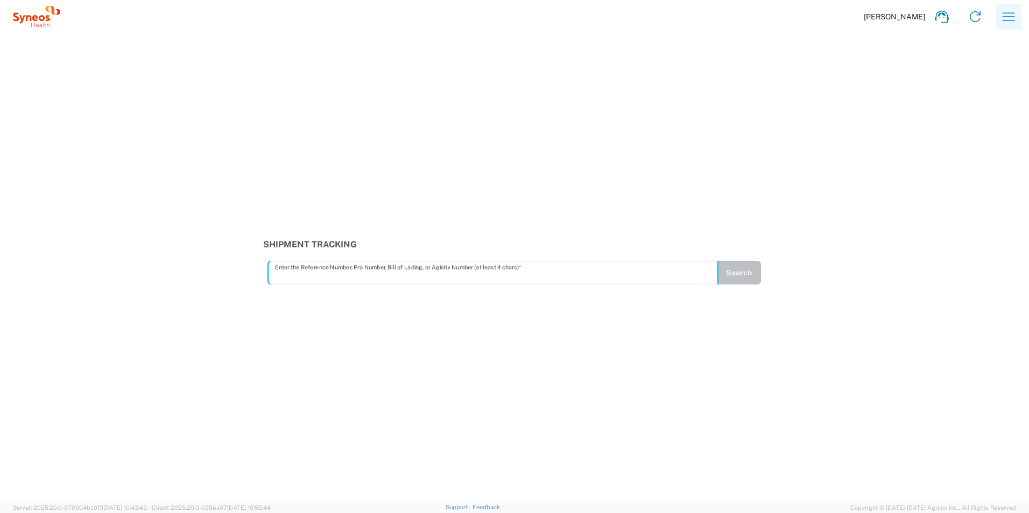
click at [1009, 11] on icon "button" at bounding box center [1008, 16] width 17 height 17
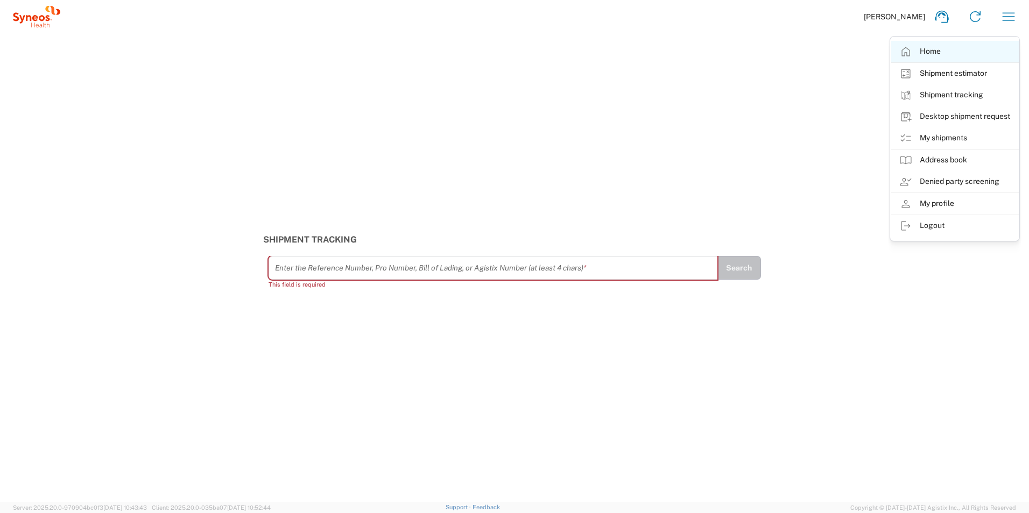
click at [921, 52] on link "Home" at bounding box center [954, 52] width 128 height 22
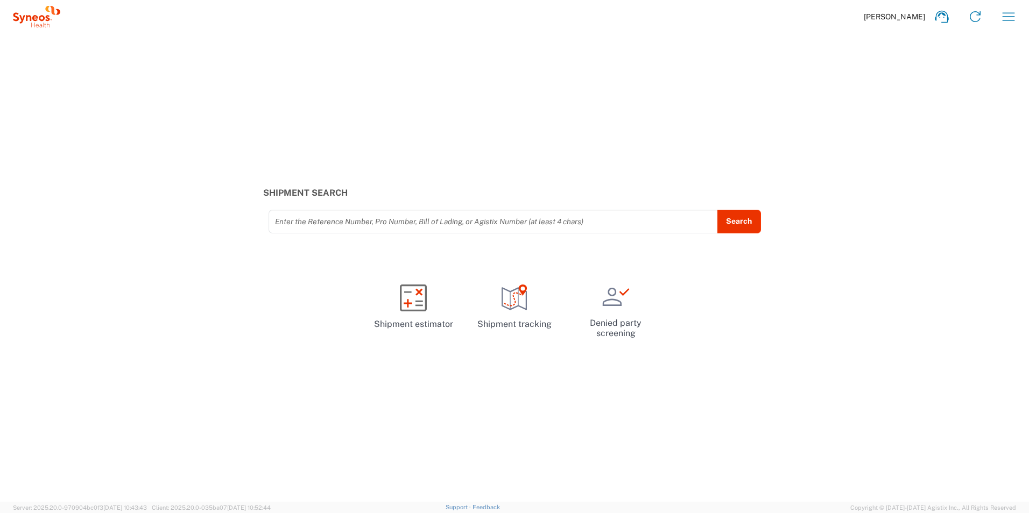
click at [901, 21] on span "[PERSON_NAME]" at bounding box center [893, 17] width 61 height 10
click at [901, 18] on span "[PERSON_NAME]" at bounding box center [893, 17] width 61 height 10
click at [1012, 15] on icon "button" at bounding box center [1008, 16] width 17 height 17
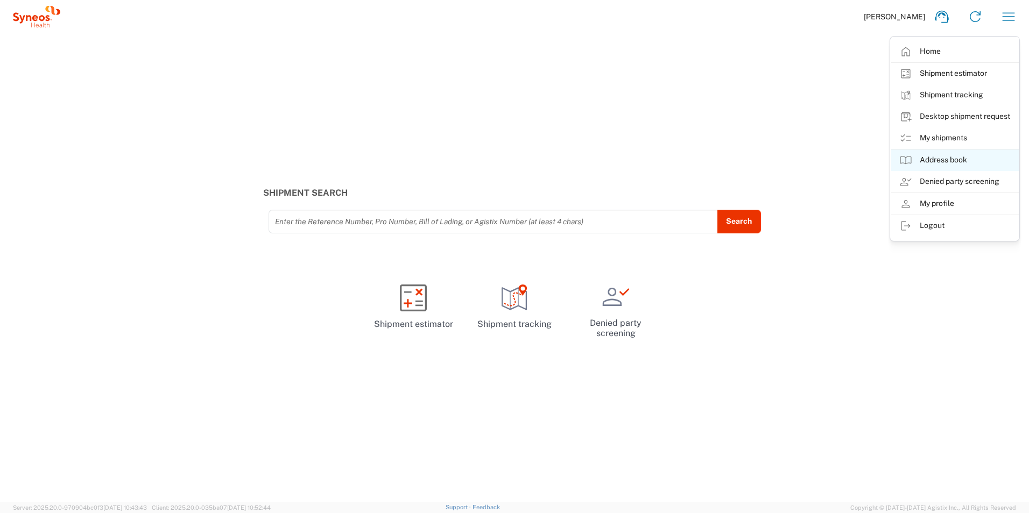
click at [953, 160] on link "Address book" at bounding box center [954, 161] width 128 height 22
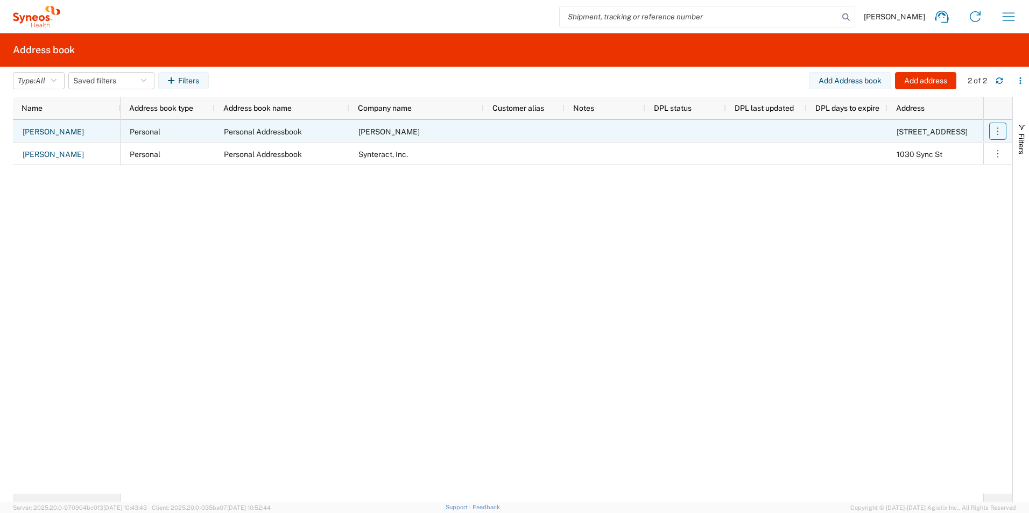
click at [997, 132] on icon "button" at bounding box center [997, 131] width 11 height 11
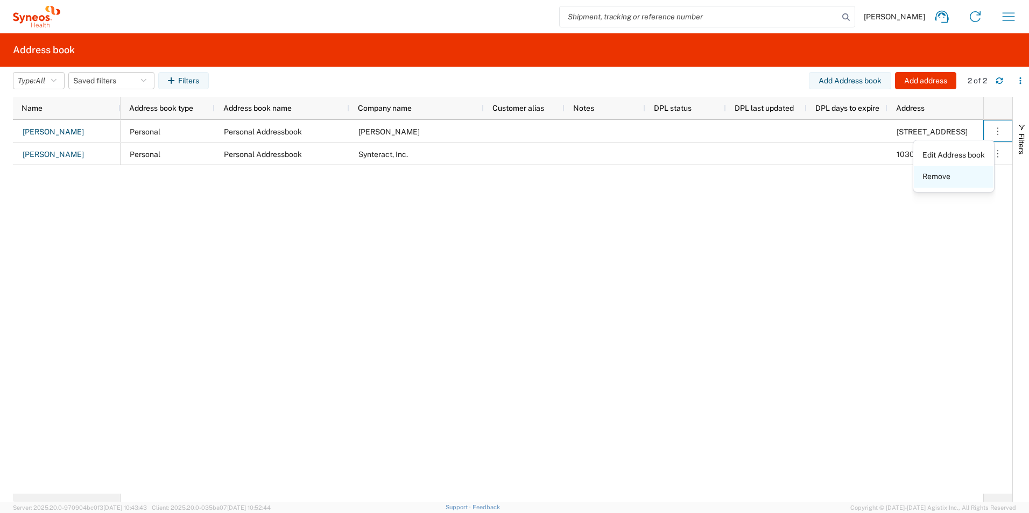
click at [950, 178] on link "Remove" at bounding box center [954, 176] width 80 height 19
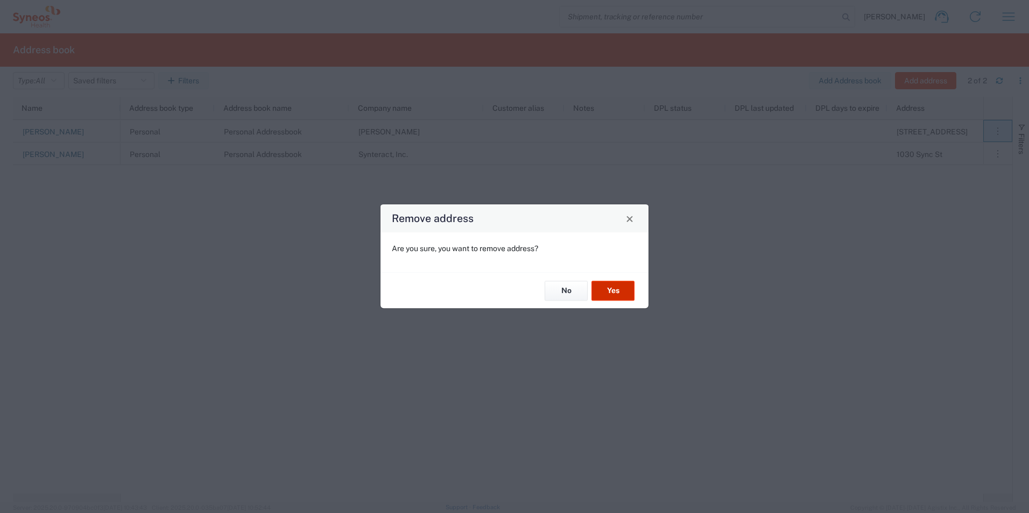
click at [611, 286] on button "Yes" at bounding box center [612, 291] width 43 height 20
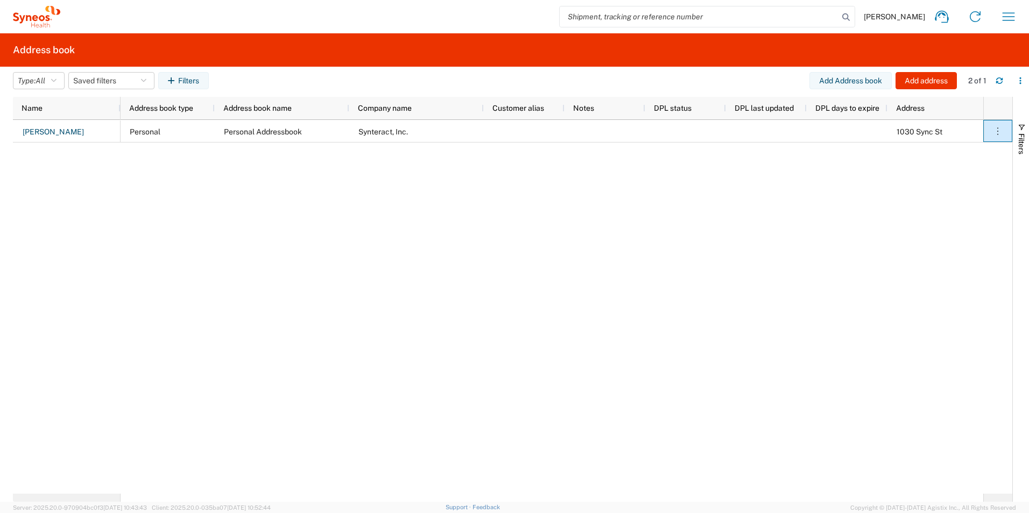
click at [866, 280] on div "Personal Personal Addressbook Synteract, Inc. 1030 Sync St Morrisville" at bounding box center [552, 307] width 862 height 374
click at [1011, 12] on icon "button" at bounding box center [1008, 16] width 17 height 17
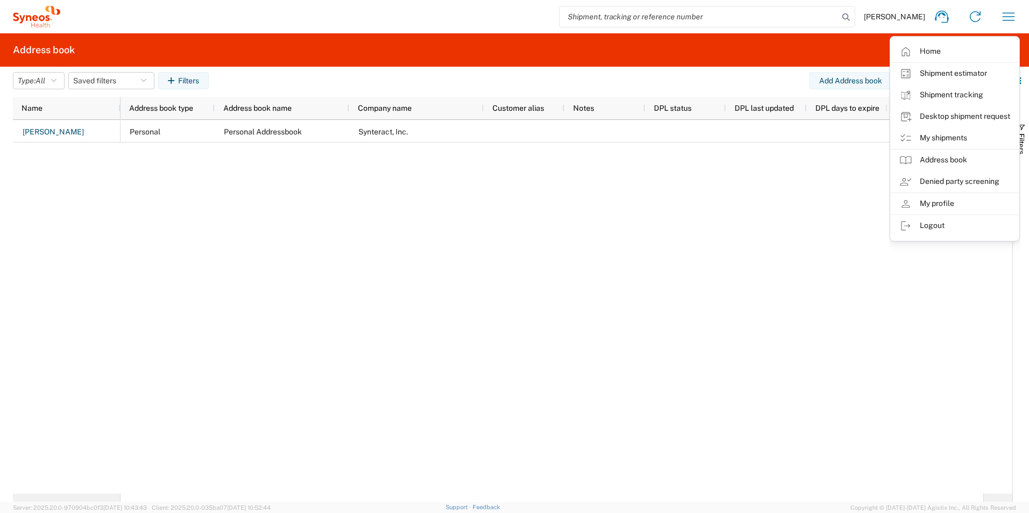
click at [961, 34] on agx-form-header "Address book" at bounding box center [514, 49] width 1029 height 33
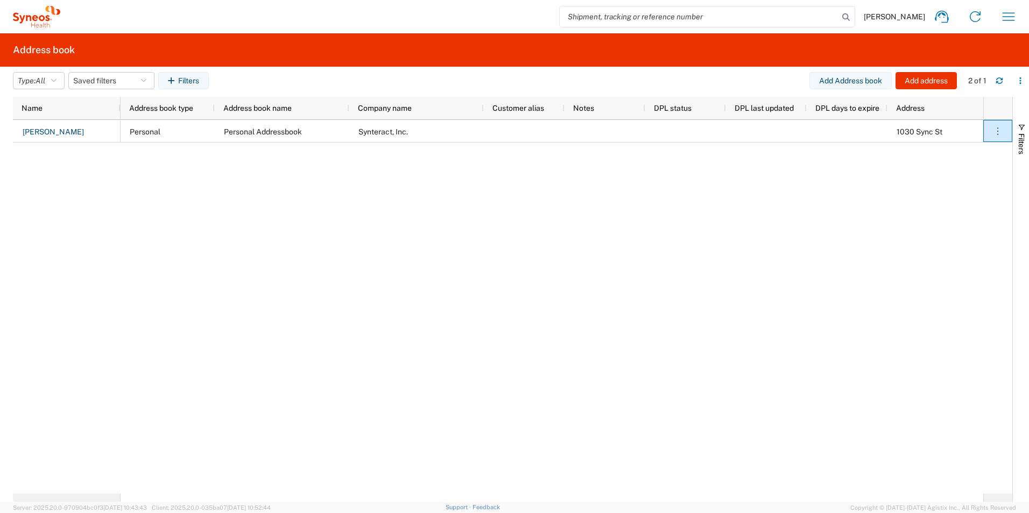
click at [899, 16] on span "[PERSON_NAME]" at bounding box center [893, 17] width 61 height 10
click at [1000, 18] on icon "button" at bounding box center [1008, 16] width 17 height 17
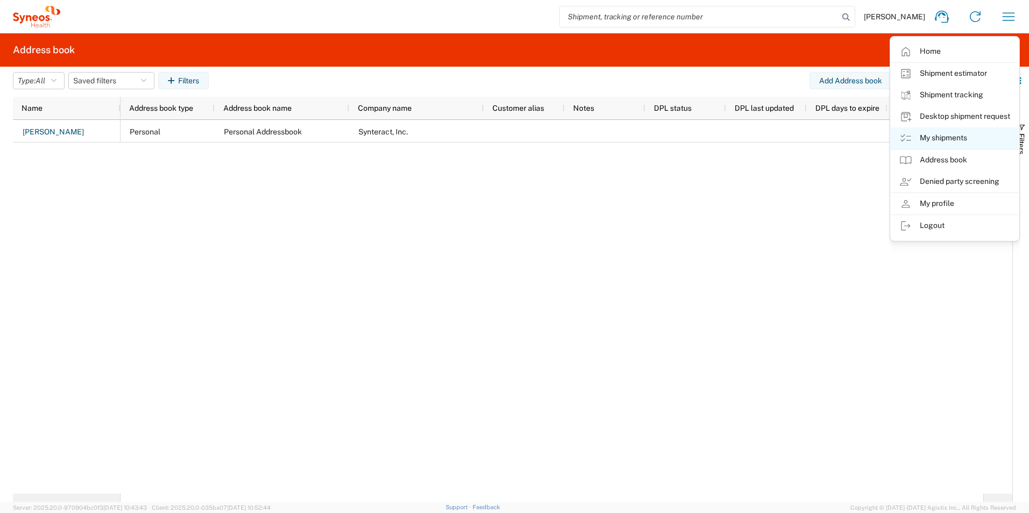
click at [957, 135] on link "My shipments" at bounding box center [954, 139] width 128 height 22
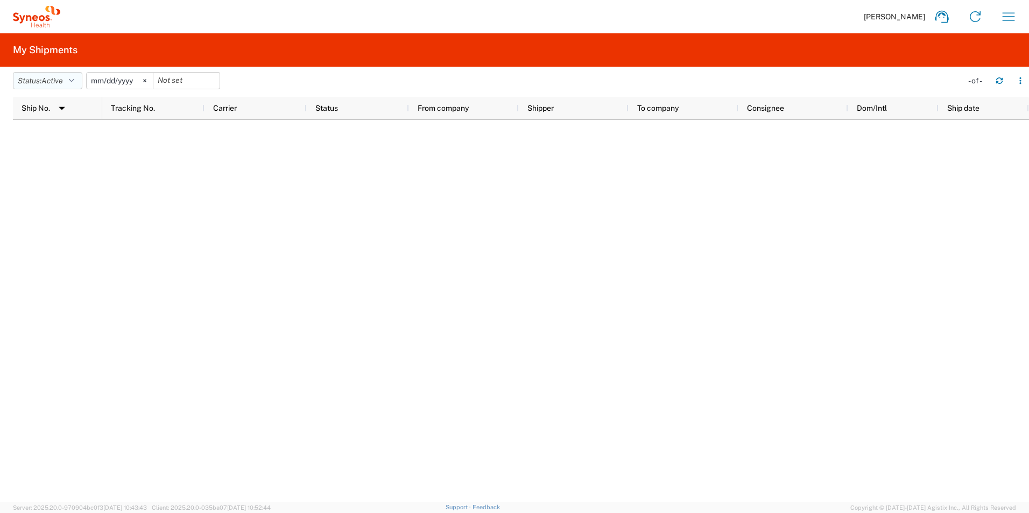
click at [73, 81] on icon "button" at bounding box center [71, 81] width 5 height 8
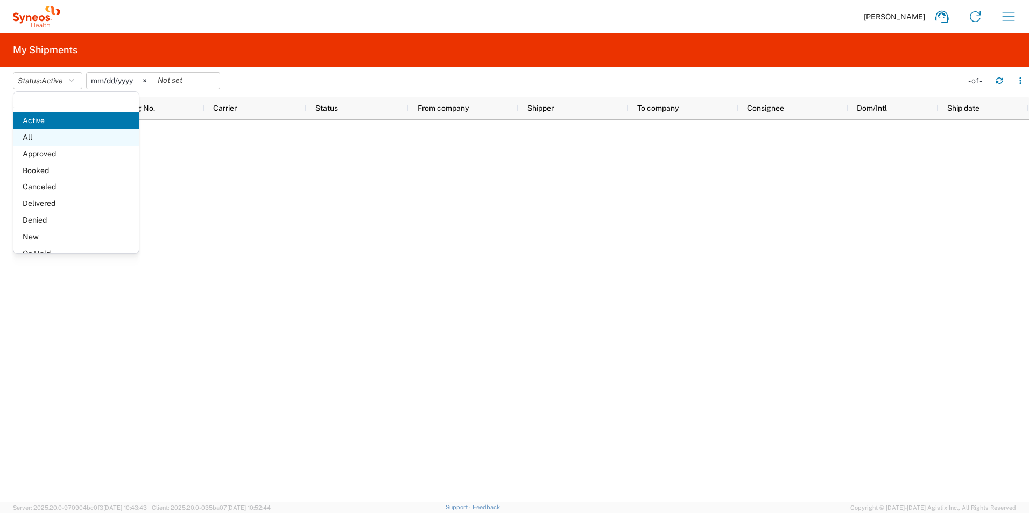
click at [64, 136] on span "All" at bounding box center [75, 137] width 125 height 17
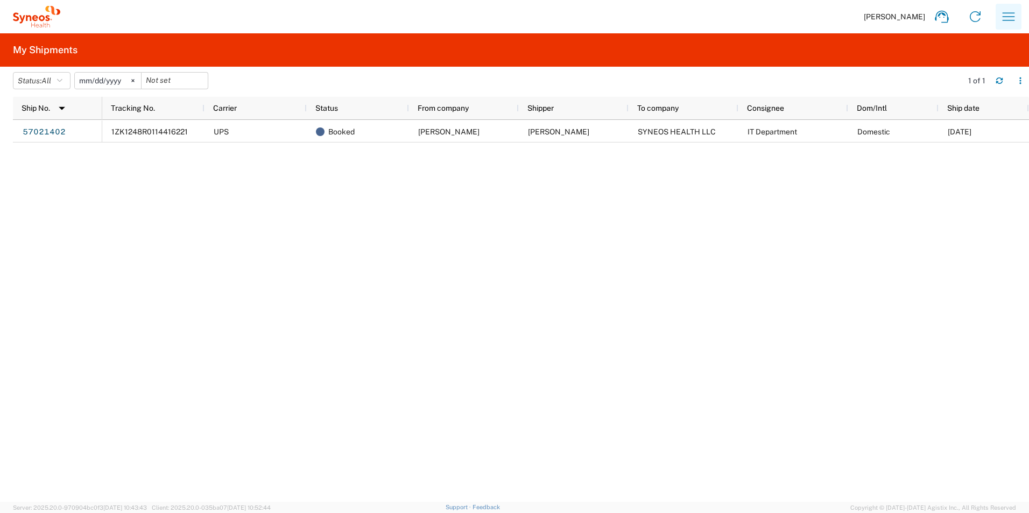
click at [1006, 19] on icon "button" at bounding box center [1008, 16] width 17 height 17
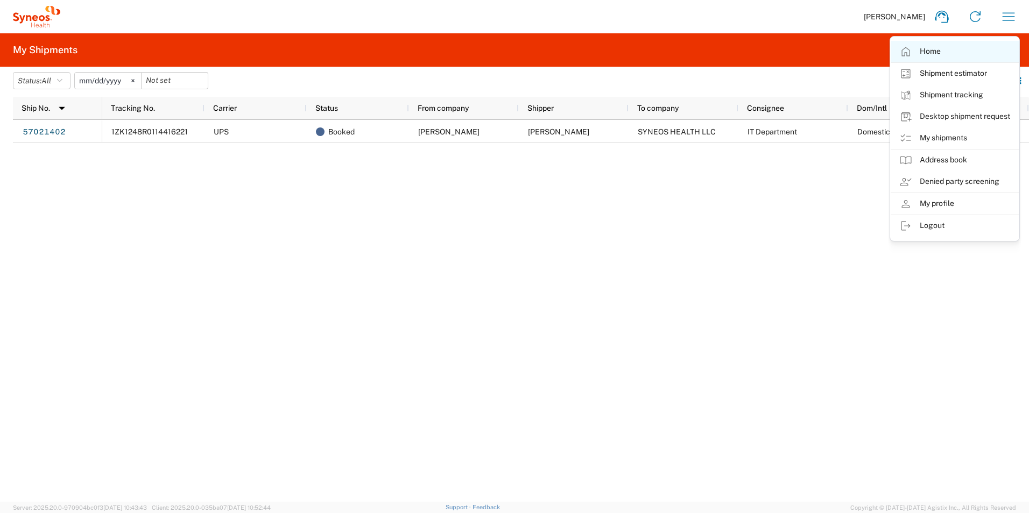
click at [935, 46] on link "Home" at bounding box center [954, 52] width 128 height 22
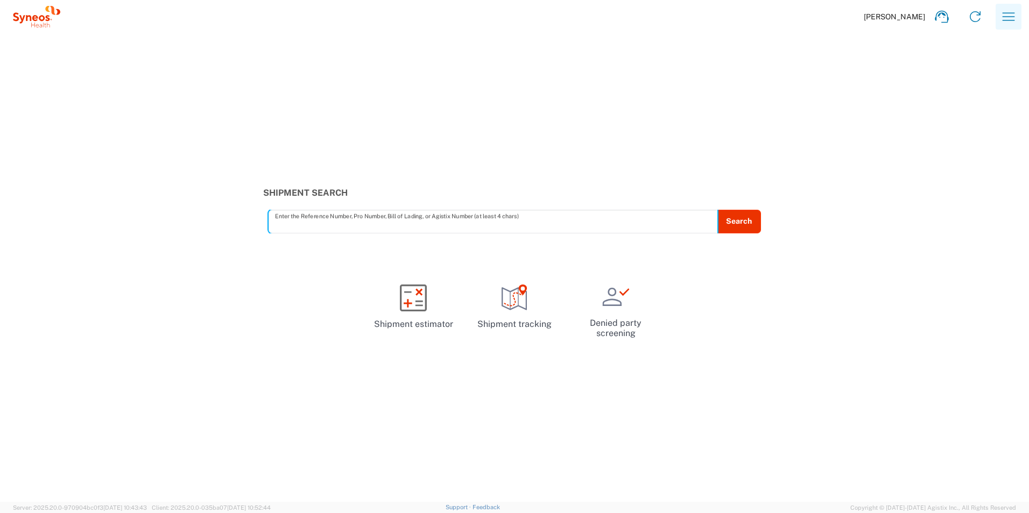
click at [1011, 10] on icon "button" at bounding box center [1008, 16] width 17 height 17
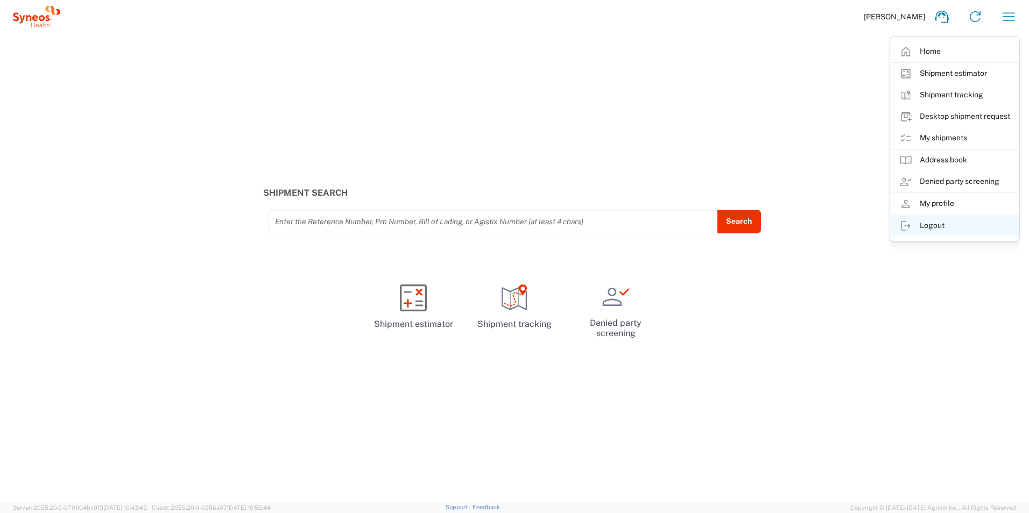
click at [936, 229] on link "Logout" at bounding box center [954, 226] width 128 height 22
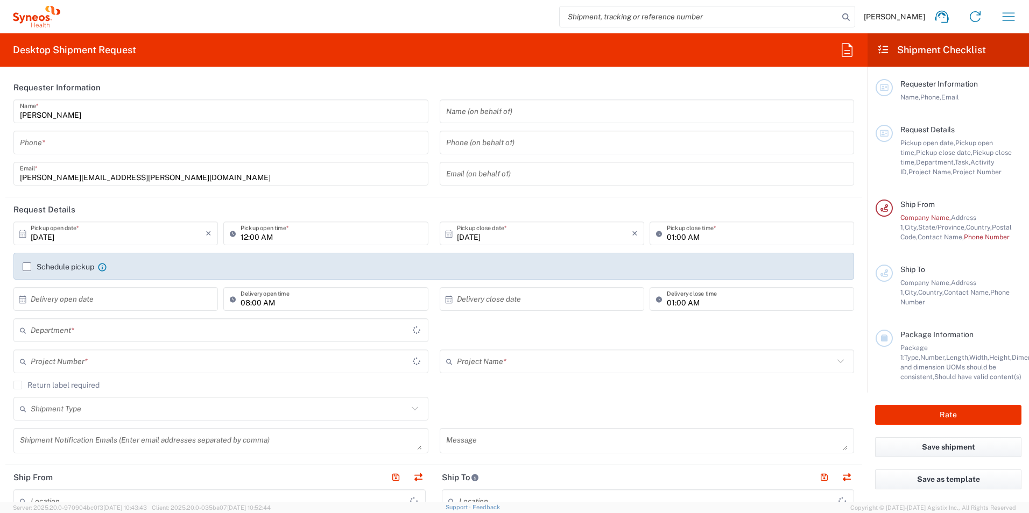
type input "[US_STATE]"
type input "3241"
type input "[GEOGRAPHIC_DATA]"
type input "Synteract, Inc.-[GEOGRAPHIC_DATA] [GEOGRAPHIC_DATA] [GEOGRAPHIC_DATA]"
click at [1007, 18] on icon "button" at bounding box center [1008, 16] width 17 height 17
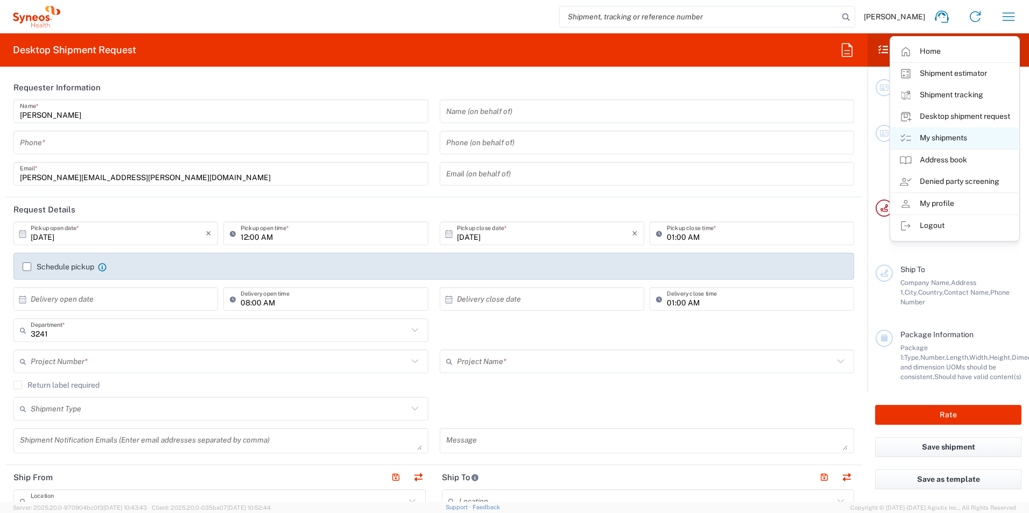
click at [943, 138] on link "My shipments" at bounding box center [954, 139] width 128 height 22
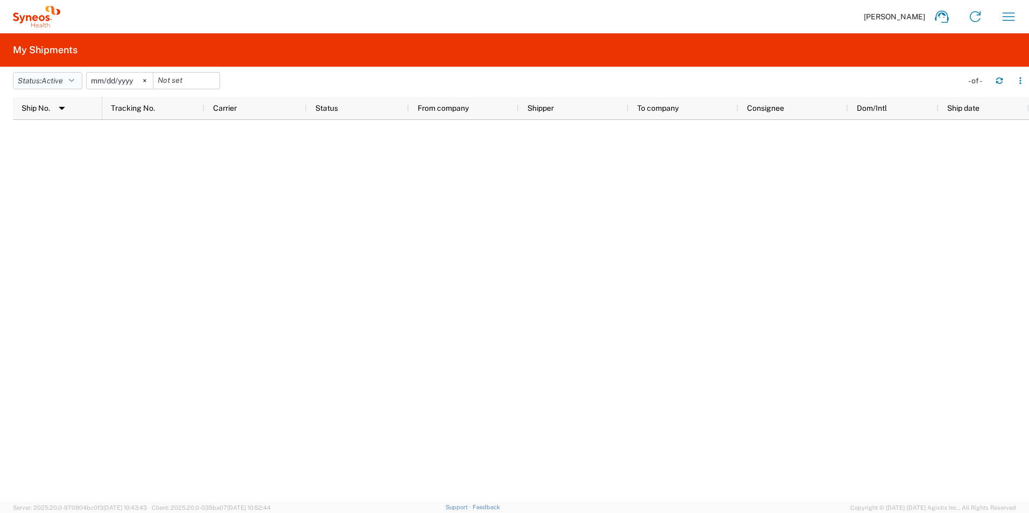
click at [45, 78] on button "Status: Active" at bounding box center [47, 80] width 69 height 17
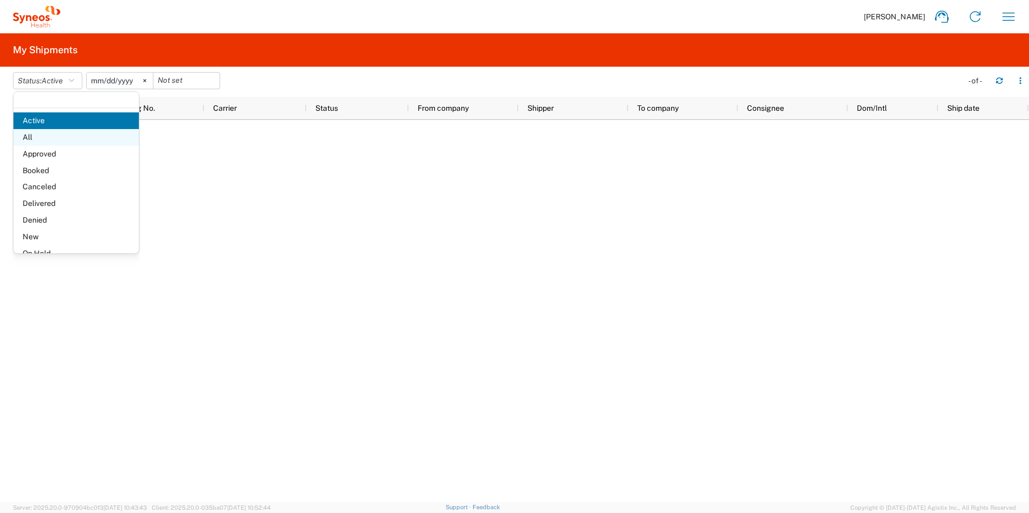
click at [45, 131] on span "All" at bounding box center [75, 137] width 125 height 17
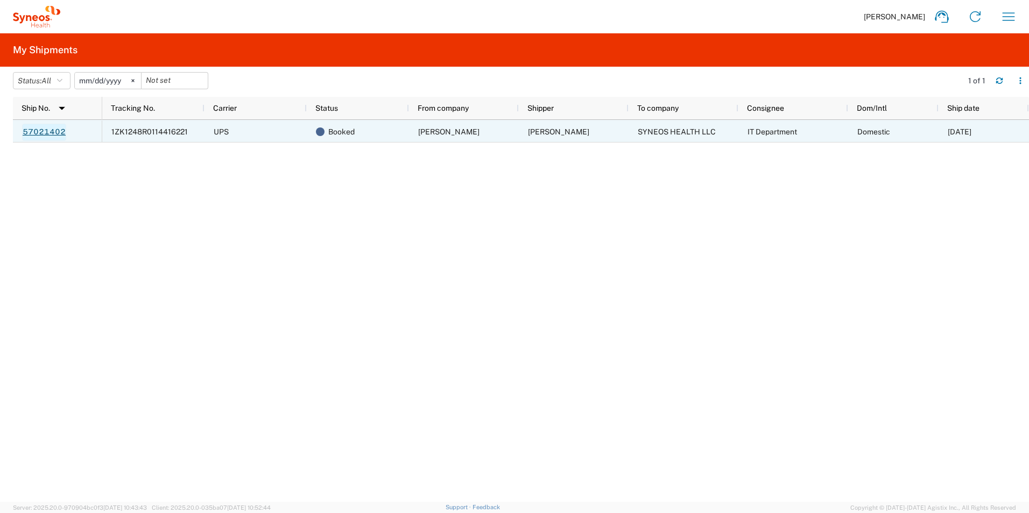
click at [44, 133] on link "57021402" at bounding box center [44, 132] width 44 height 17
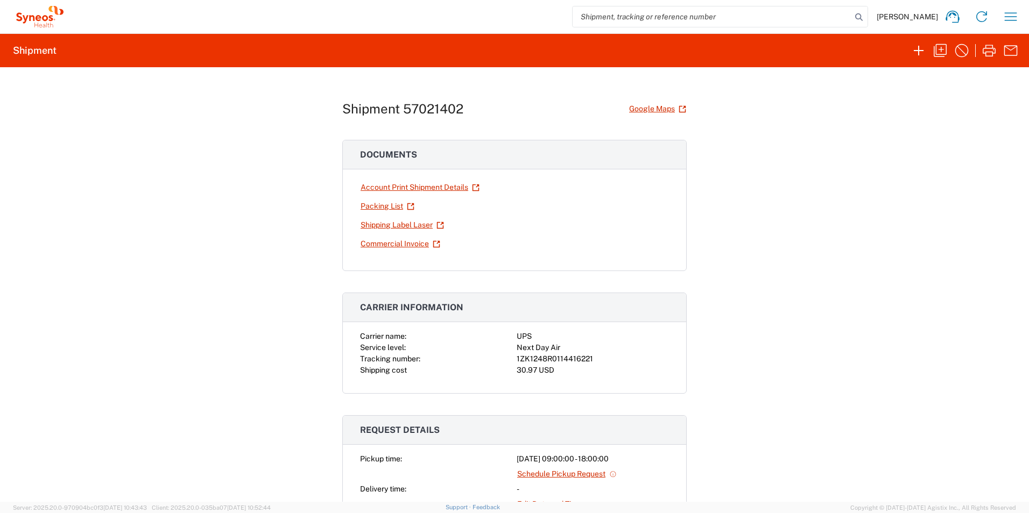
click at [833, 283] on div "Shipment 57021402 Google Maps Documents Account Print Shipment Details Packing …" at bounding box center [514, 284] width 1029 height 435
click at [43, 23] on icon at bounding box center [40, 17] width 54 height 22
